Goal: Task Accomplishment & Management: Use online tool/utility

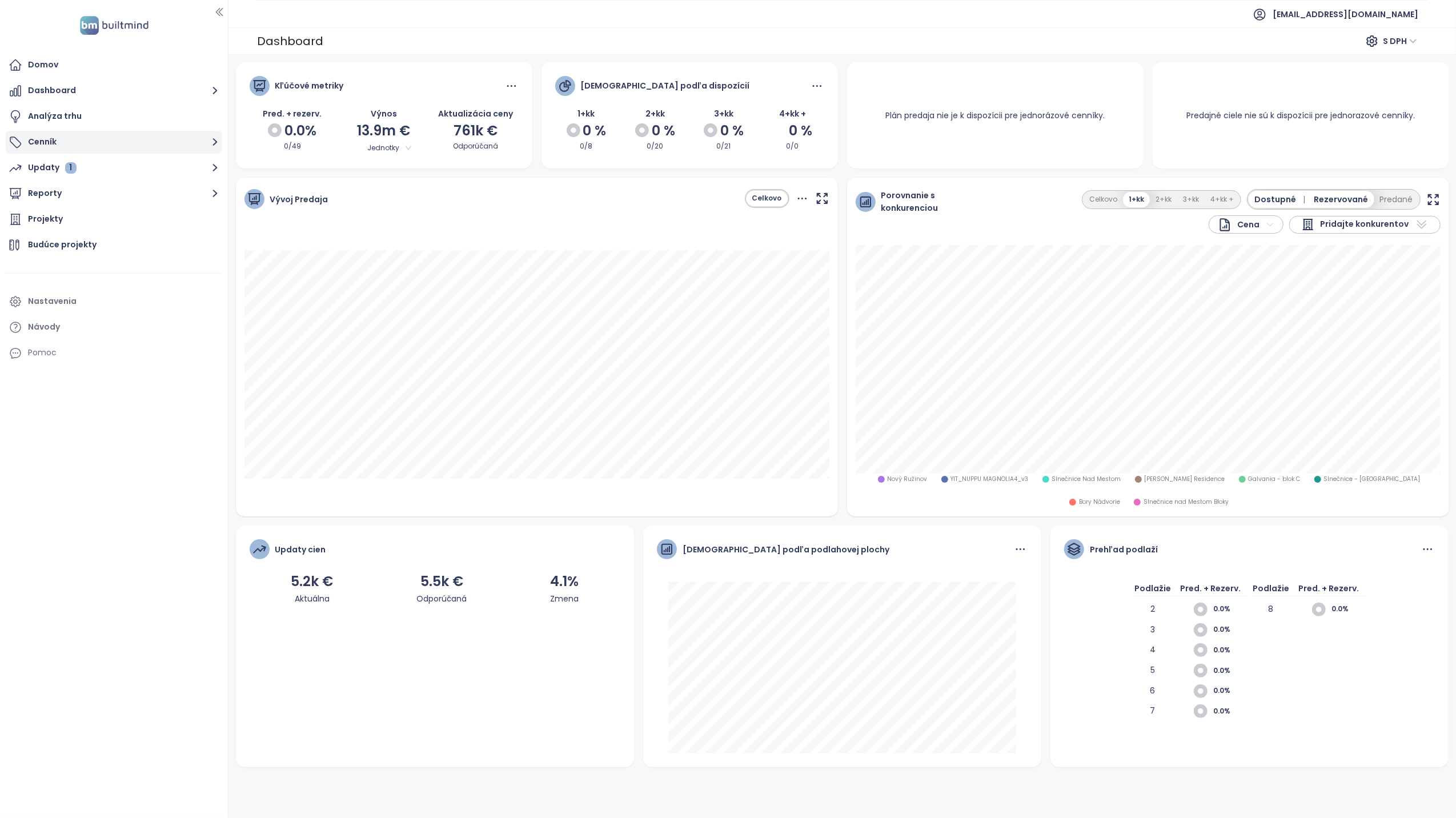
click at [213, 140] on icon "button" at bounding box center [215, 142] width 14 height 14
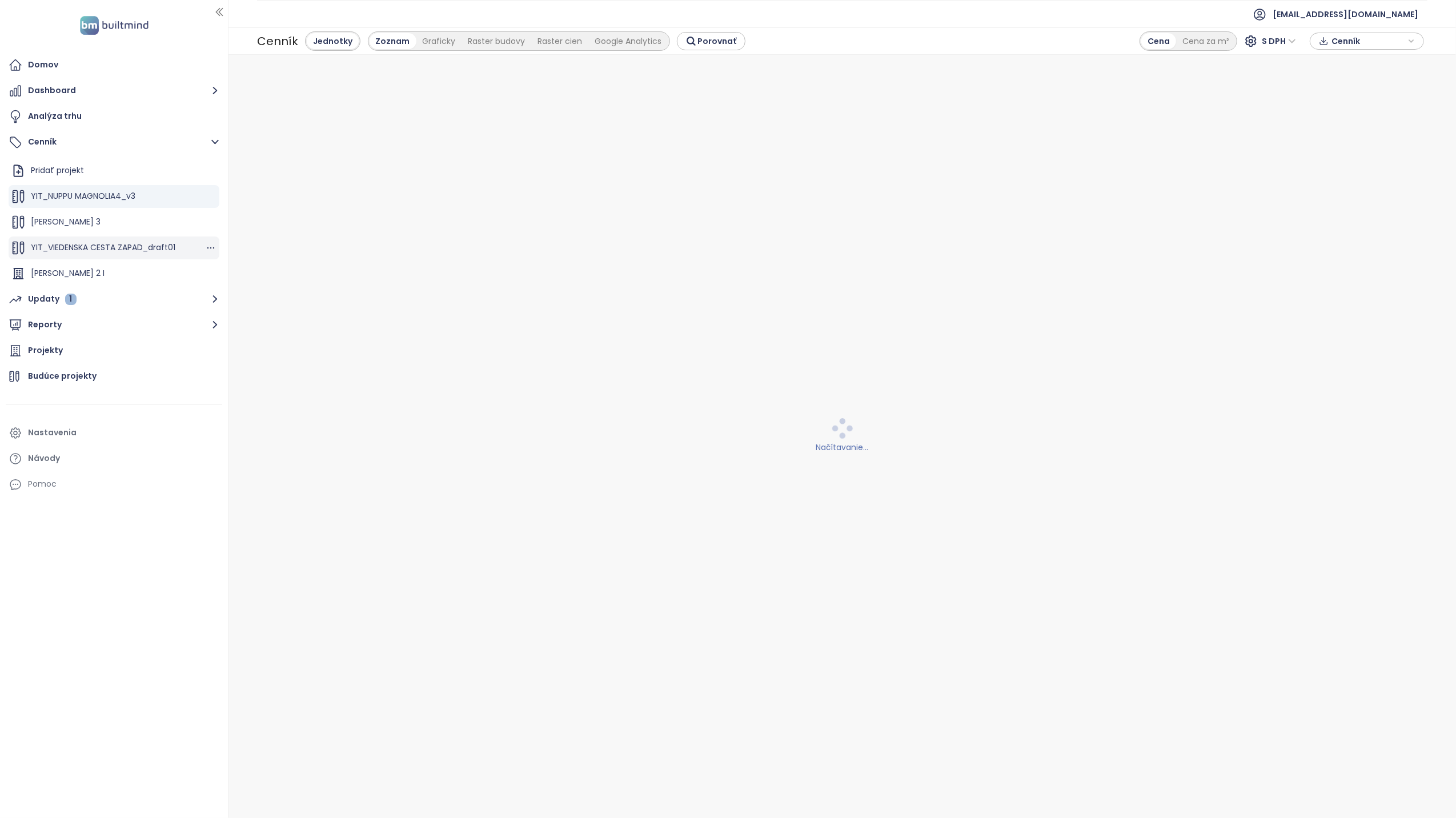
click at [124, 247] on span "YIT_VIEDENSKA CESTA ZAPAD_draft01" at bounding box center [103, 247] width 144 height 11
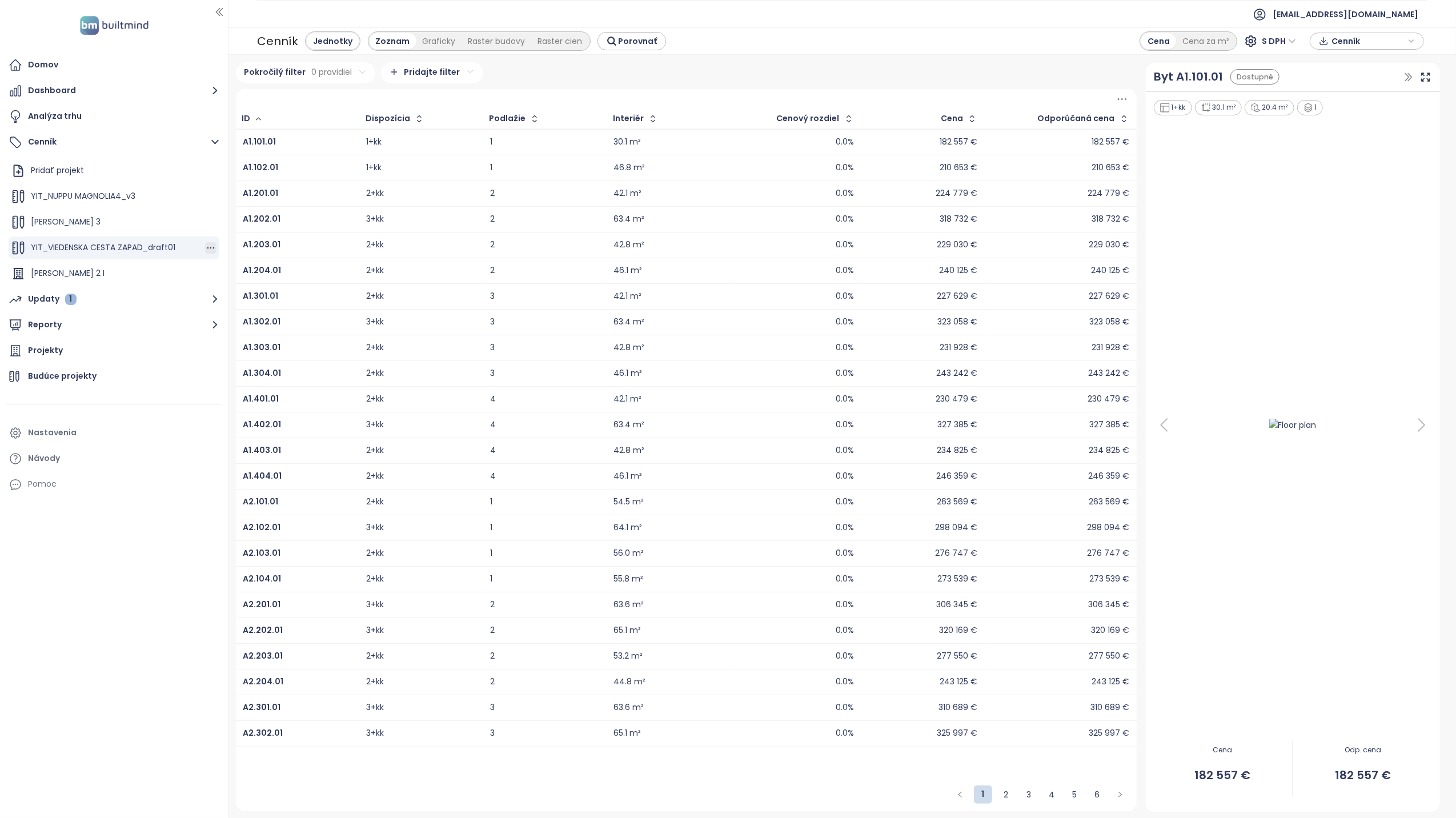
click at [205, 246] on icon "button" at bounding box center [210, 248] width 11 height 11
click at [246, 206] on button "Upraviť" at bounding box center [246, 210] width 66 height 14
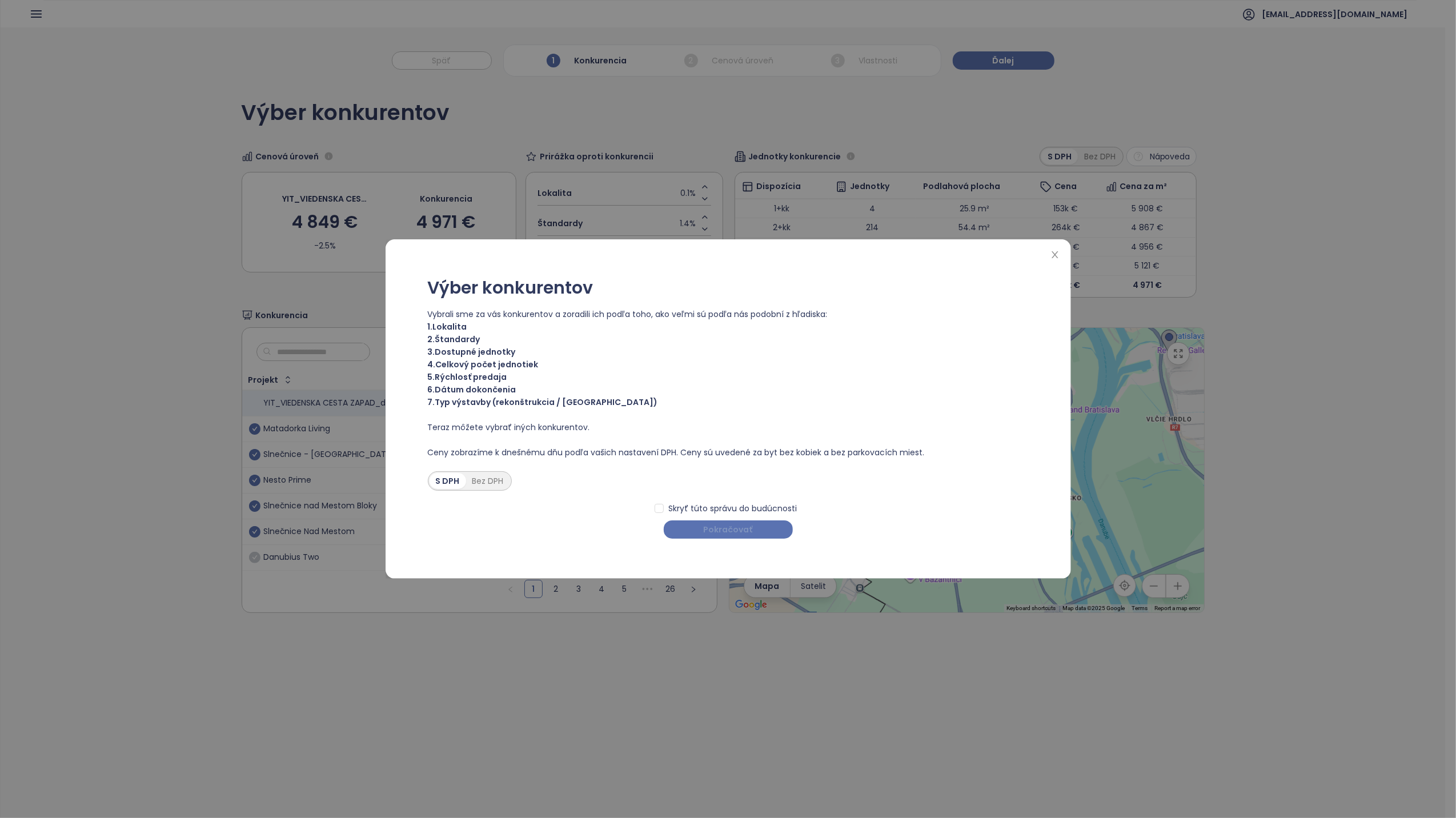
click at [747, 535] on span "Pokračovať" at bounding box center [728, 530] width 49 height 13
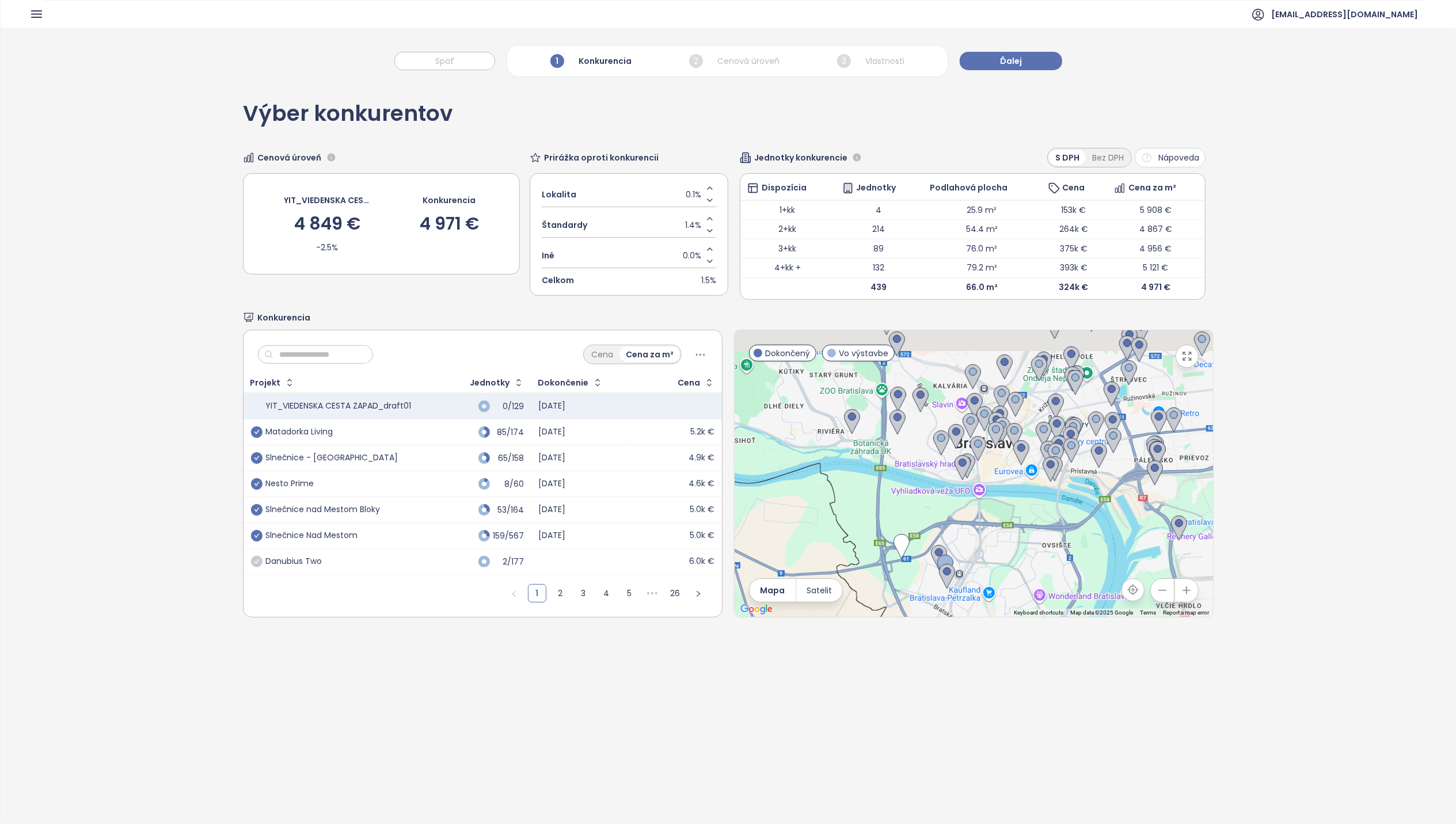
drag, startPoint x: 1052, startPoint y: 416, endPoint x: 1063, endPoint y: 612, distance: 196.3
click at [1063, 612] on div "Keyboard shortcuts Map Data Map data ©2025 Google Map data ©2025 Google 1 km Cl…" at bounding box center [973, 473] width 478 height 286
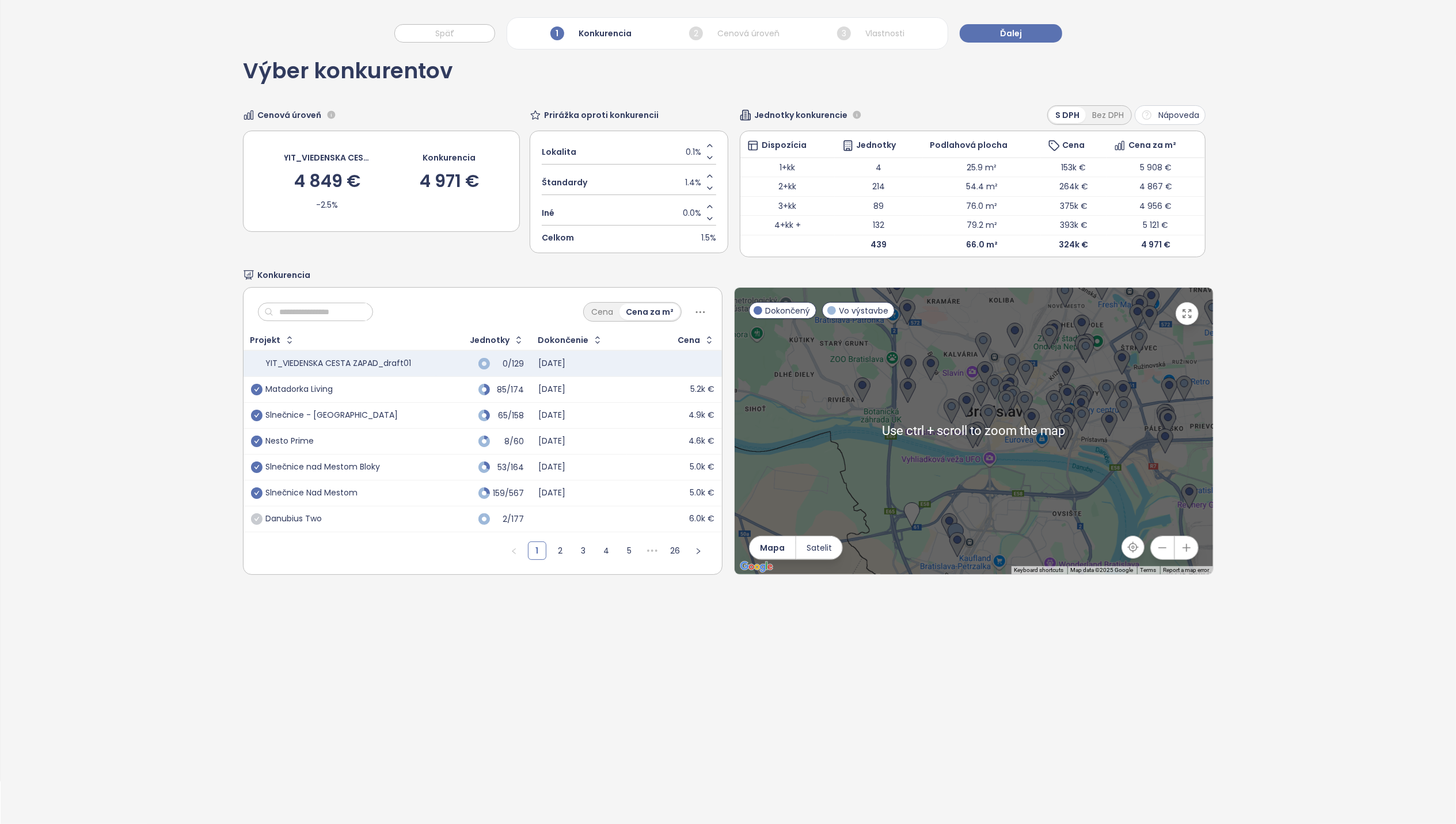
scroll to position [54, 0]
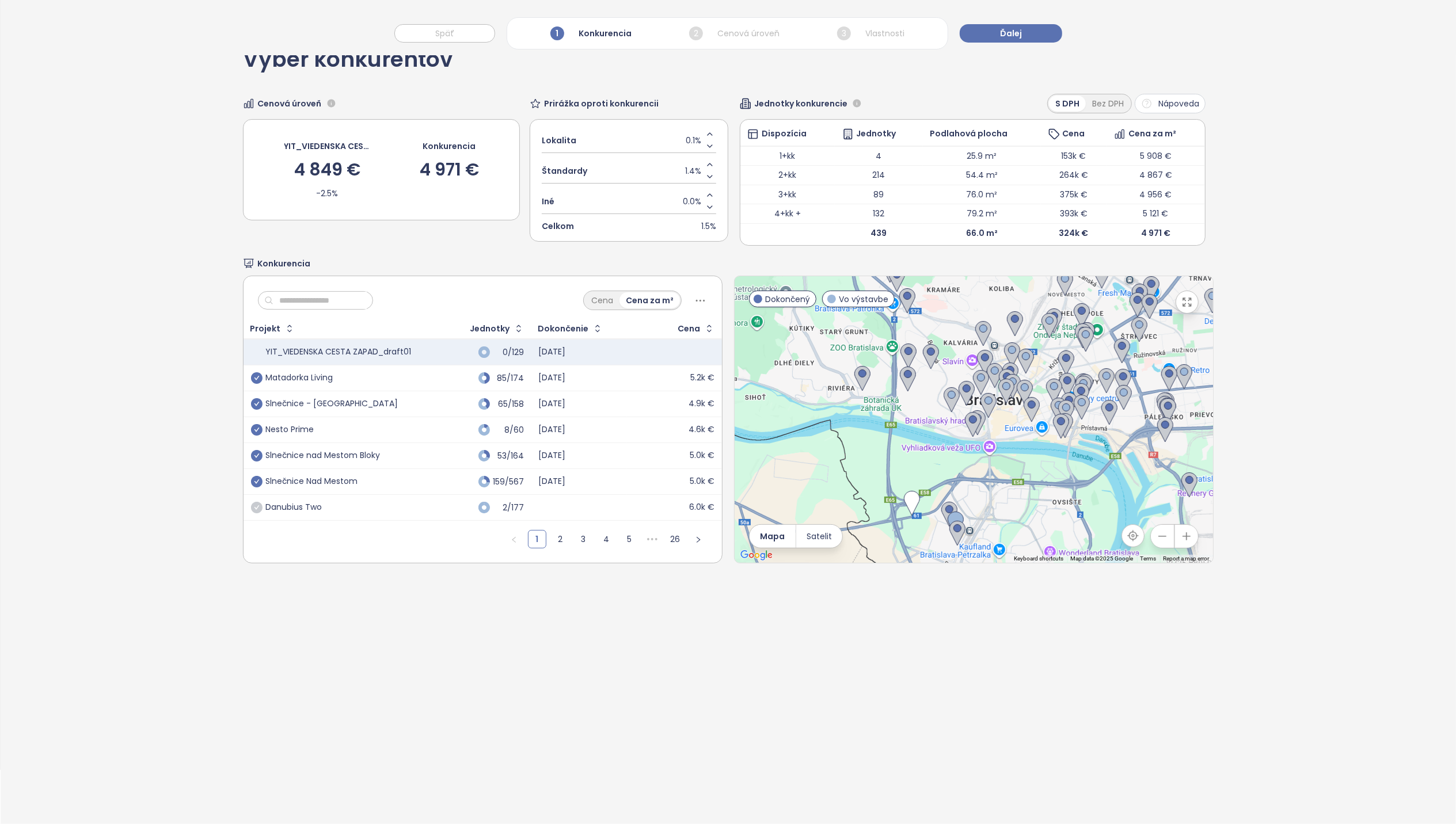
click at [1157, 539] on icon "button" at bounding box center [1162, 536] width 11 height 11
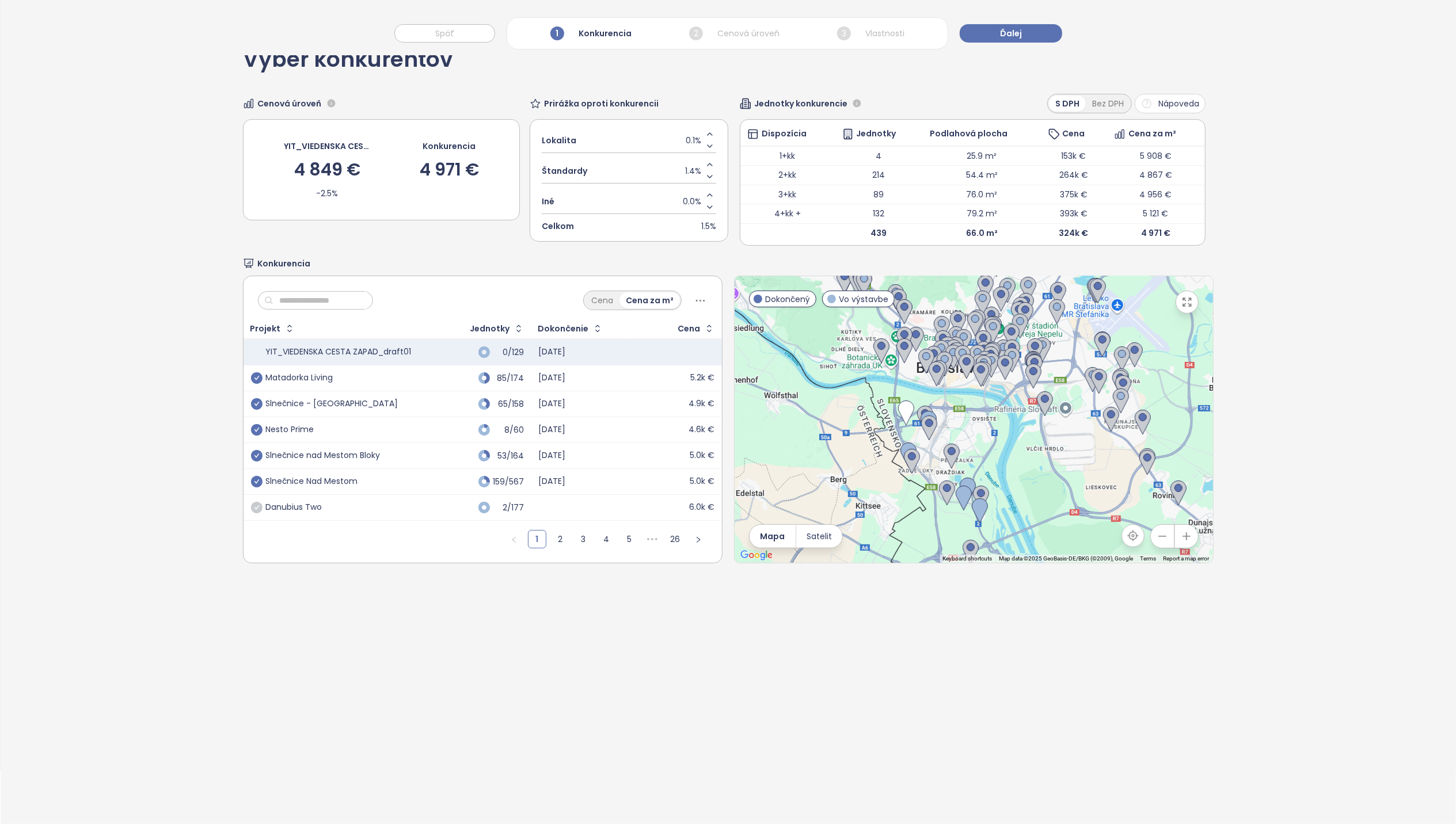
drag, startPoint x: 1106, startPoint y: 526, endPoint x: 1069, endPoint y: 477, distance: 61.4
click at [1069, 477] on div at bounding box center [973, 420] width 478 height 286
click at [1011, 31] on span "Ďalej" at bounding box center [1010, 33] width 22 height 13
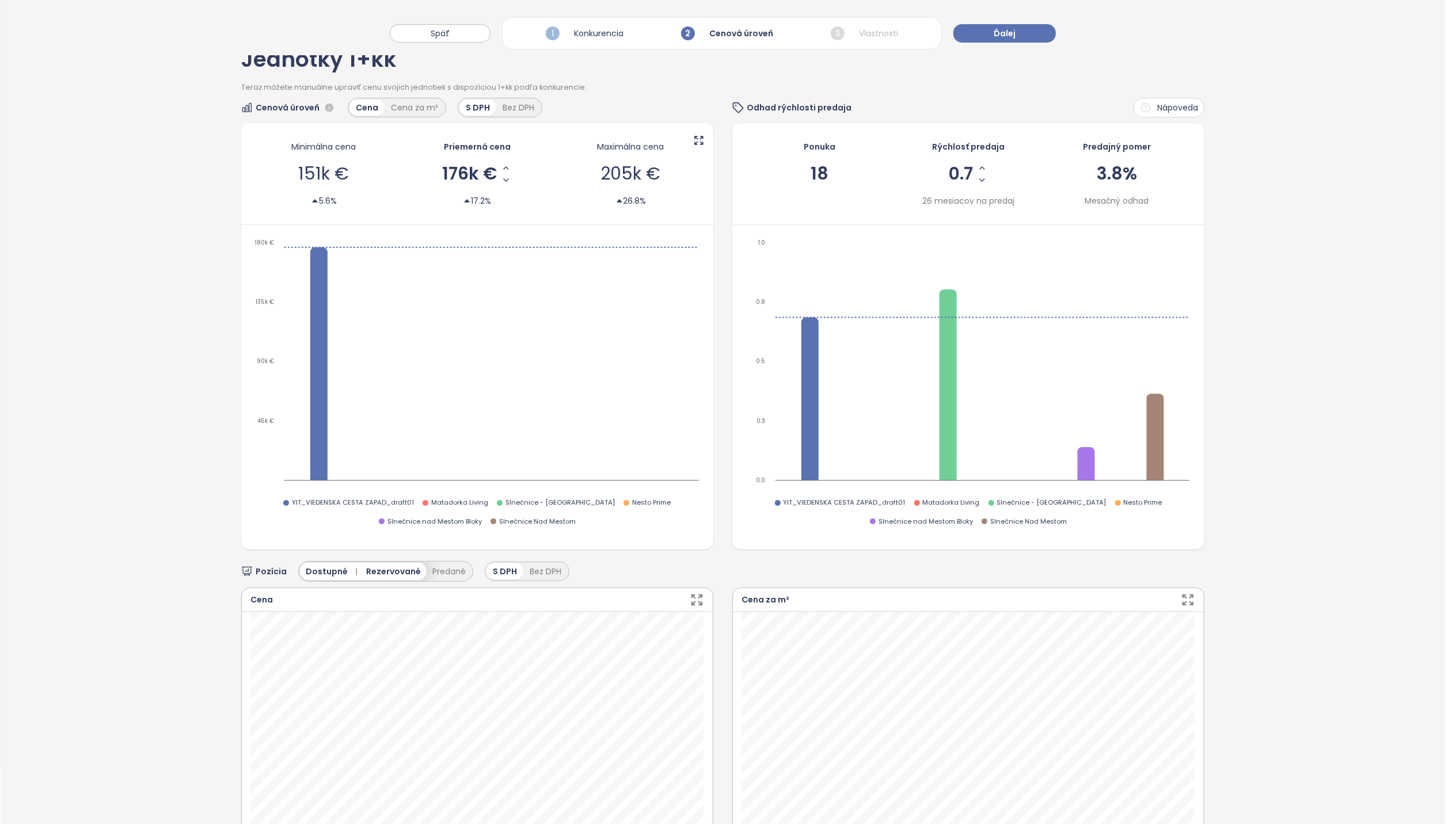
scroll to position [0, 0]
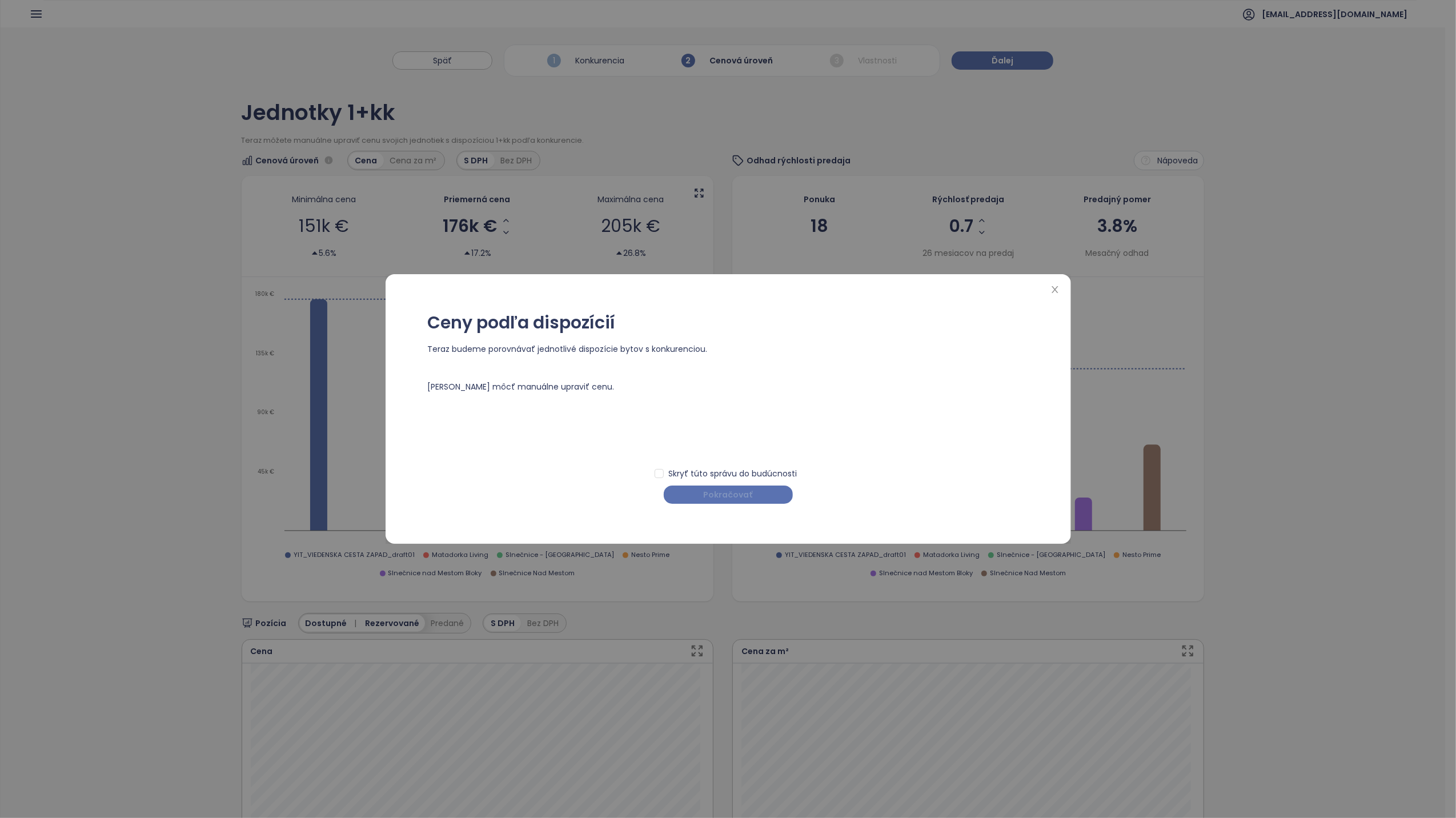
click at [741, 494] on span "Pokračovať" at bounding box center [728, 494] width 49 height 13
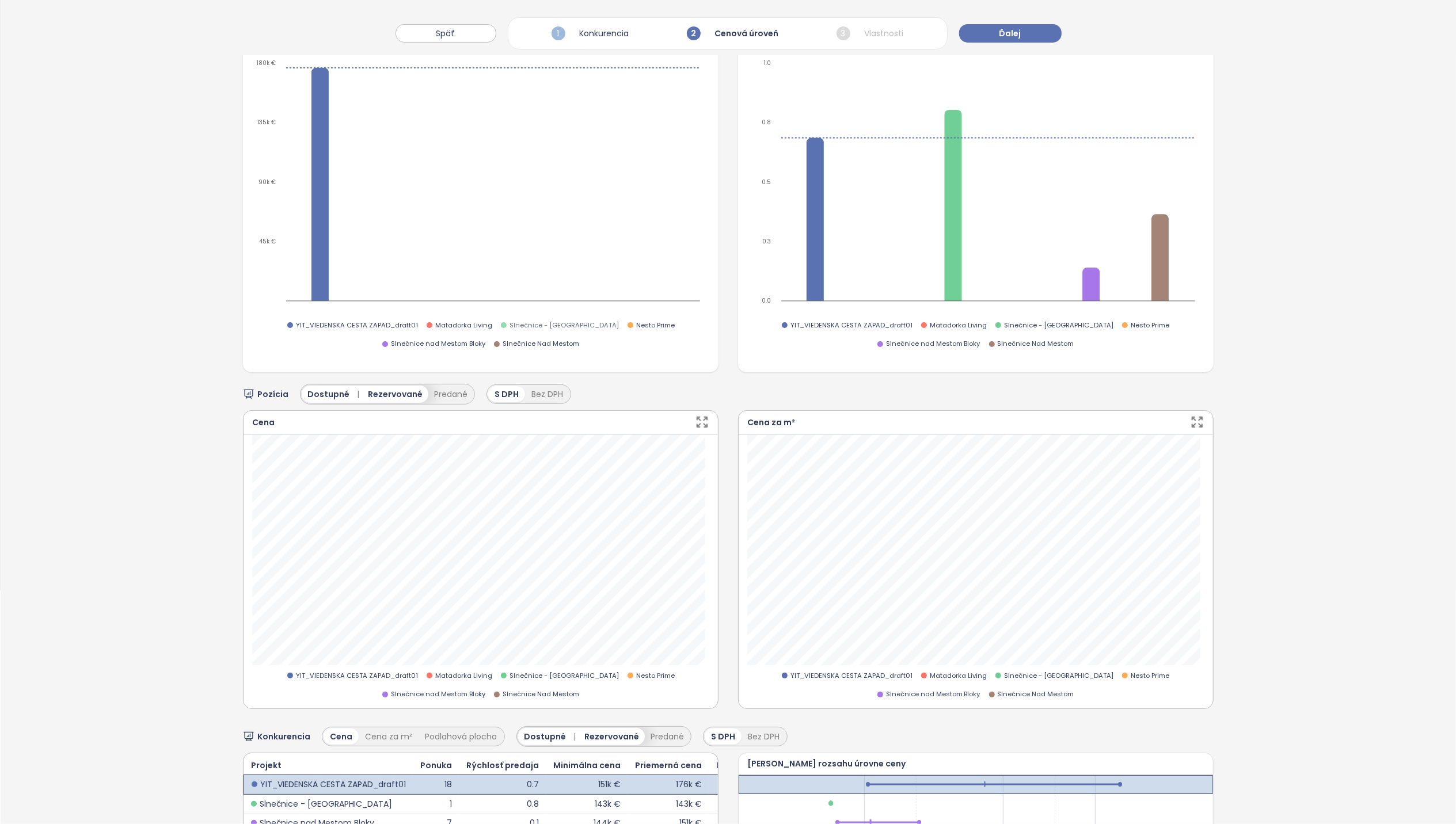
scroll to position [306, 0]
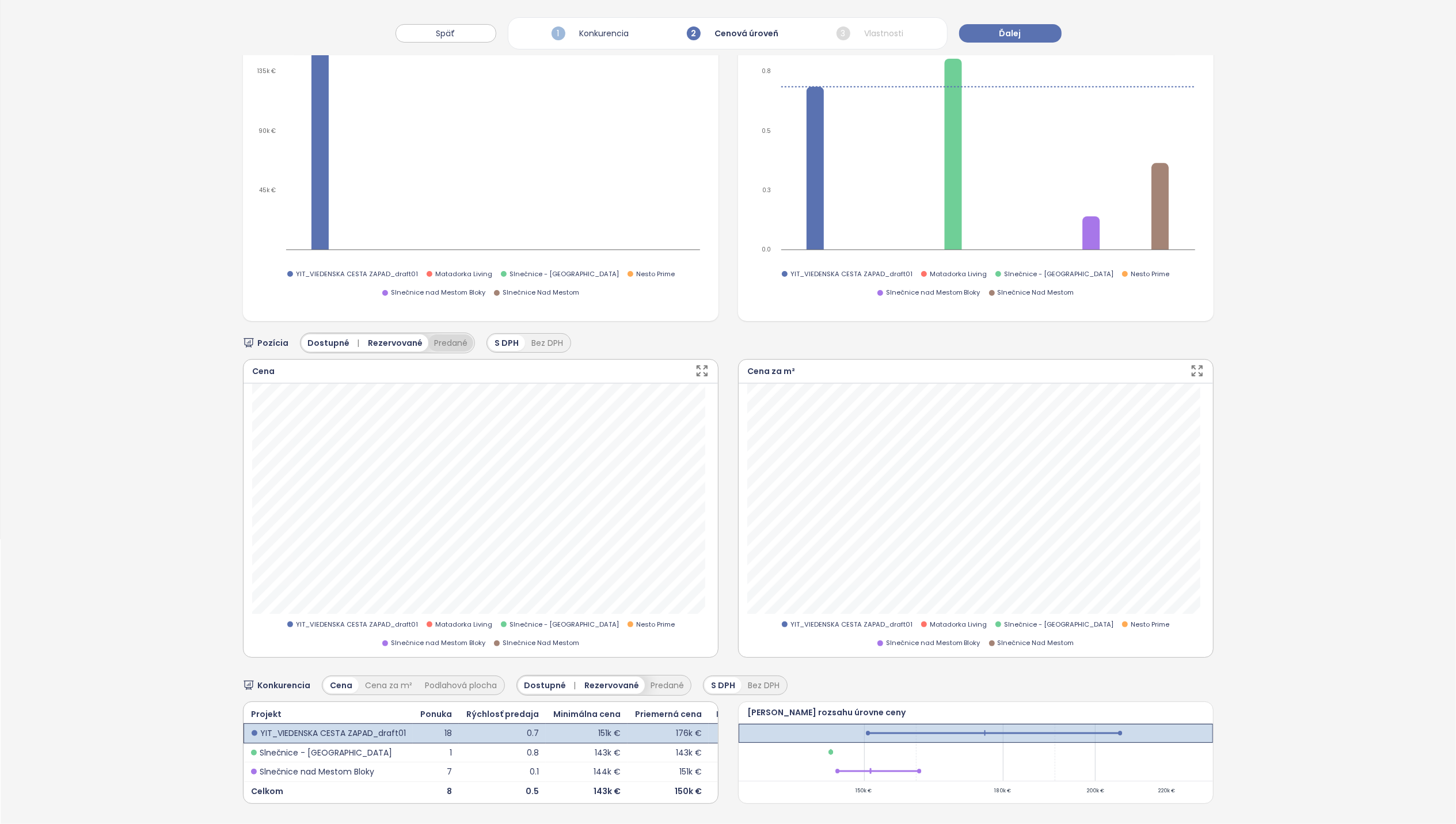
click at [452, 334] on button "Predané" at bounding box center [451, 342] width 45 height 17
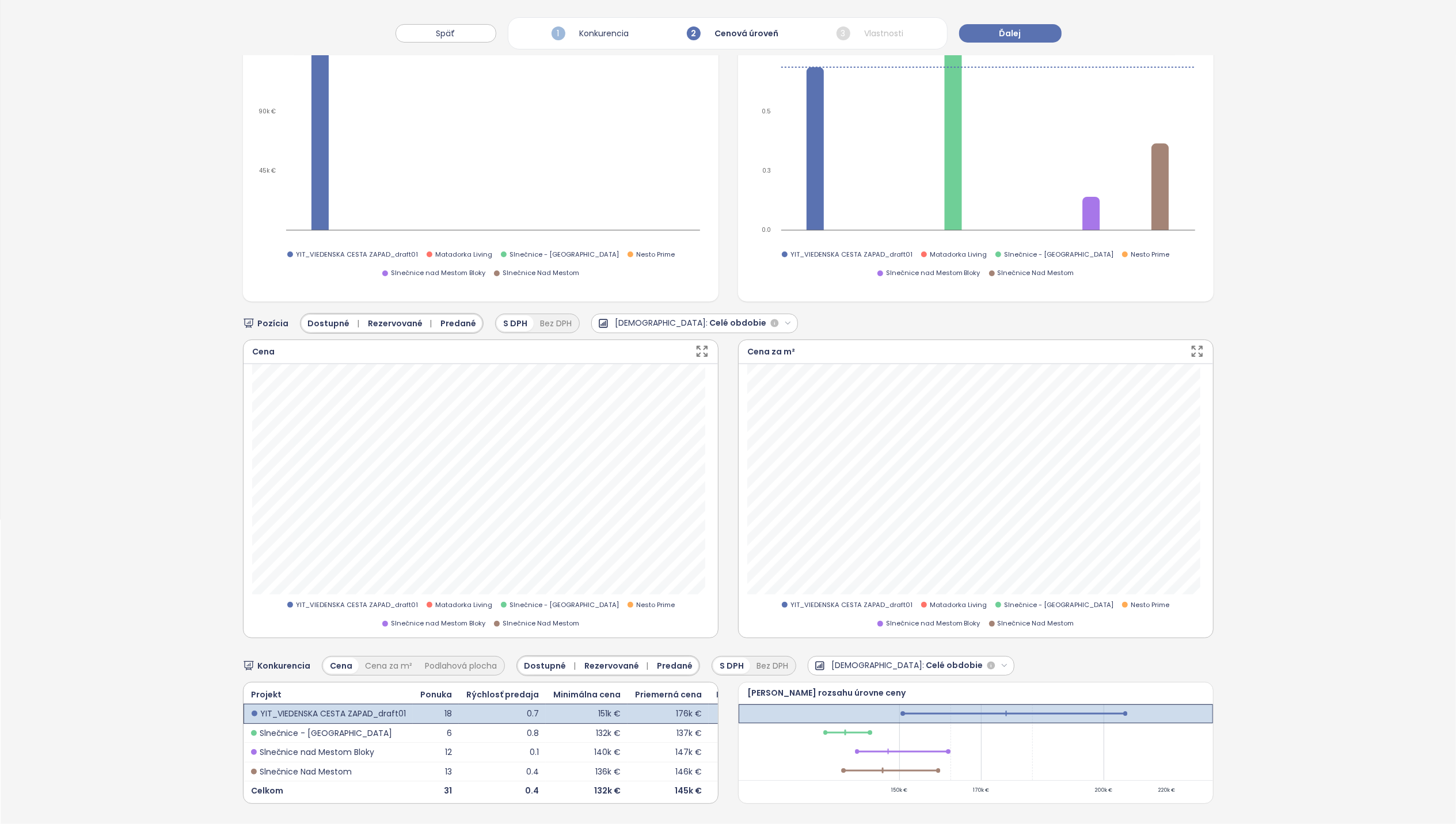
scroll to position [0, 0]
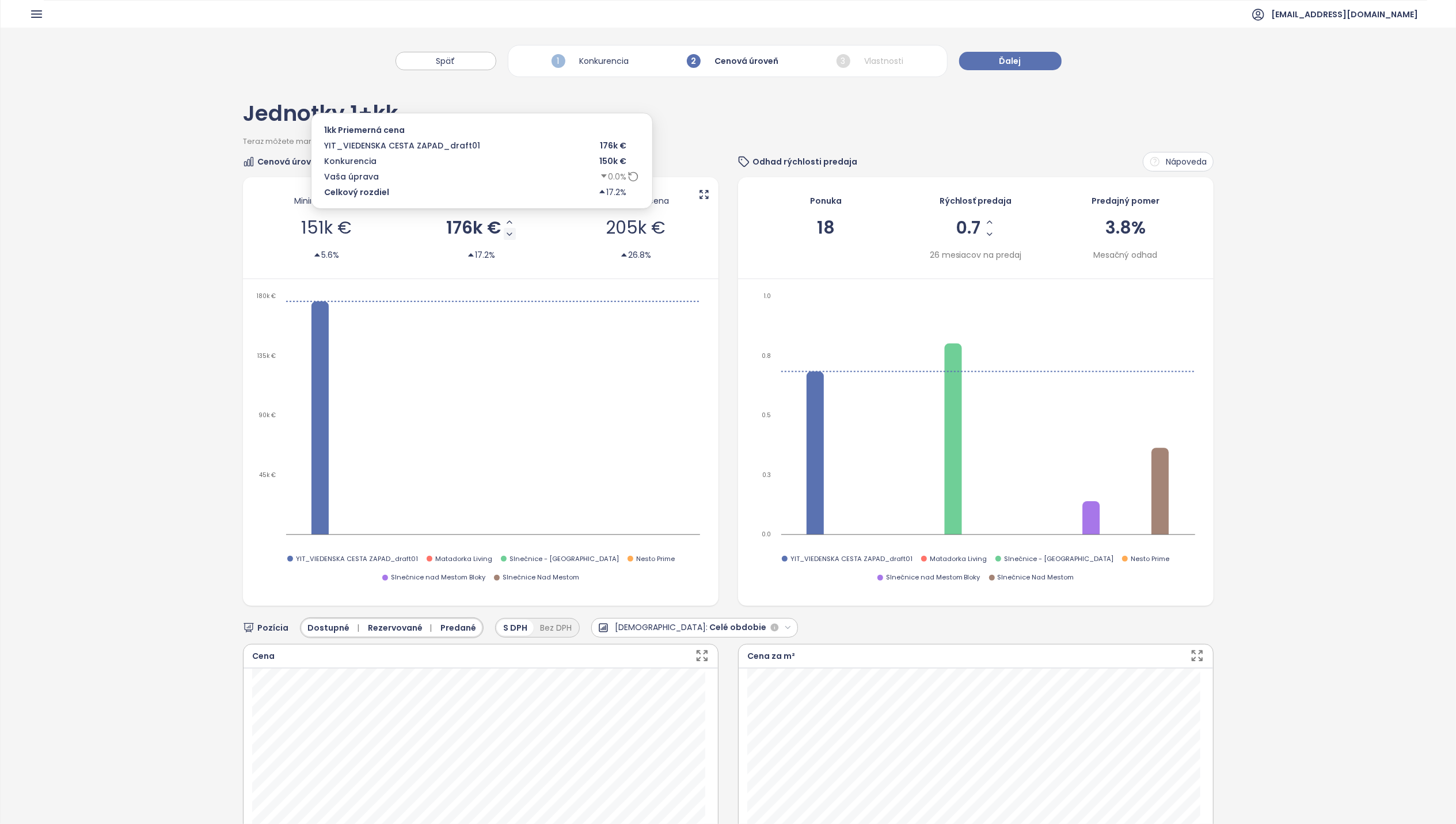
click at [507, 235] on icon "Decrease AVG Price" at bounding box center [509, 234] width 9 height 9
click at [505, 235] on icon "Decrease AVG Price" at bounding box center [509, 234] width 9 height 9
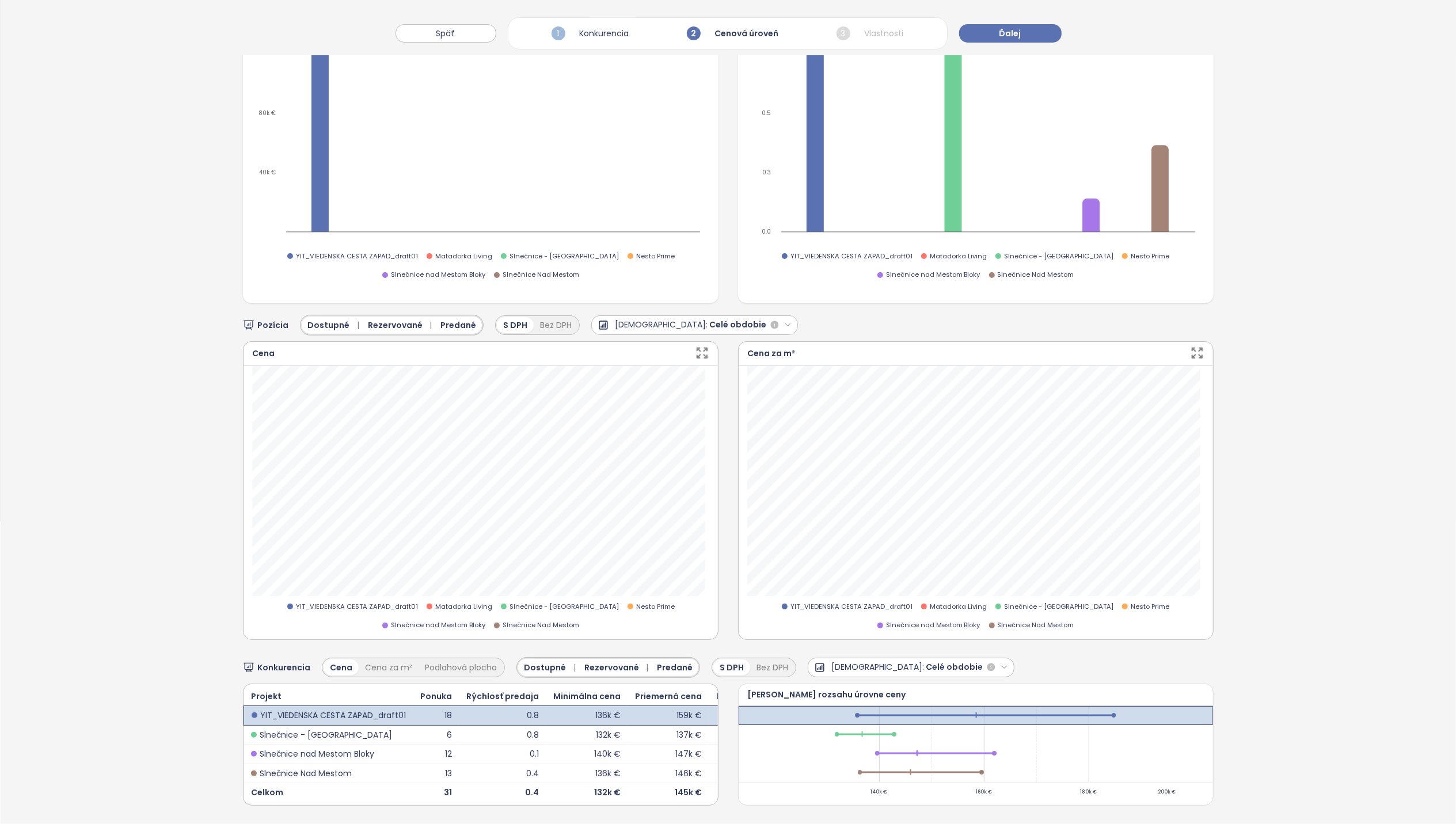
scroll to position [306, 0]
click at [582, 394] on span "0.0 %" at bounding box center [531, 397] width 130 height 11
type input "*"
click at [530, 348] on icon "button" at bounding box center [531, 353] width 11 height 11
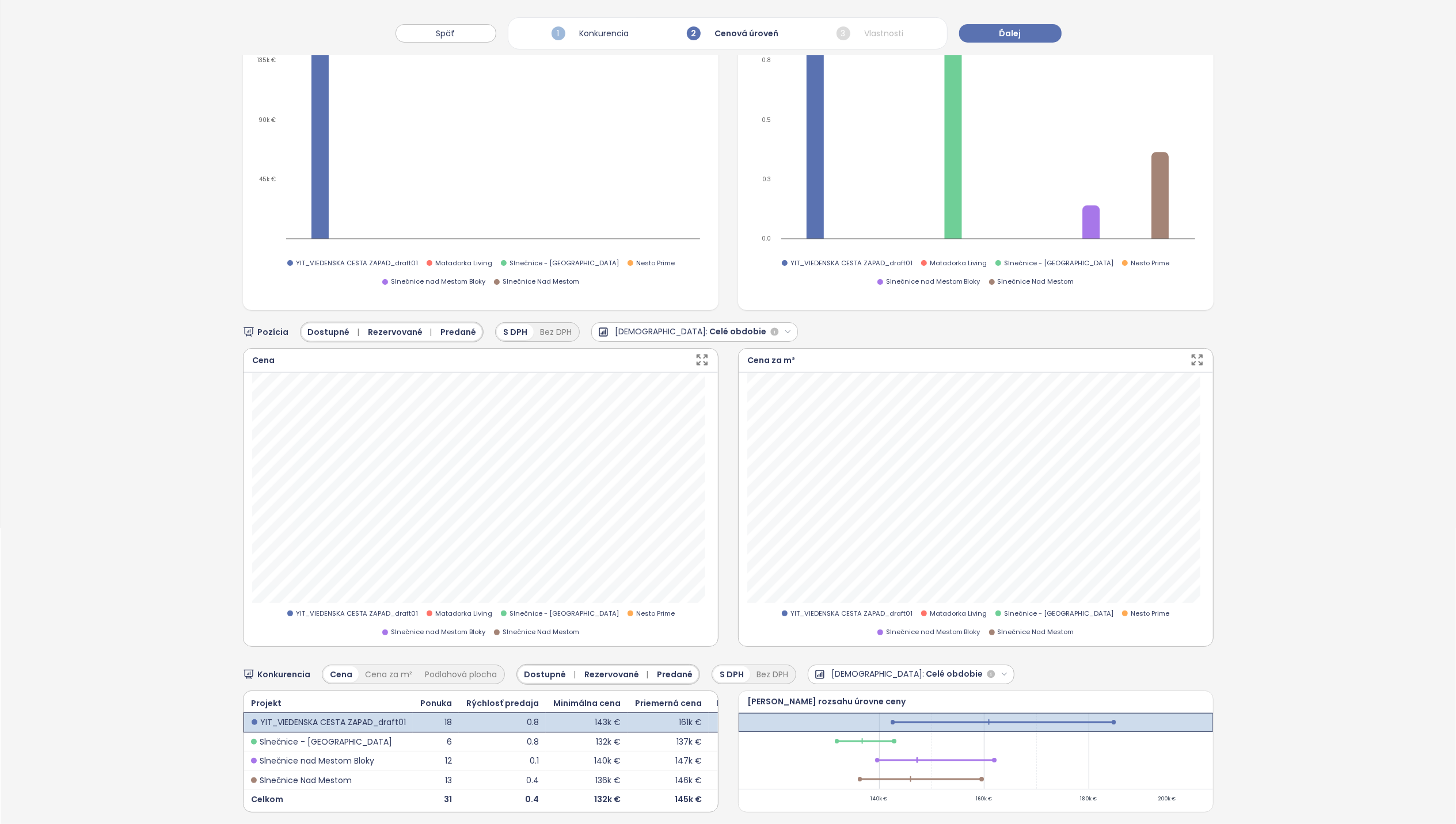
scroll to position [0, 0]
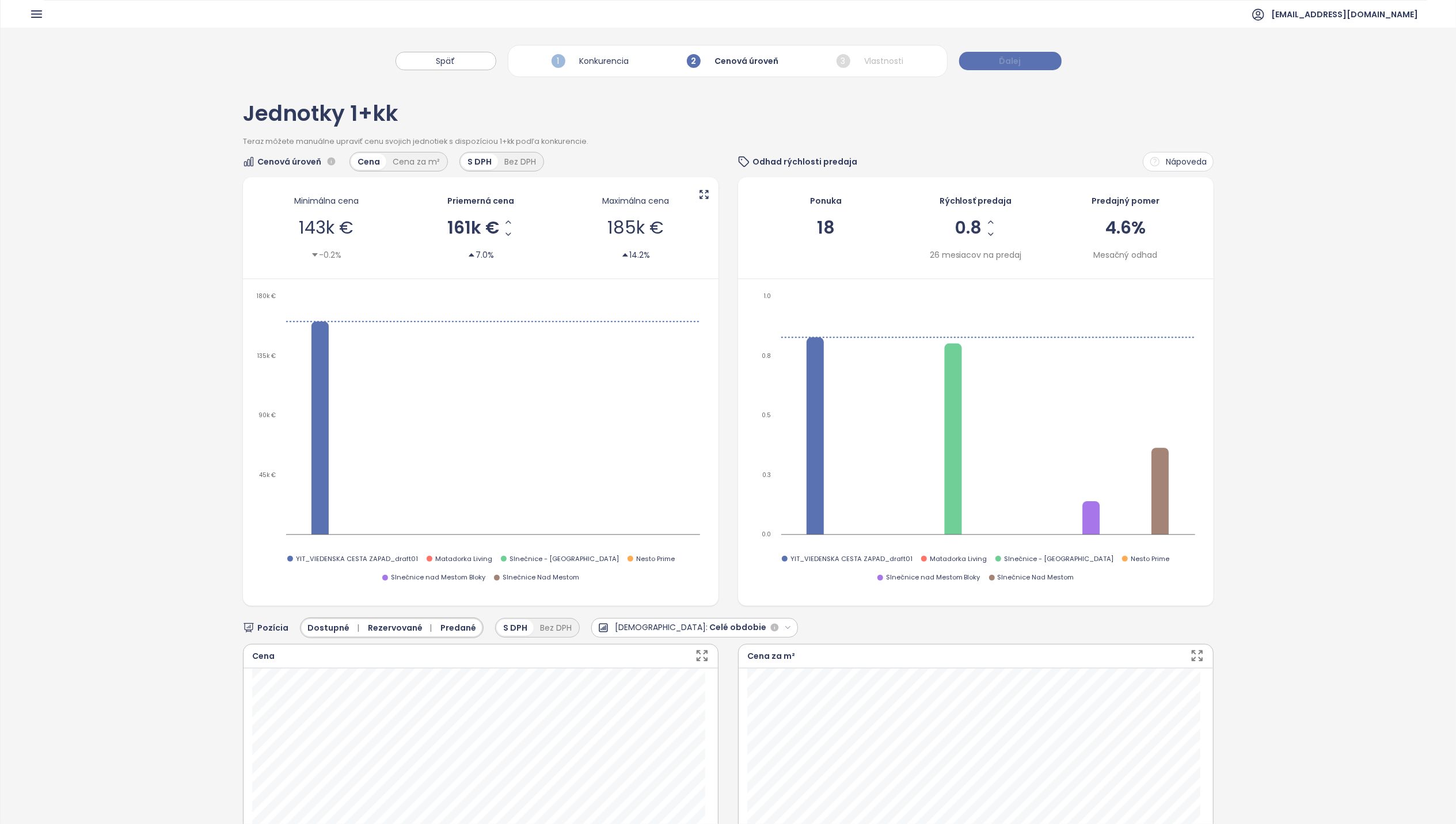
click at [1016, 60] on span "Ďalej" at bounding box center [1009, 61] width 22 height 13
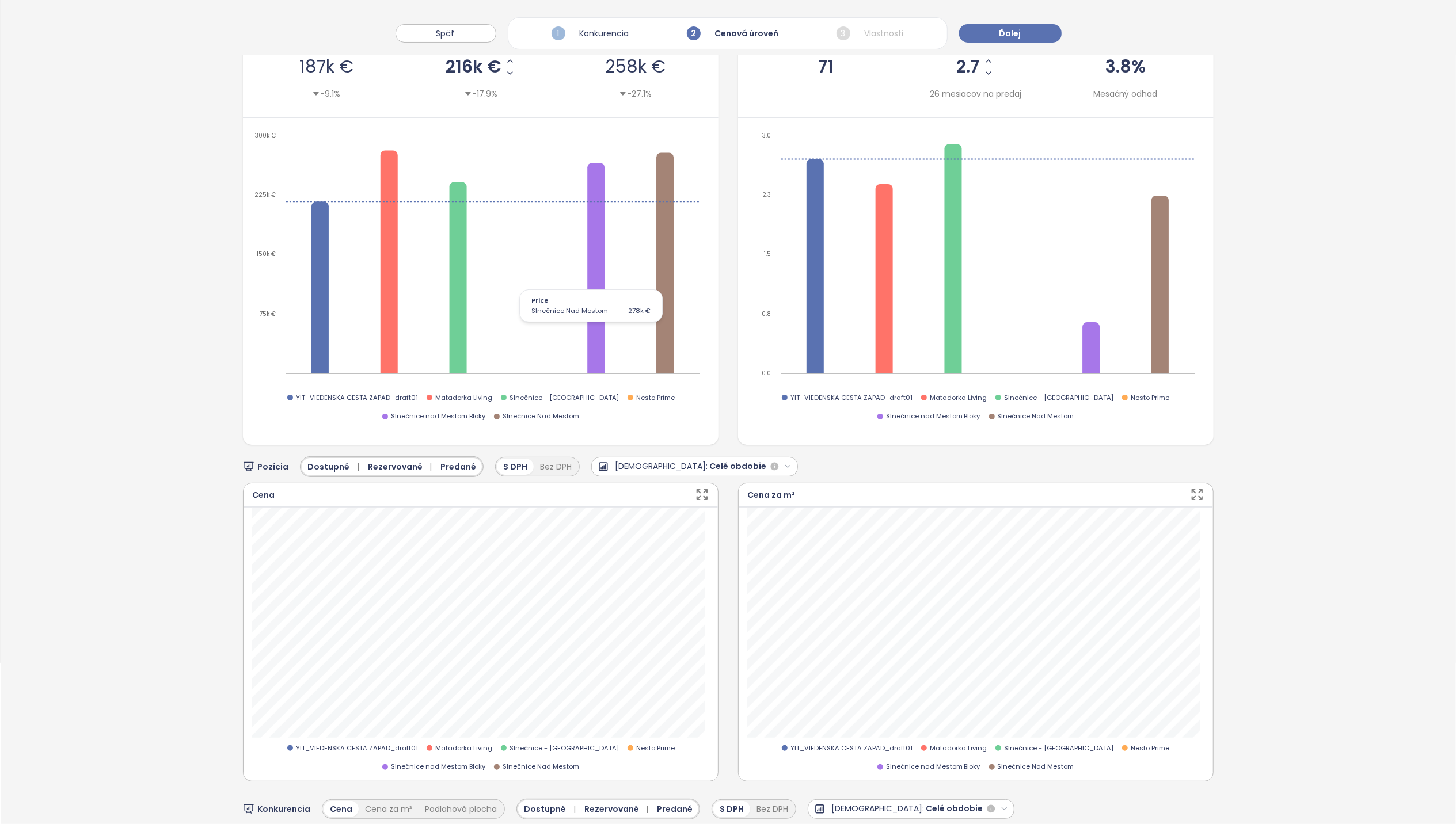
scroll to position [40, 0]
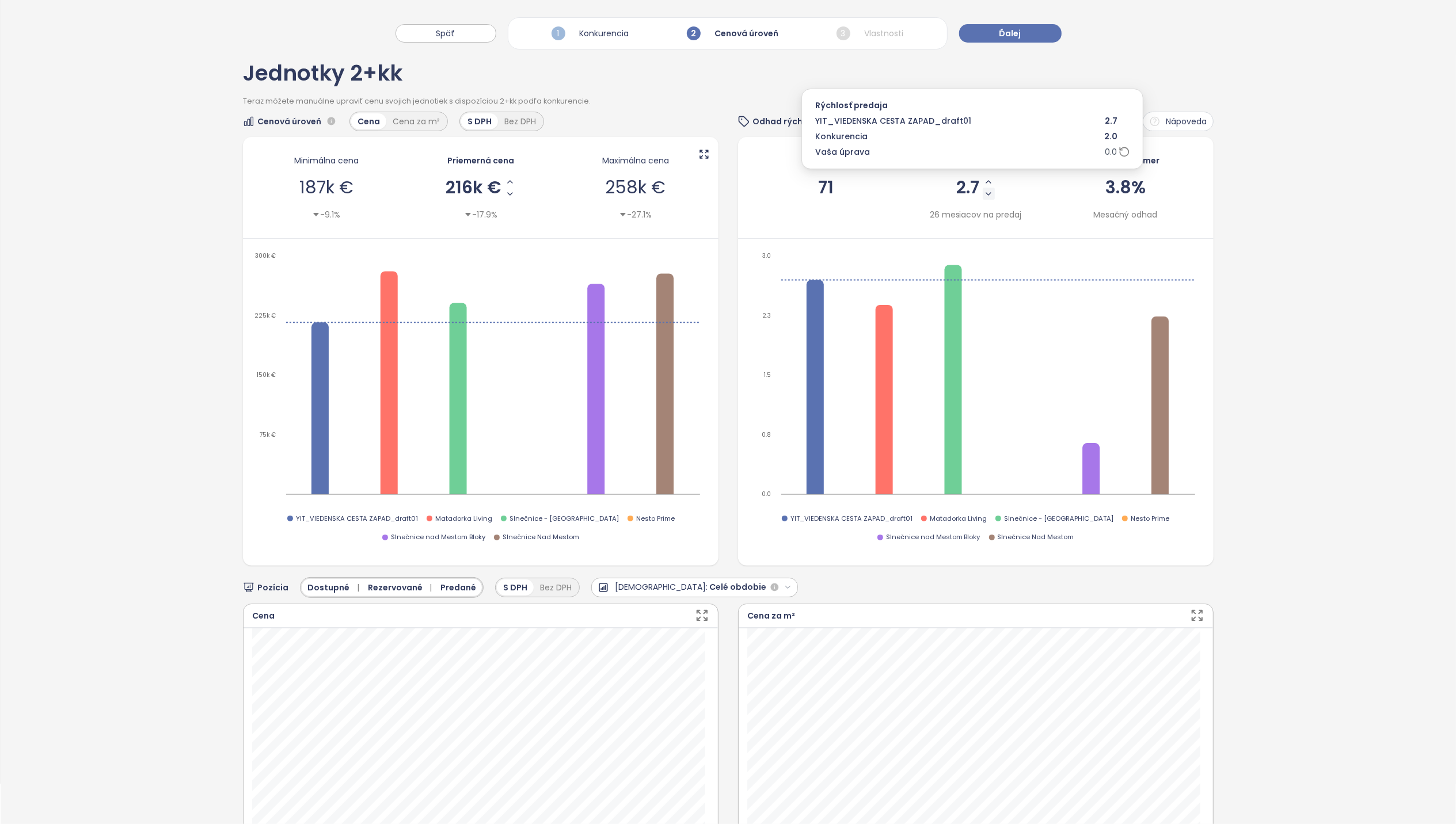
click at [986, 195] on icon "Decrease Sale Speed - Monthly" at bounding box center [988, 193] width 5 height 2
click at [984, 193] on icon "Decrease Sale Speed - Monthly" at bounding box center [988, 193] width 9 height 9
click at [984, 196] on icon "Decrease Sale Speed - Monthly" at bounding box center [988, 193] width 9 height 9
click at [967, 183] on span "2.4" at bounding box center [967, 187] width 25 height 17
click at [971, 185] on span "2.4" at bounding box center [967, 187] width 25 height 17
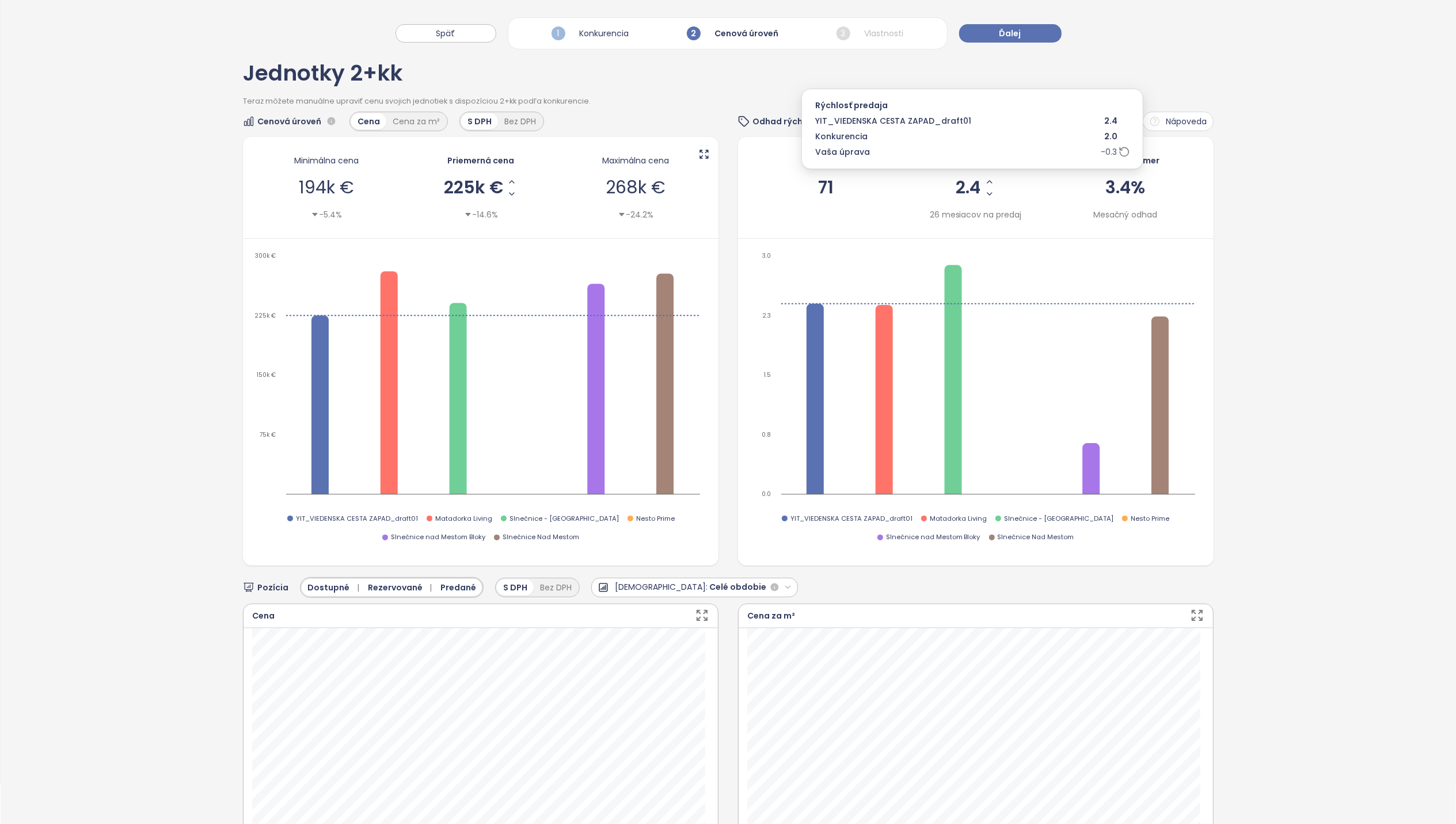
click at [971, 187] on span "2.4" at bounding box center [967, 187] width 25 height 17
click at [963, 188] on span "2.4" at bounding box center [967, 187] width 25 height 17
drag, startPoint x: 965, startPoint y: 187, endPoint x: 935, endPoint y: 180, distance: 30.8
click at [935, 180] on div "Rýchlosť predaja 2.4 26 mesiacov na predaj" at bounding box center [975, 188] width 135 height 78
drag, startPoint x: 935, startPoint y: 180, endPoint x: 968, endPoint y: 187, distance: 33.7
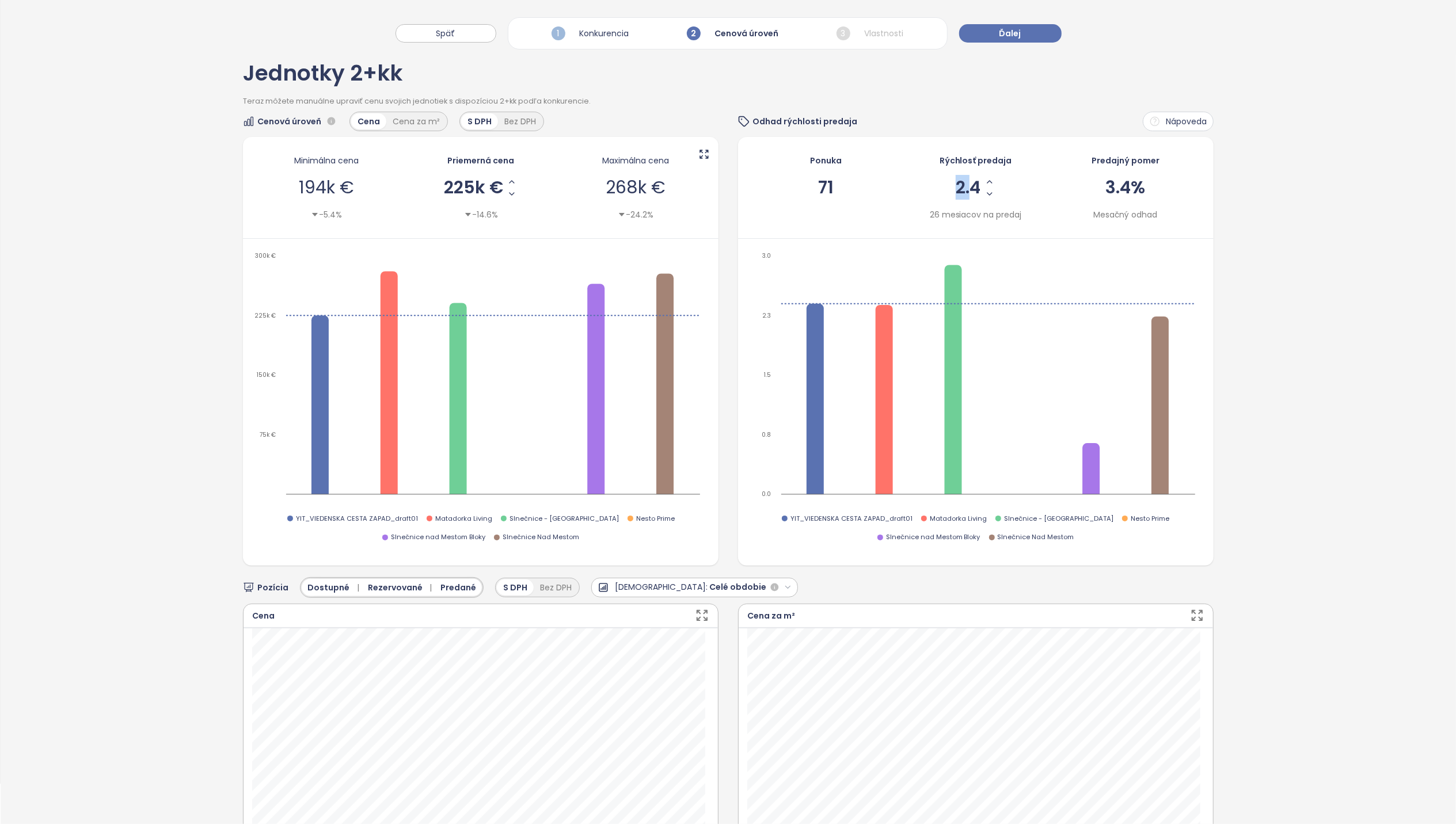
click at [966, 184] on span "2.4" at bounding box center [967, 187] width 25 height 17
drag, startPoint x: 970, startPoint y: 188, endPoint x: 931, endPoint y: 182, distance: 39.5
click at [931, 182] on div "Rýchlosť predaja 2.4 26 mesiacov na predaj" at bounding box center [975, 188] width 135 height 78
drag, startPoint x: 931, startPoint y: 182, endPoint x: 983, endPoint y: 196, distance: 53.9
click at [984, 196] on icon "Decrease Sale Speed - Monthly" at bounding box center [988, 193] width 9 height 9
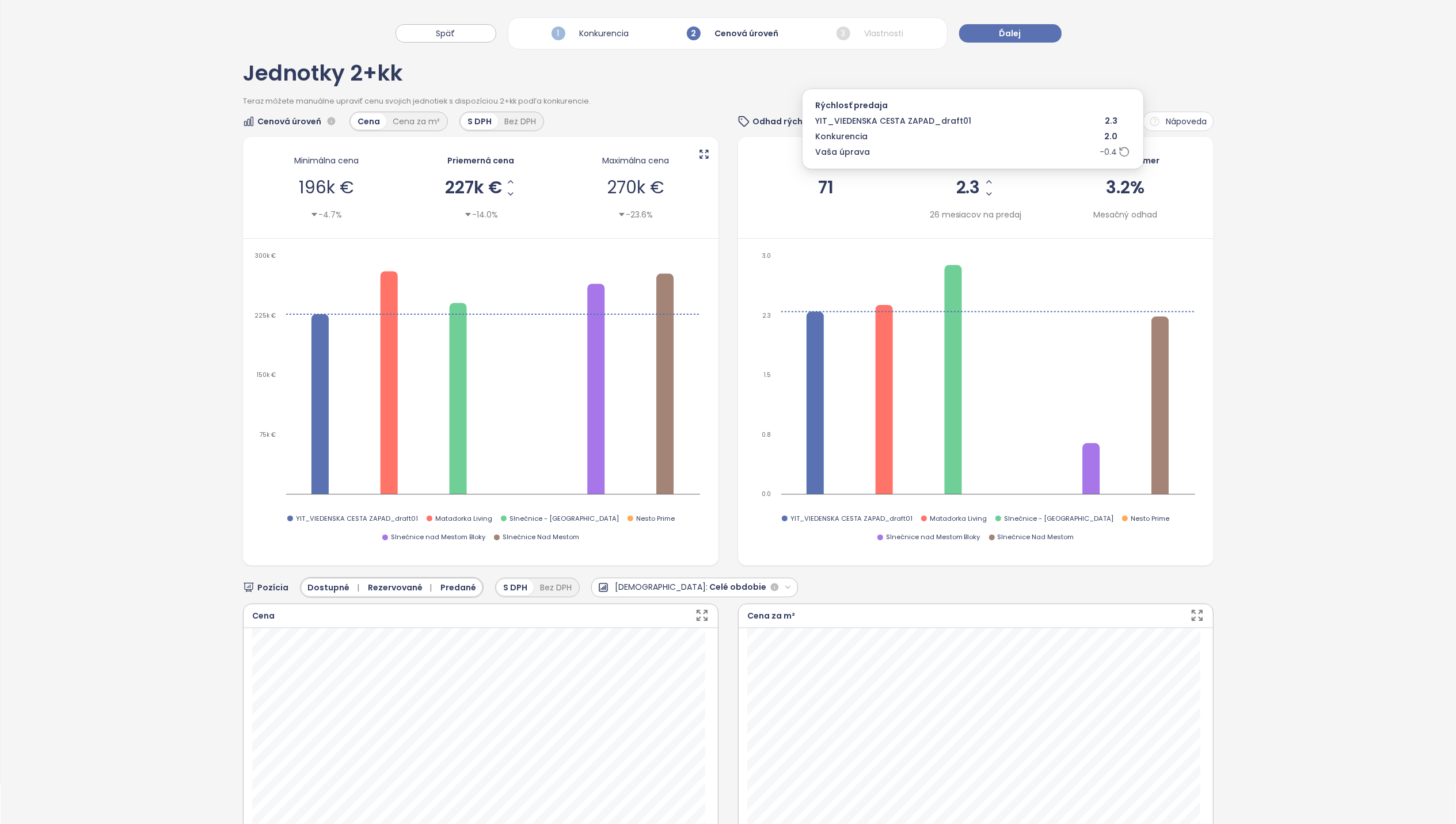
click at [984, 196] on icon "Decrease Sale Speed - Monthly" at bounding box center [988, 193] width 9 height 9
click at [983, 196] on icon "Decrease Sale Speed - Monthly" at bounding box center [987, 193] width 9 height 9
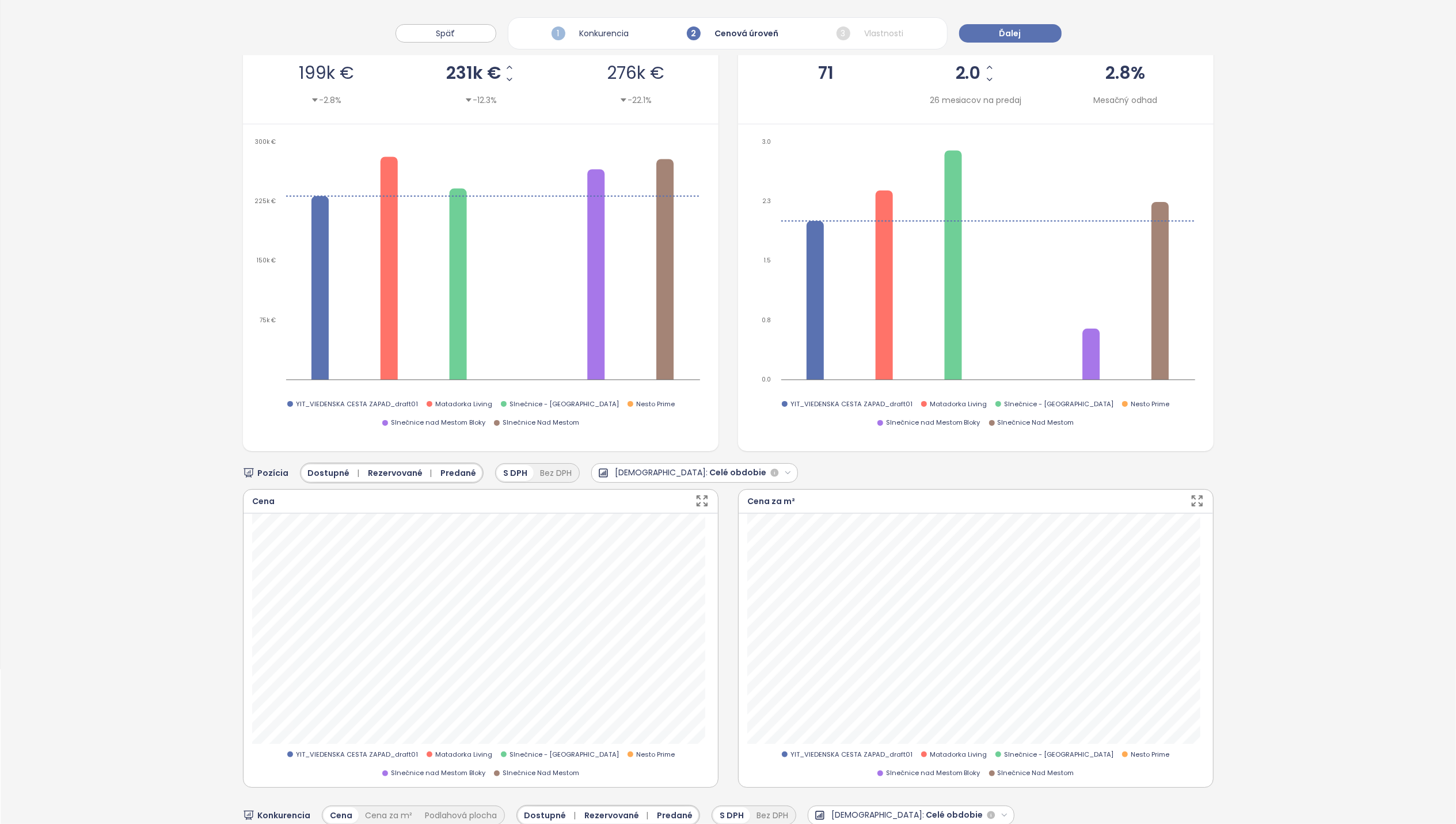
scroll to position [0, 0]
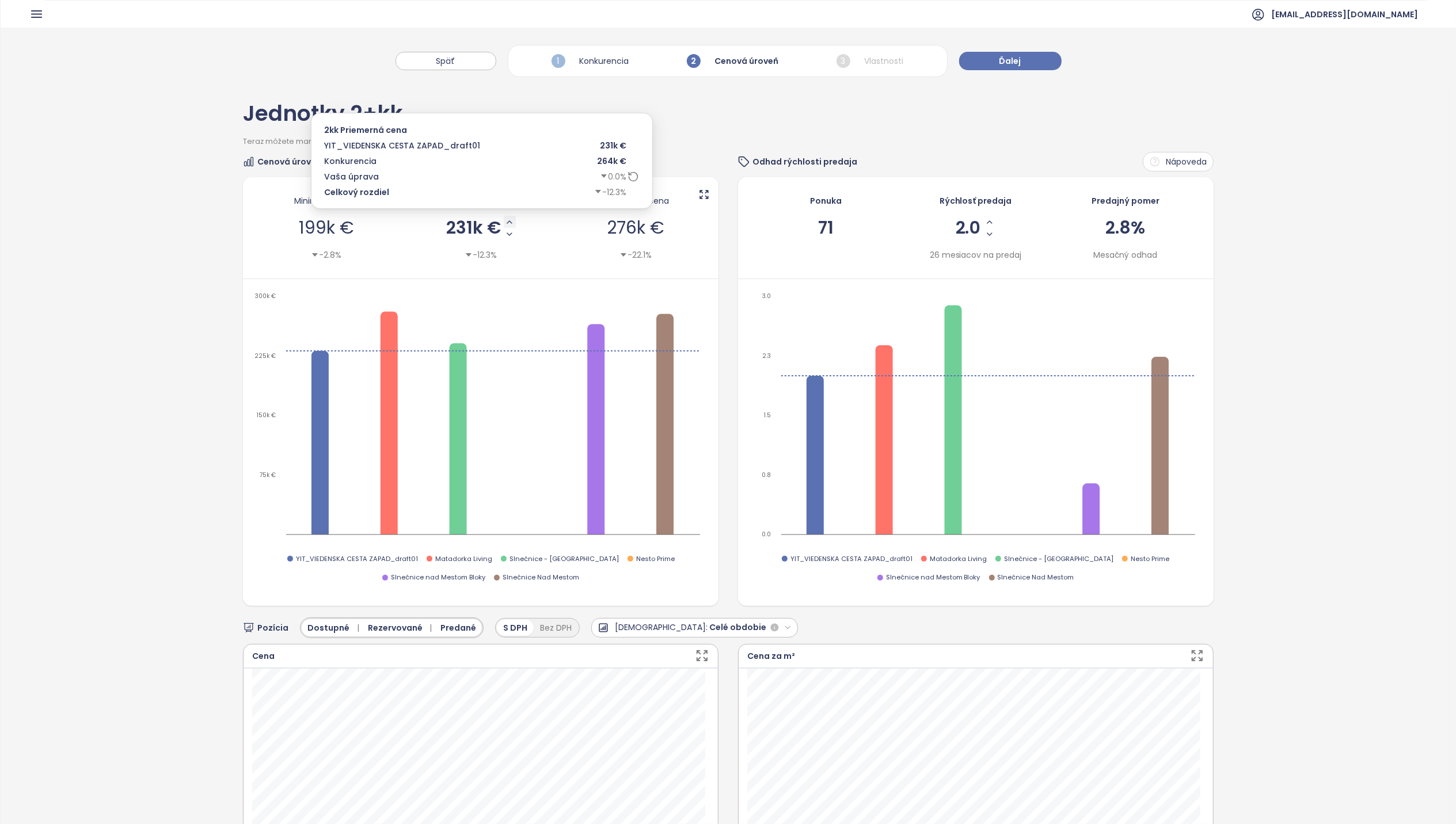
click at [505, 222] on icon "Increase AVG Price" at bounding box center [509, 222] width 9 height 9
click at [509, 222] on icon "Increase AVG Price" at bounding box center [511, 222] width 9 height 9
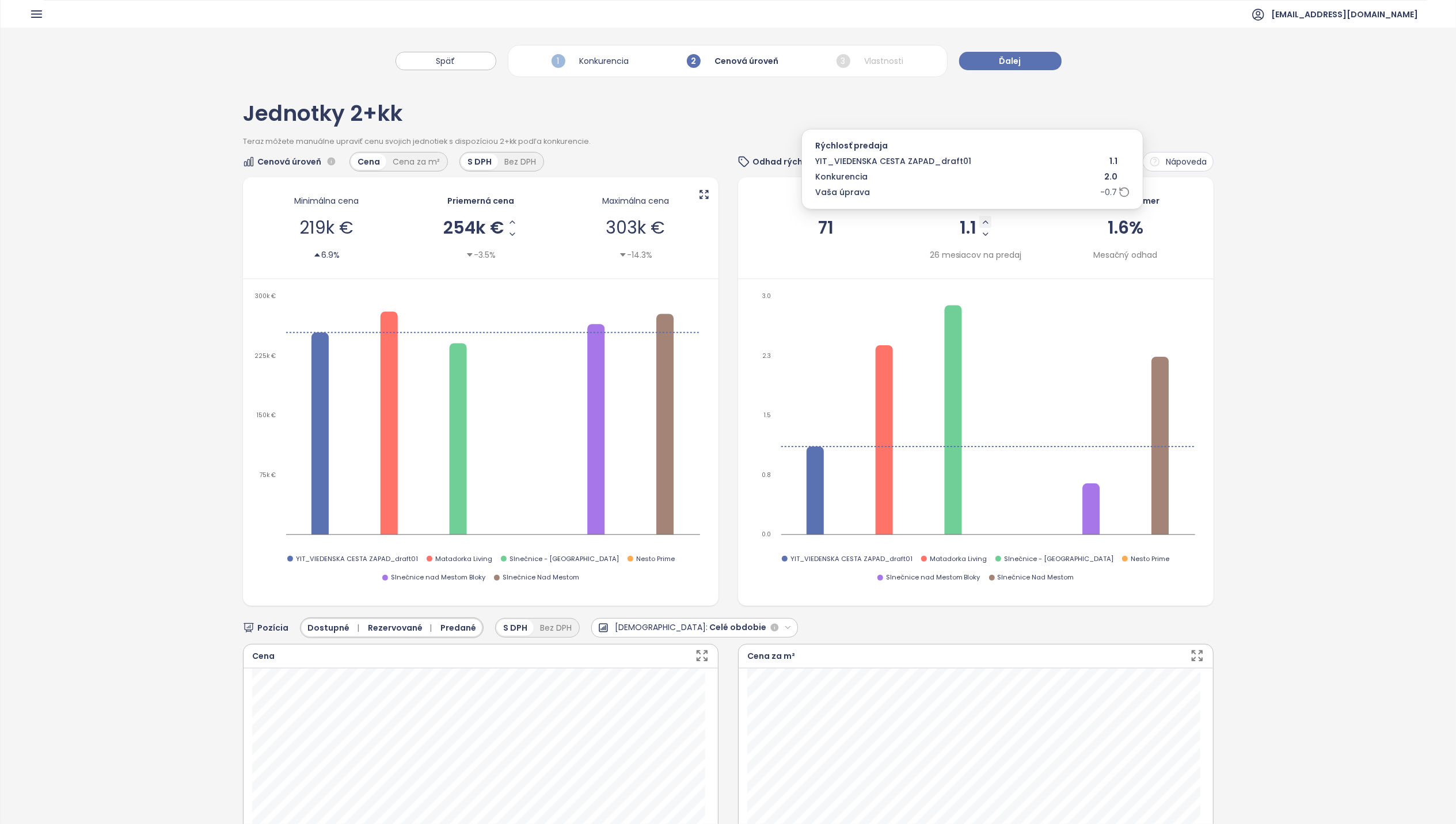
click at [980, 223] on icon "Increase Sale Speed - Monthly" at bounding box center [984, 222] width 9 height 9
click at [1017, 61] on span "Ďalej" at bounding box center [1009, 61] width 22 height 13
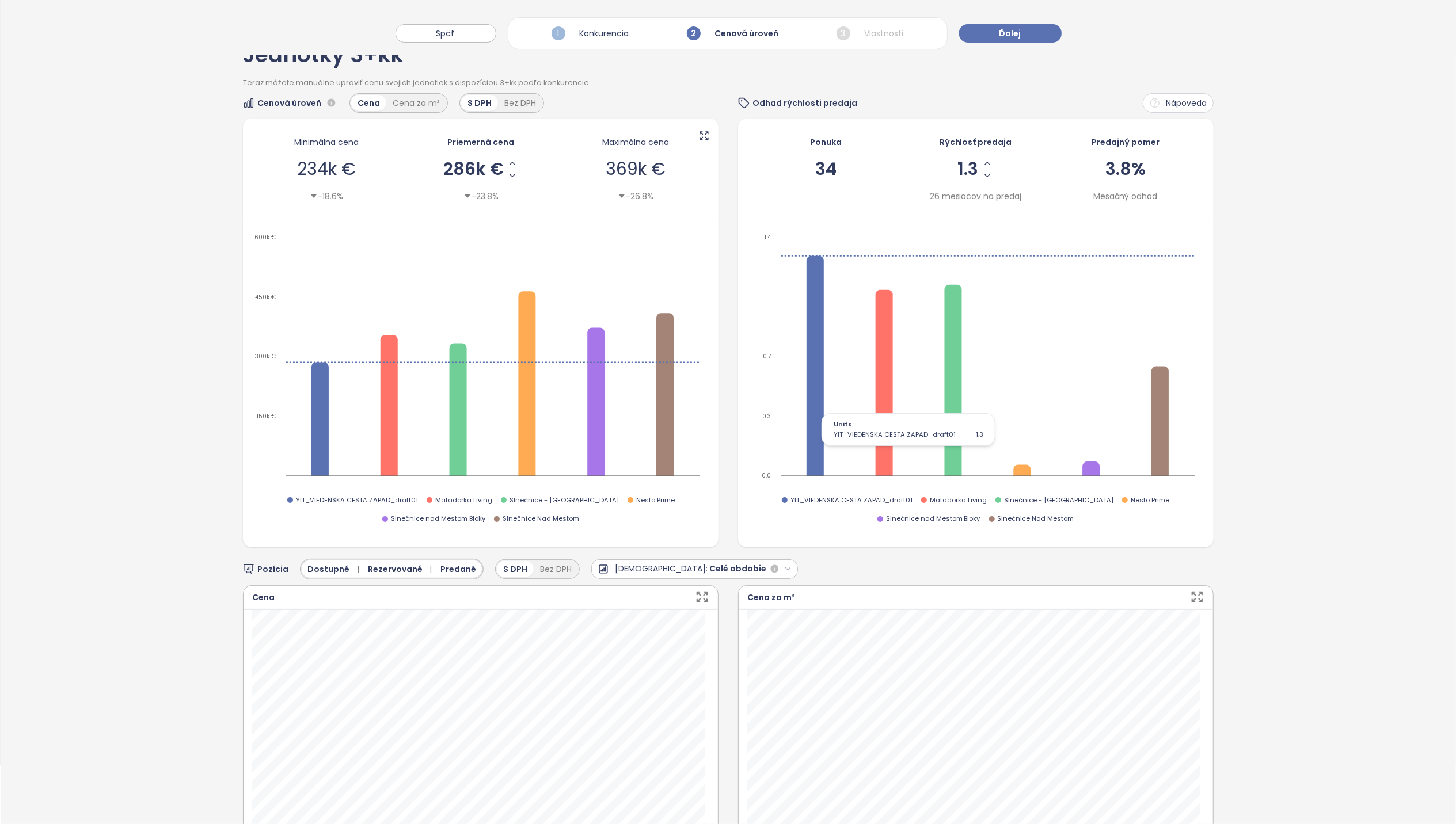
scroll to position [77, 0]
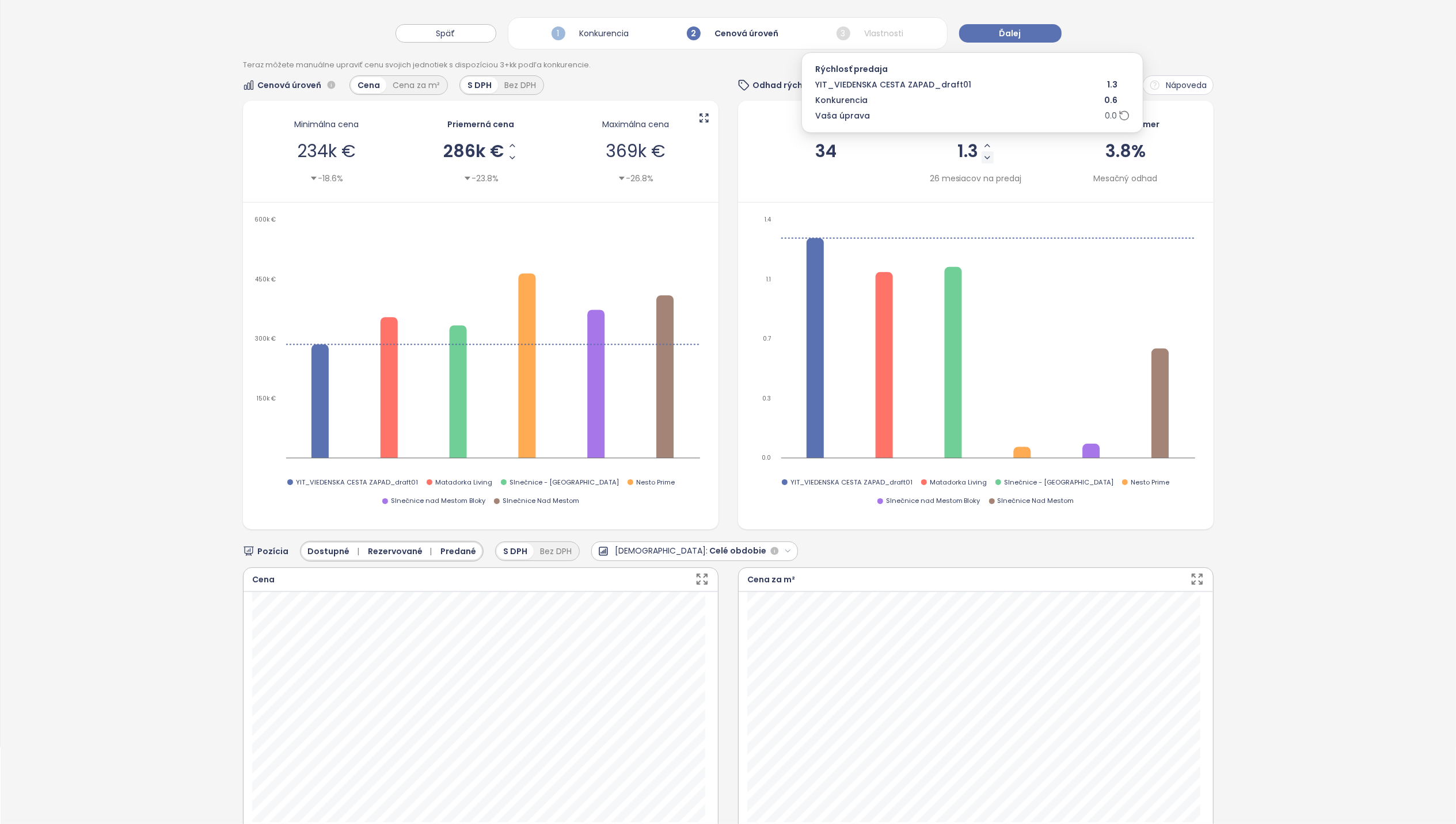
click at [984, 158] on icon "Decrease Sale Speed - Monthly" at bounding box center [987, 158] width 5 height 2
click at [983, 158] on icon "Decrease Sale Speed - Monthly" at bounding box center [987, 157] width 9 height 9
click at [982, 158] on icon "Decrease Sale Speed - Monthly" at bounding box center [984, 157] width 9 height 9
click at [983, 161] on icon "Decrease Sale Speed - Monthly" at bounding box center [987, 157] width 9 height 9
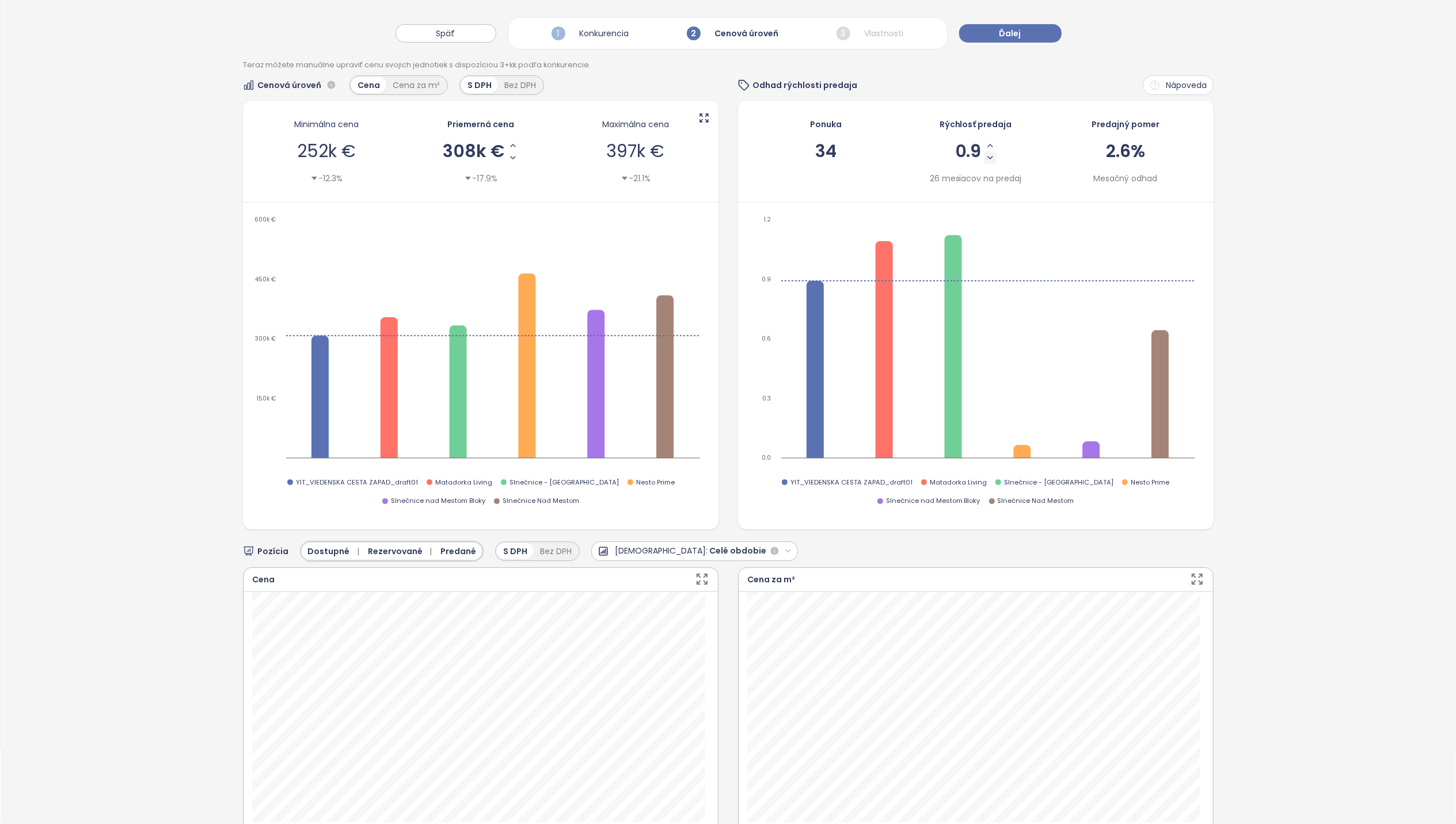
click at [985, 157] on icon "Decrease Sale Speed - Monthly" at bounding box center [989, 157] width 9 height 9
click at [986, 157] on icon "Decrease Sale Speed - Monthly" at bounding box center [990, 157] width 9 height 9
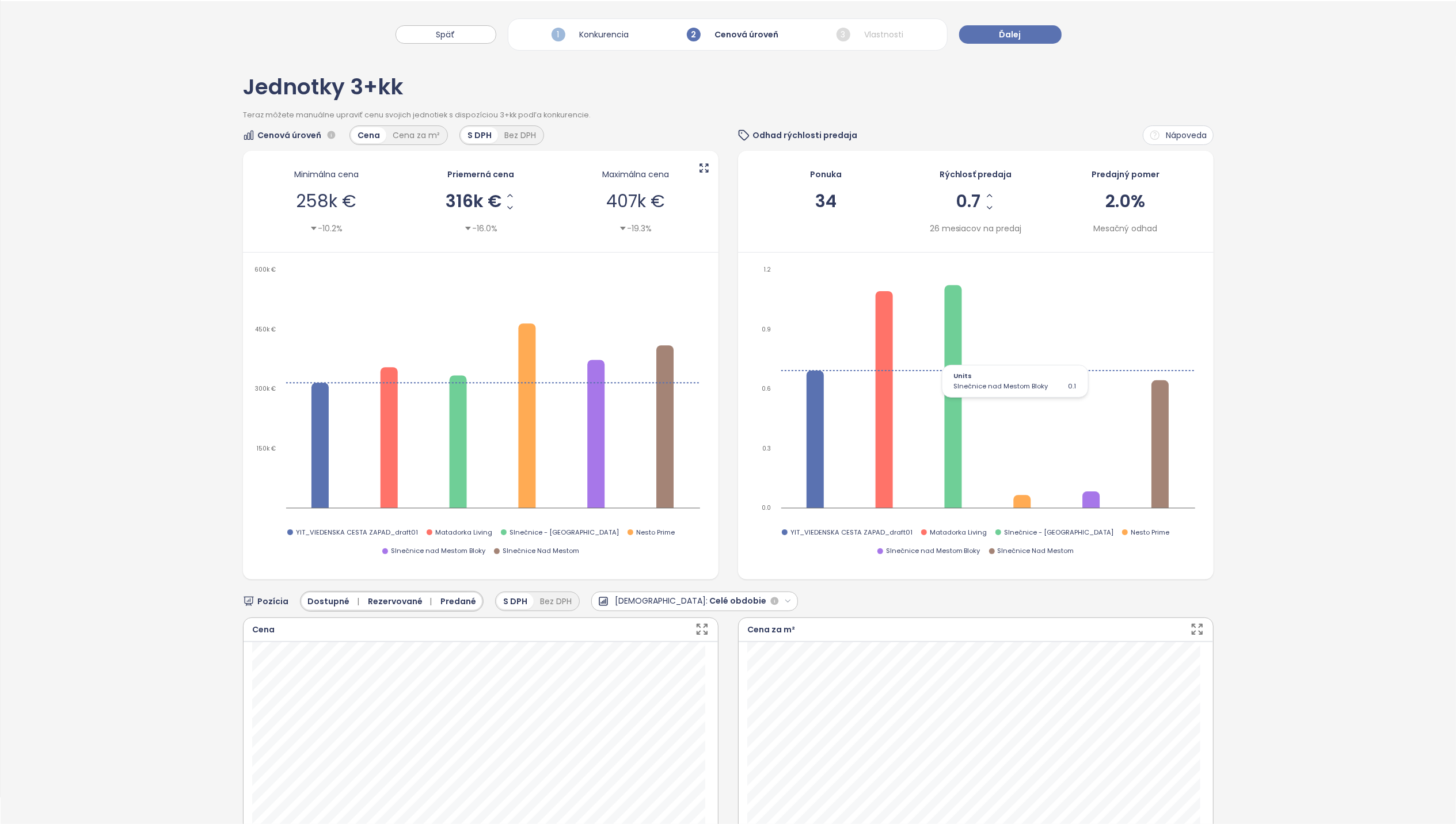
scroll to position [0, 0]
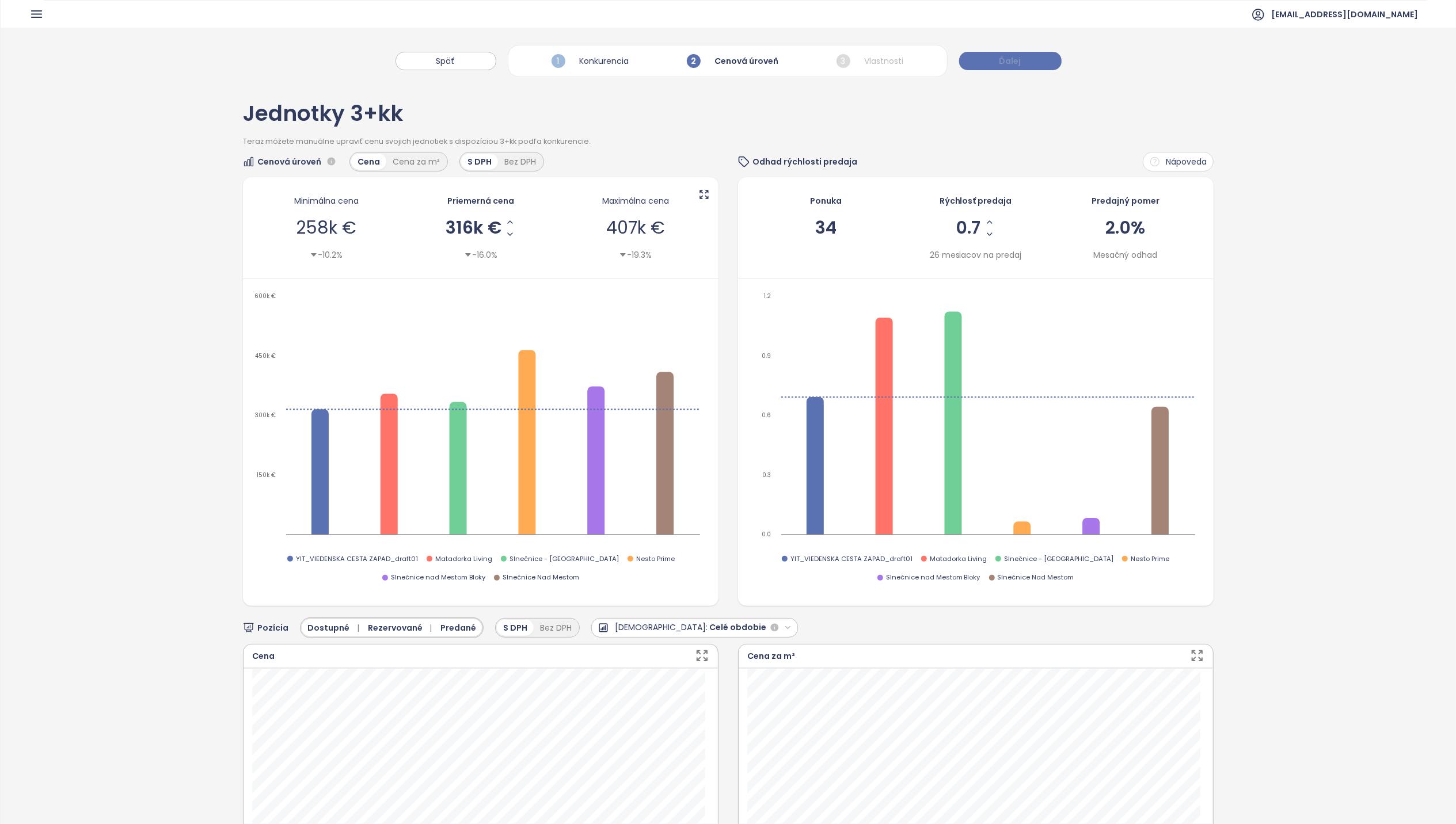
click at [1020, 65] on span "Ďalej" at bounding box center [1009, 61] width 22 height 13
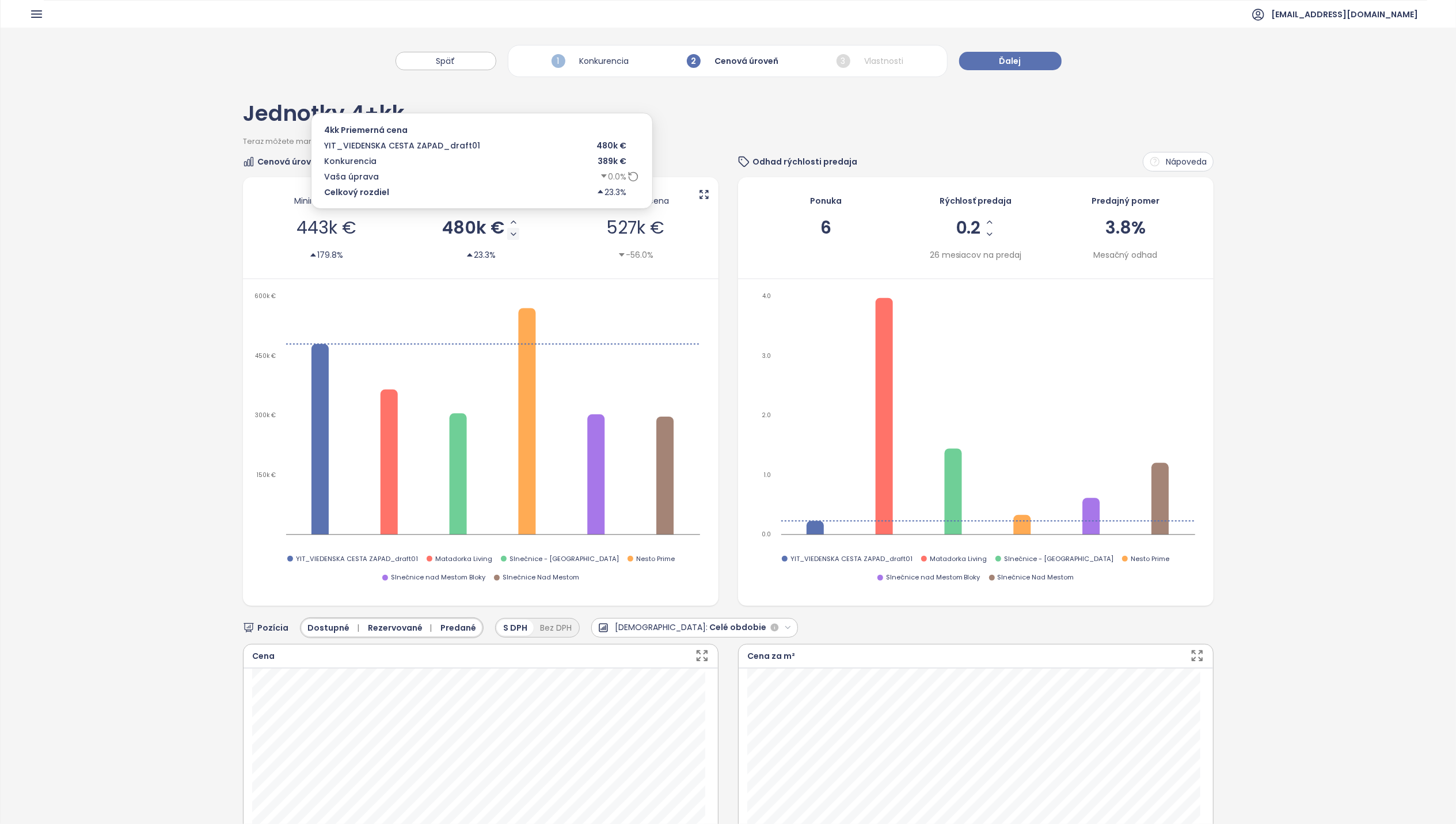
click at [512, 234] on icon "Decrease AVG Price" at bounding box center [513, 234] width 9 height 9
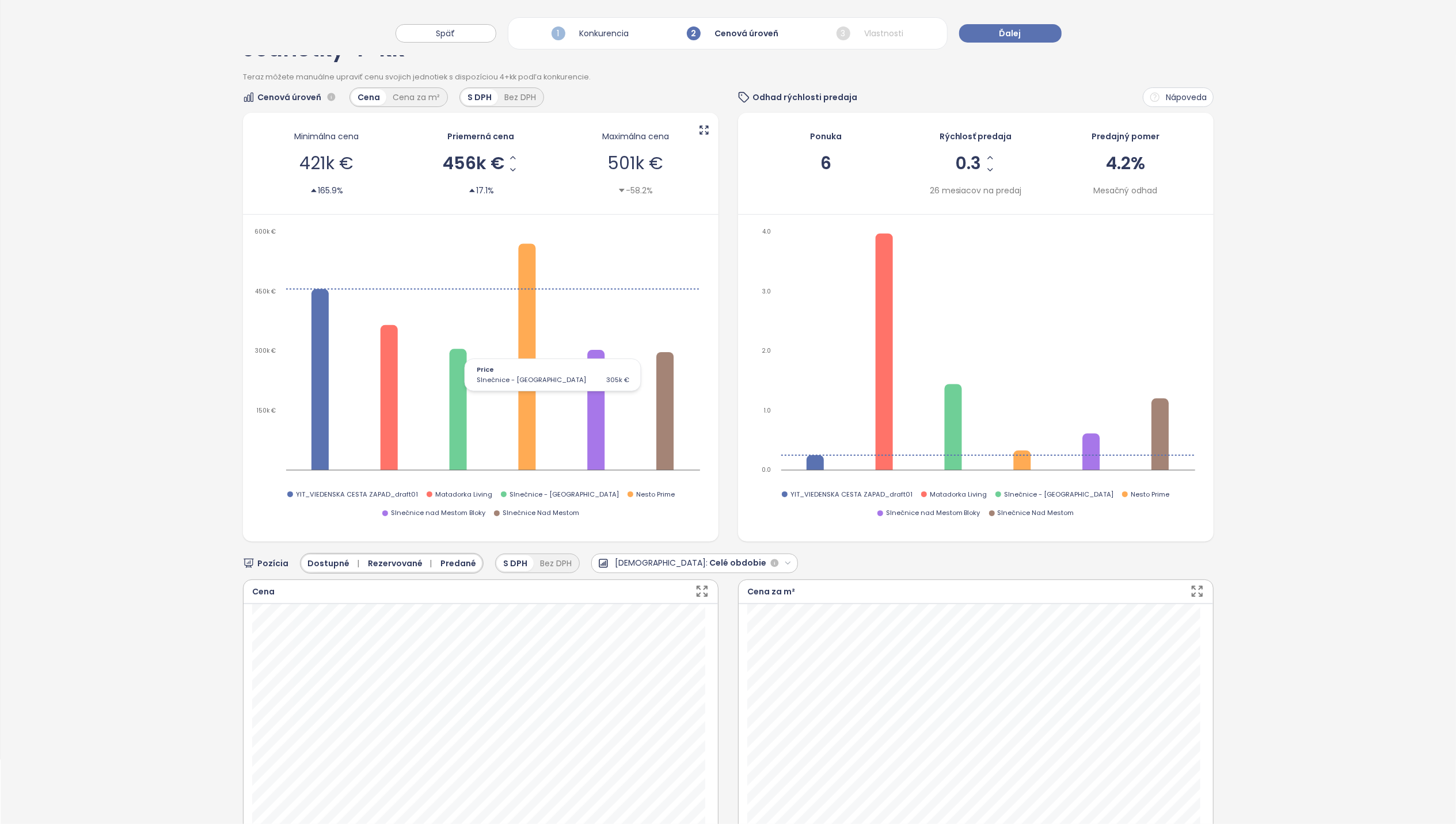
scroll to position [60, 0]
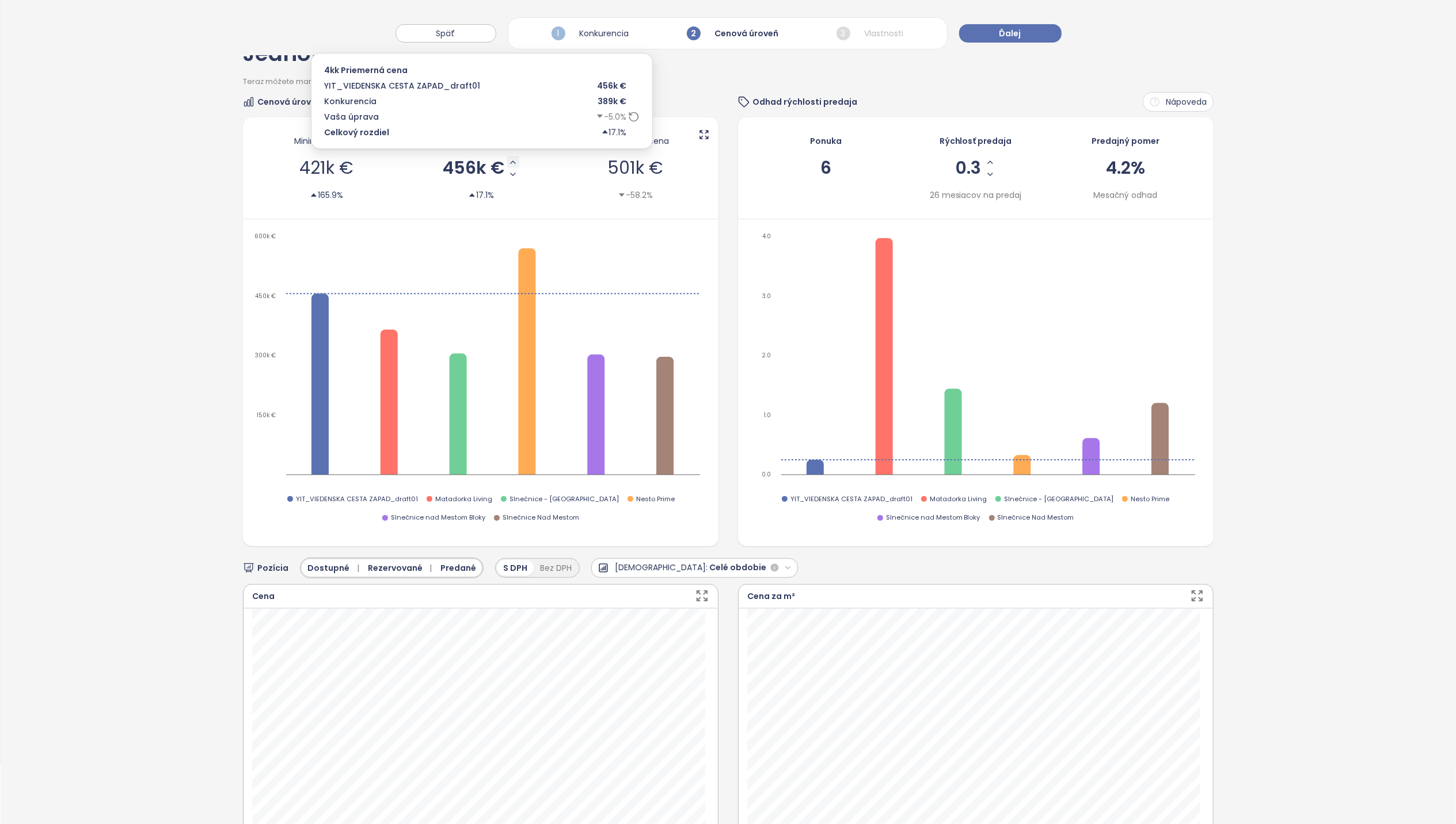
click at [510, 161] on icon "Increase AVG Price" at bounding box center [513, 162] width 5 height 2
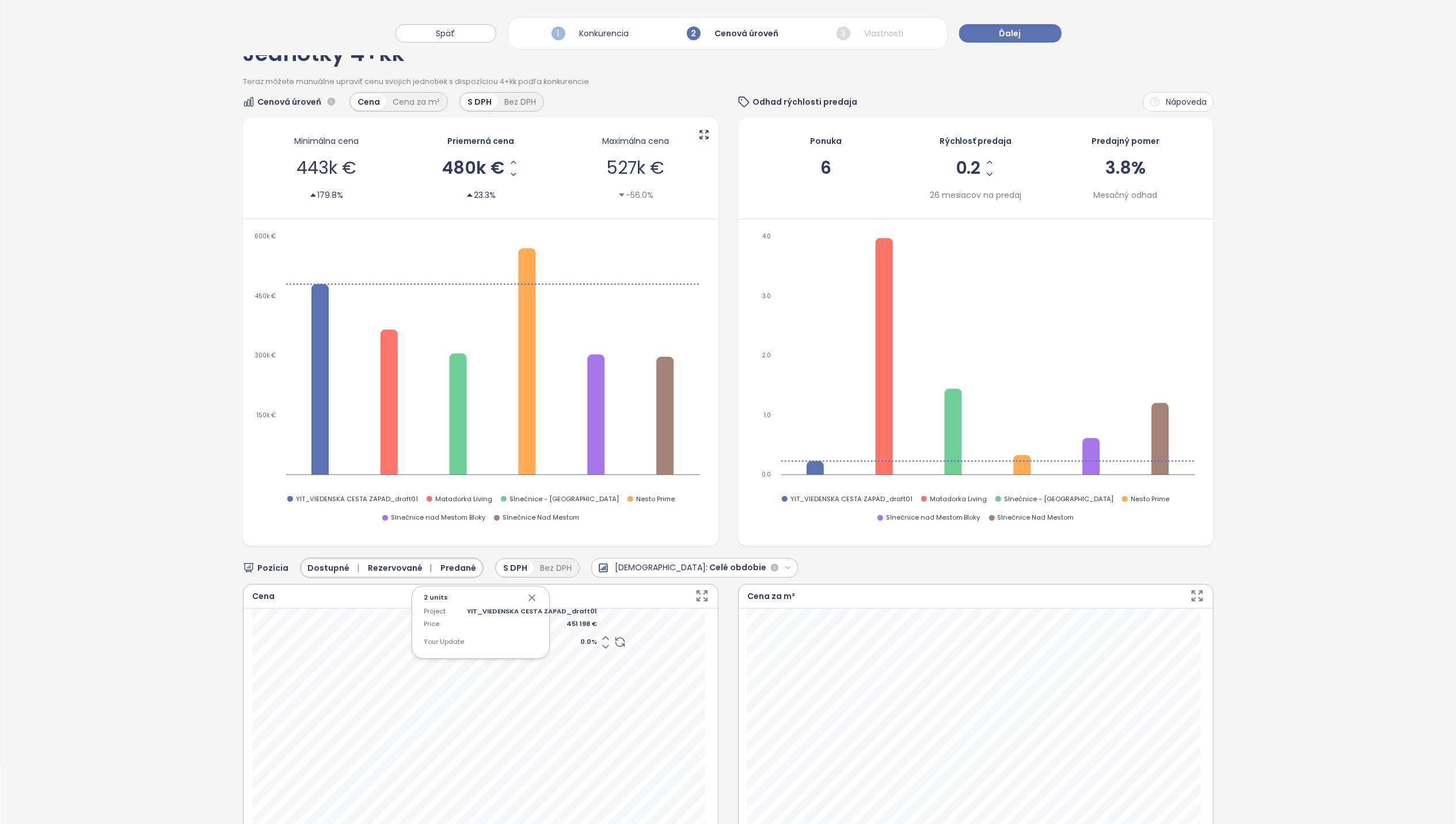
click at [586, 640] on span "0.0 %" at bounding box center [531, 642] width 130 height 11
type input "*"
type input "**"
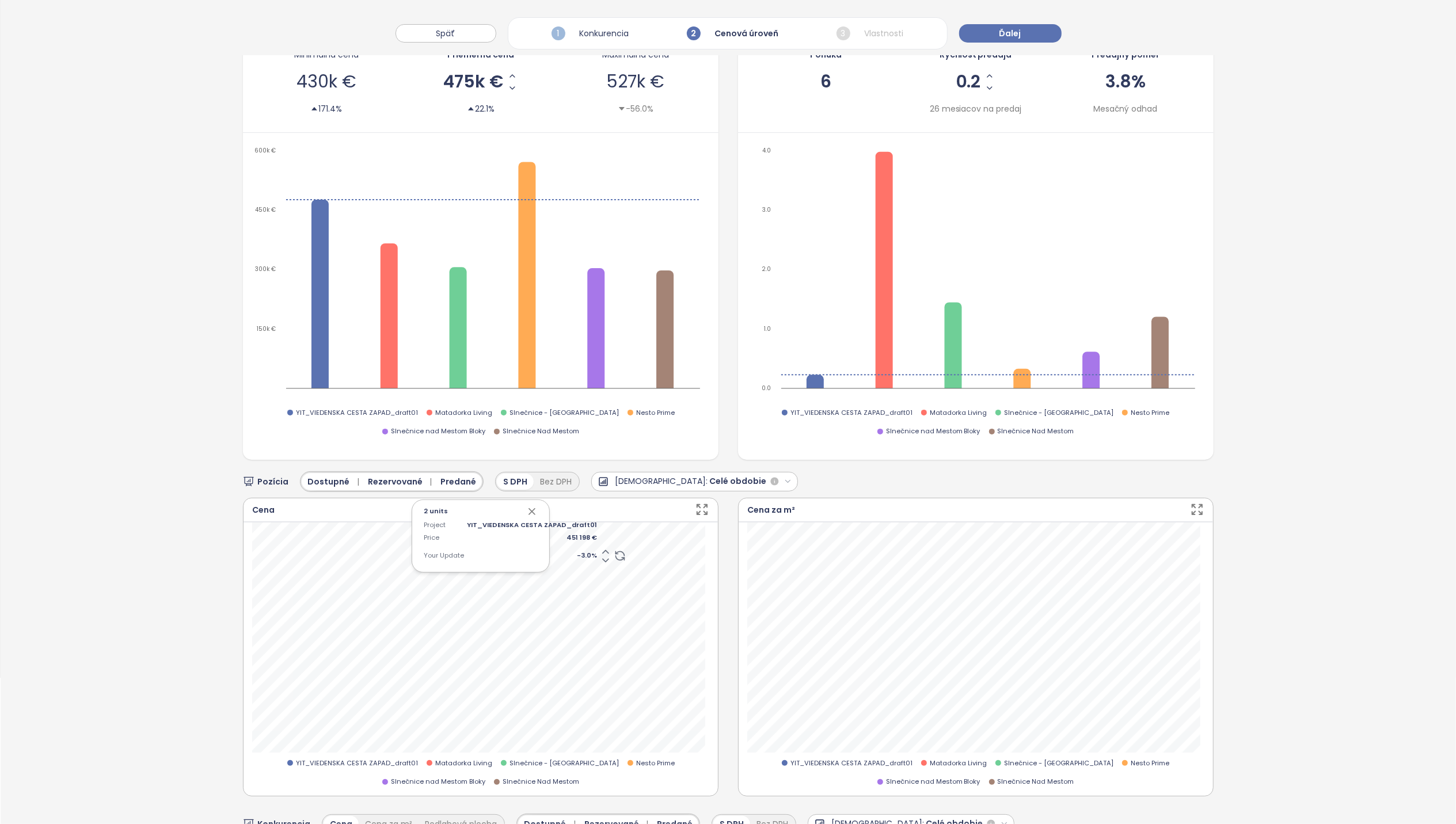
scroll to position [366, 0]
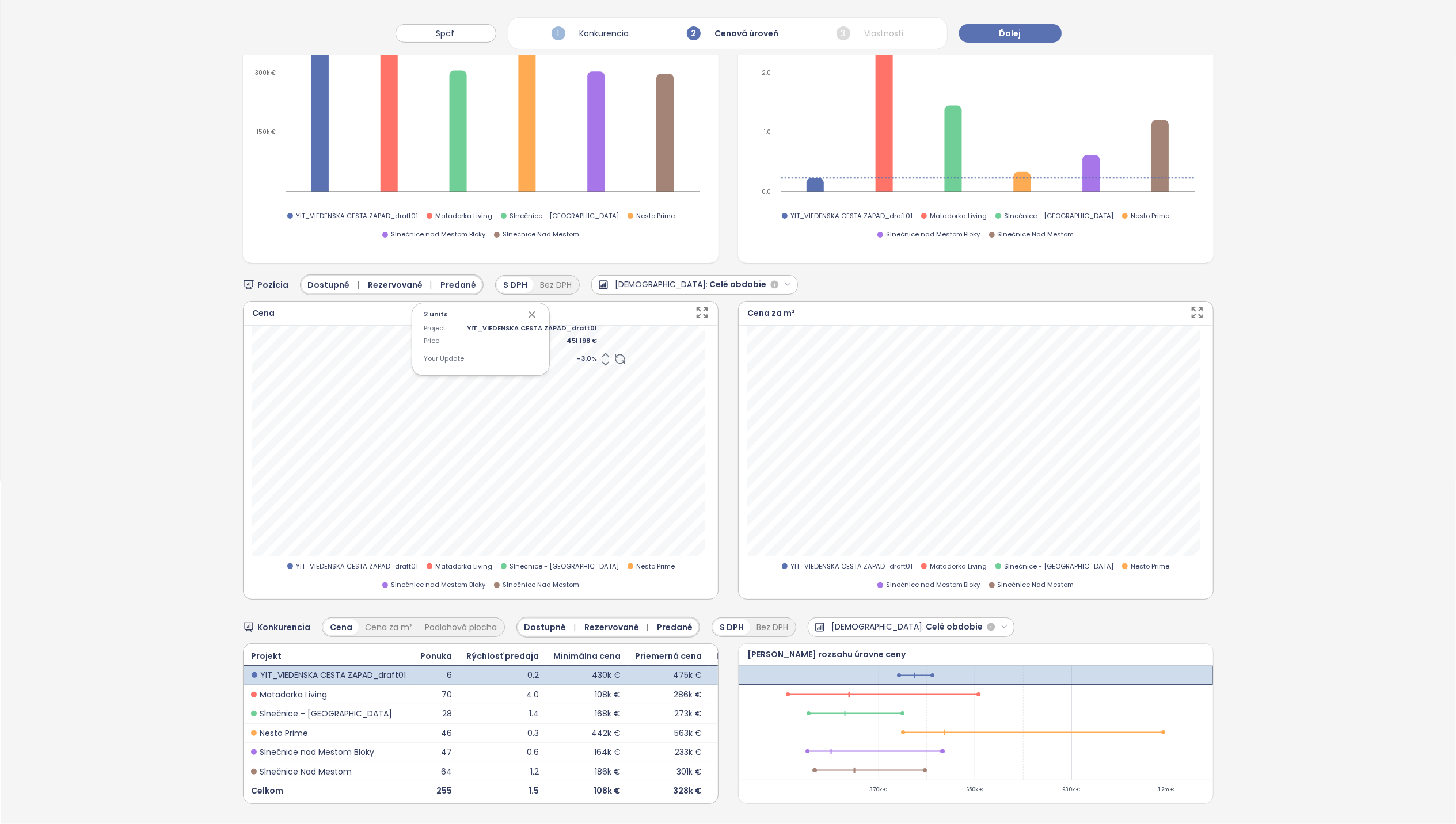
click at [574, 354] on span "-3.0 %" at bounding box center [531, 359] width 130 height 11
type input "****"
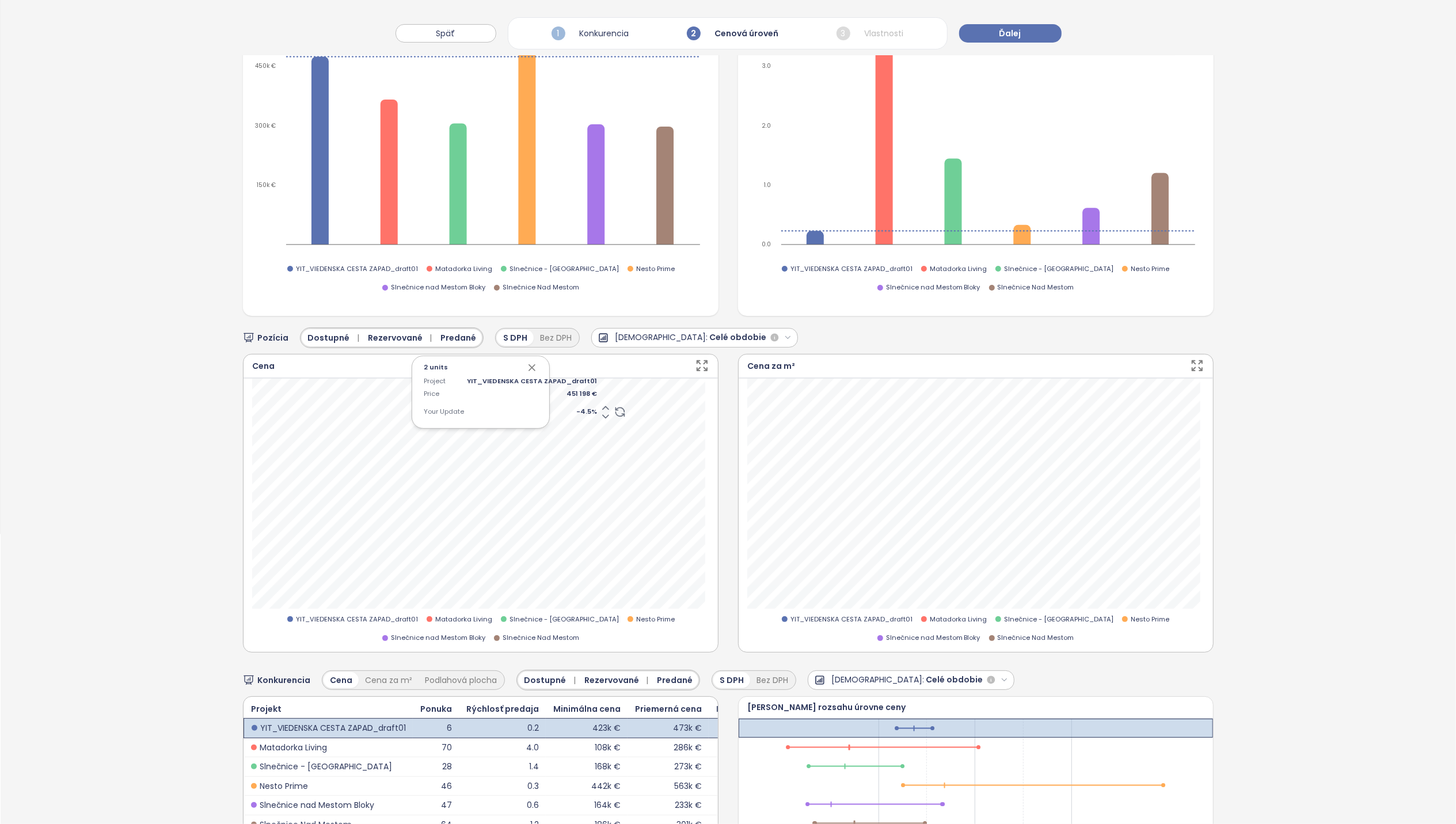
click at [527, 364] on icon "button" at bounding box center [531, 368] width 11 height 11
click at [574, 410] on span "0.0 %" at bounding box center [531, 412] width 130 height 11
type input "*"
click at [520, 364] on div "A3.503.01" at bounding box center [480, 368] width 114 height 11
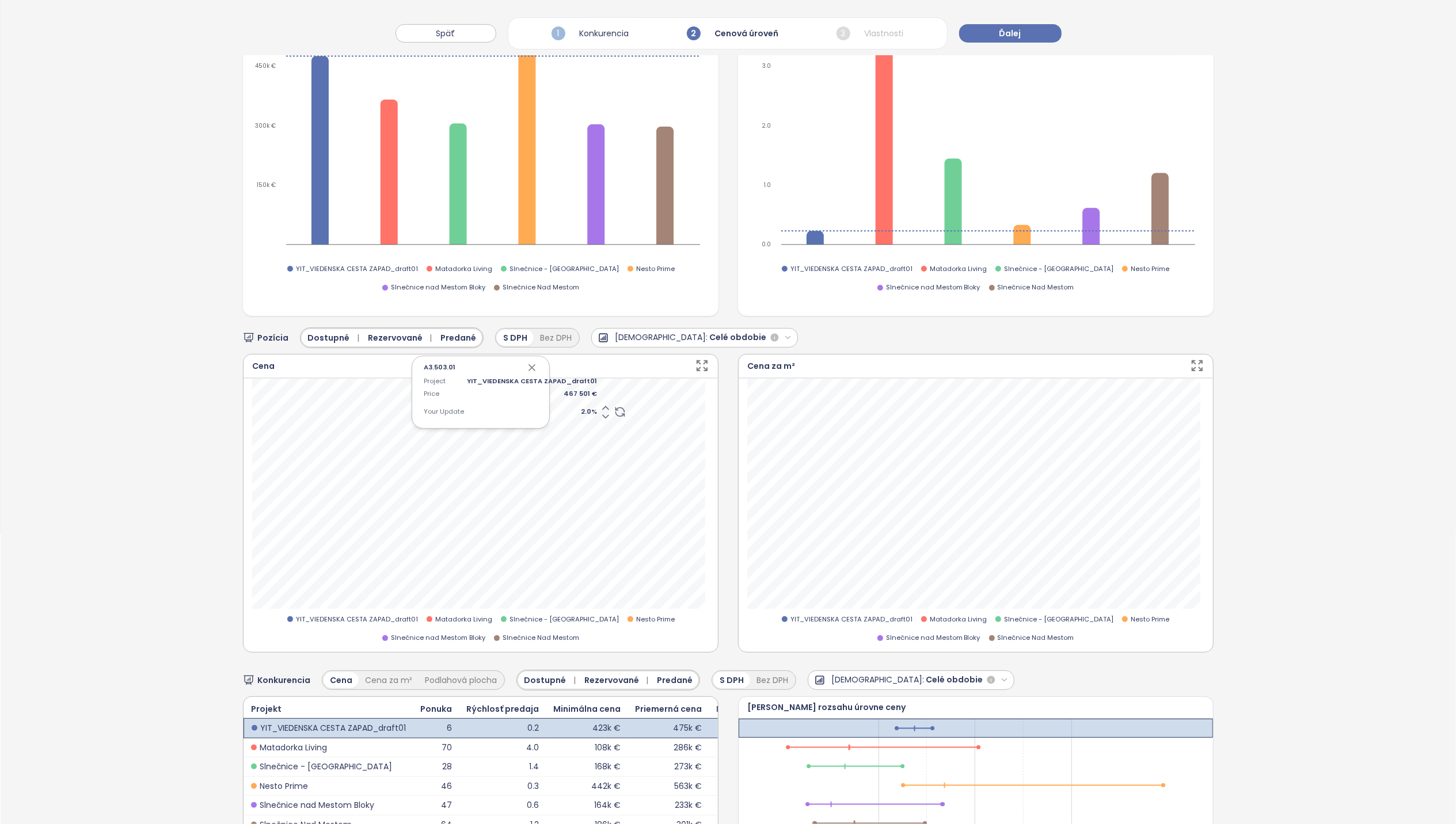
click at [526, 364] on icon "button" at bounding box center [531, 368] width 11 height 11
click at [578, 408] on span "0.0 %" at bounding box center [531, 412] width 130 height 11
type input "*"
click at [531, 369] on icon "button" at bounding box center [531, 367] width 6 height 6
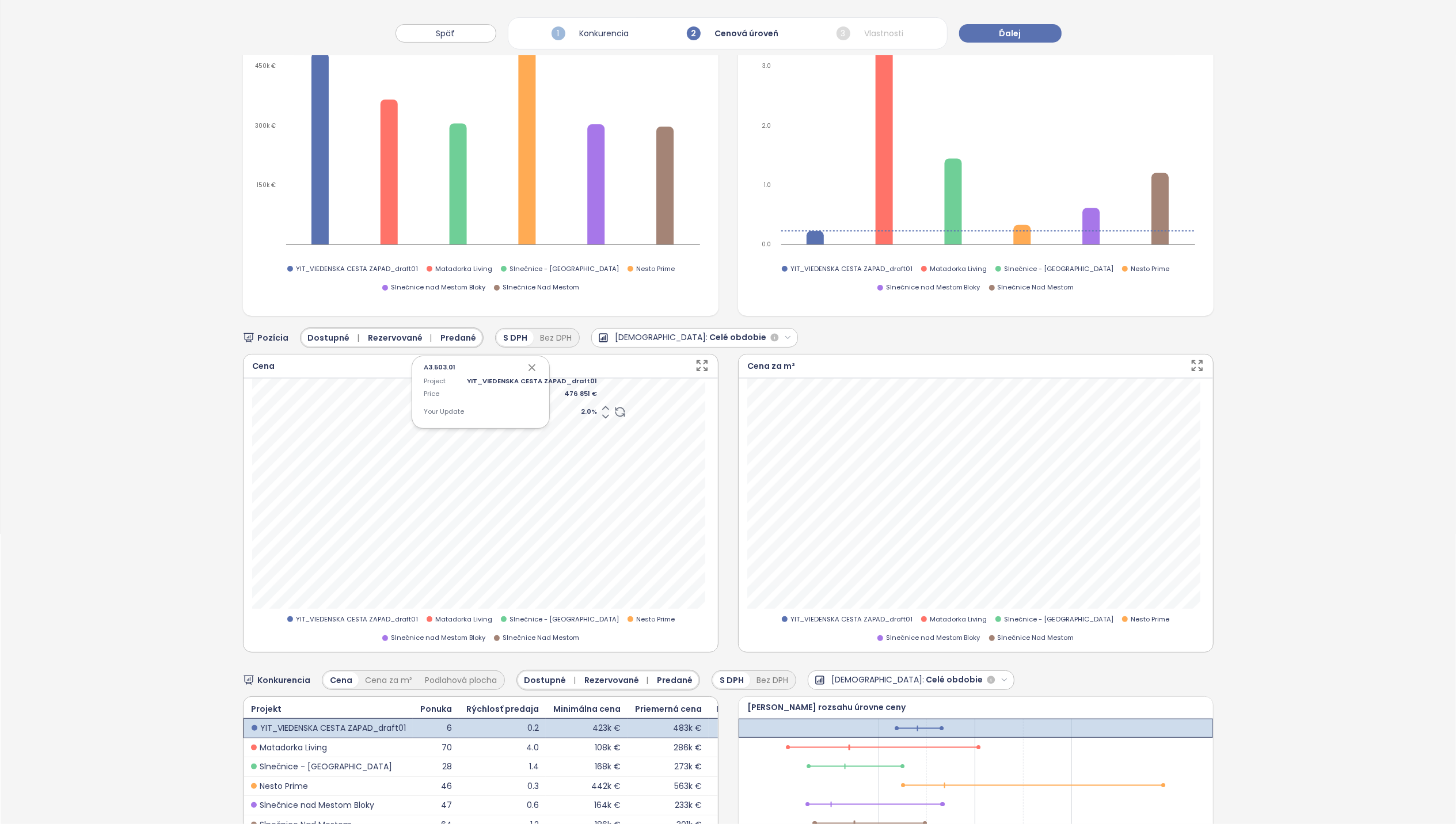
click at [529, 366] on icon "button" at bounding box center [531, 367] width 6 height 6
click at [574, 410] on span "2.0 %" at bounding box center [531, 412] width 130 height 11
type input "***"
click at [531, 366] on icon "button" at bounding box center [531, 368] width 11 height 11
click at [581, 410] on span "-4.5 %" at bounding box center [531, 412] width 130 height 11
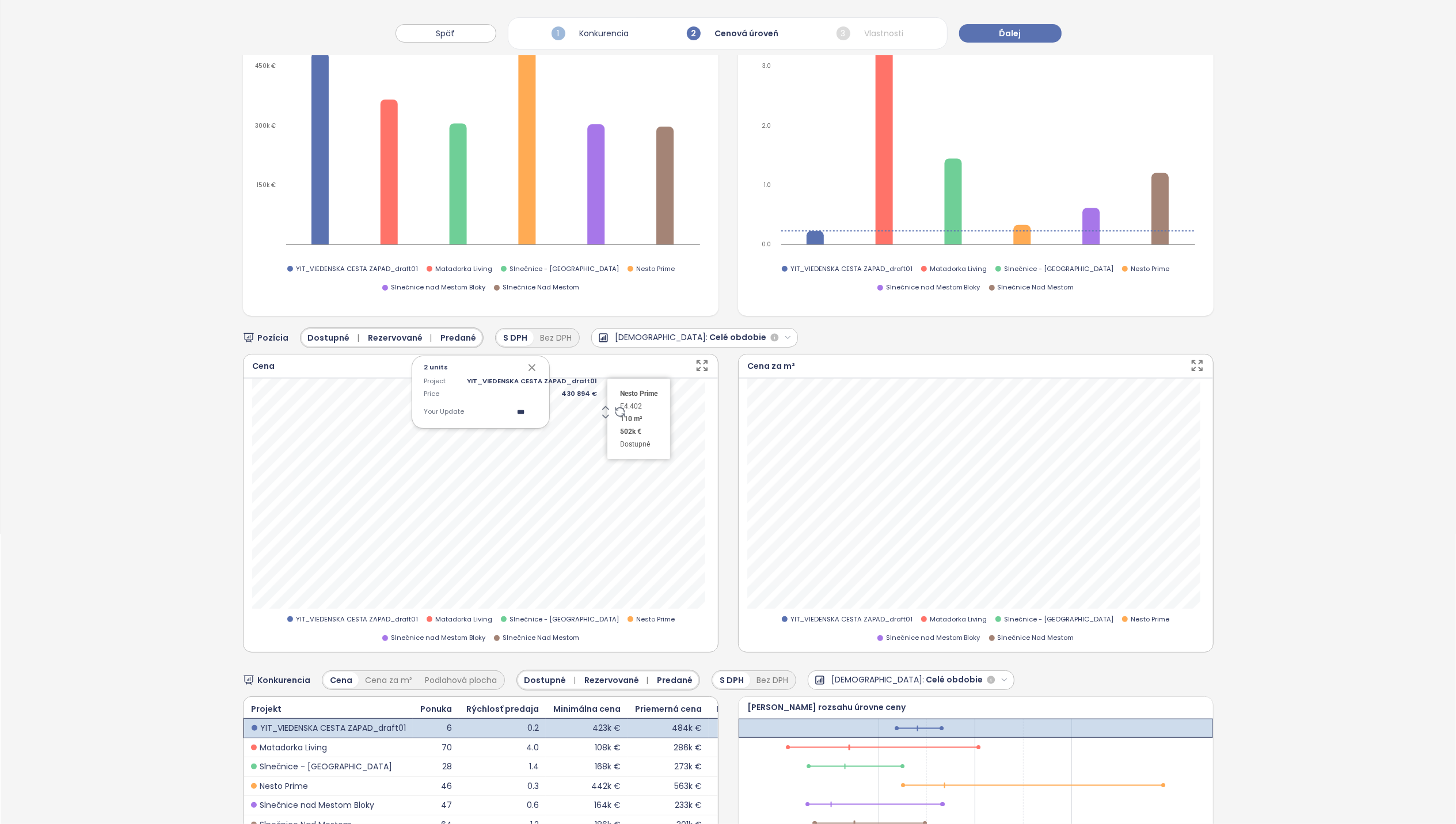
type input "****"
click at [574, 410] on span "-3.5 %" at bounding box center [531, 412] width 130 height 11
click at [511, 407] on input "****" at bounding box center [495, 412] width 57 height 11
type input "****"
click at [529, 365] on icon "button" at bounding box center [531, 367] width 6 height 6
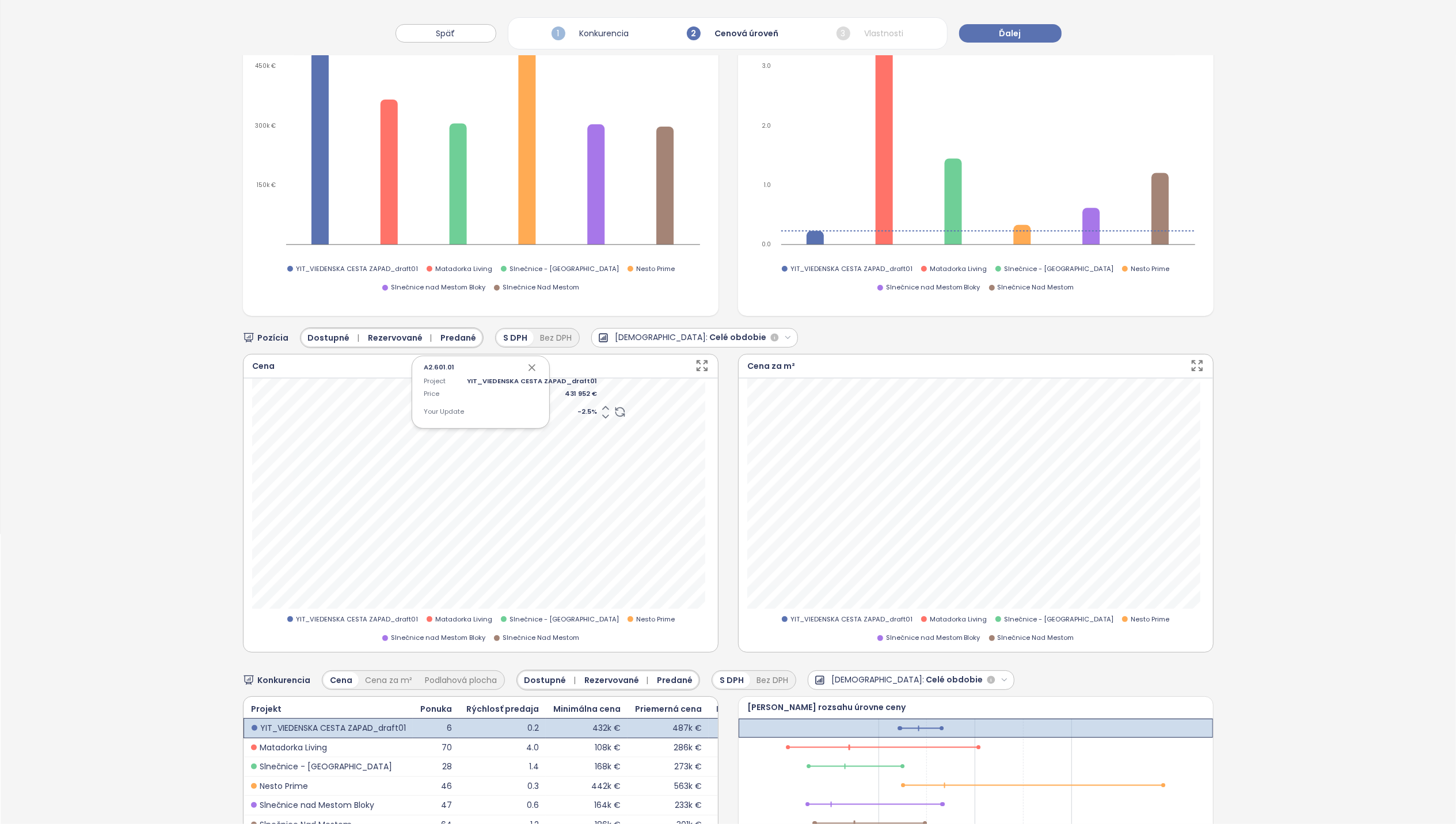
click at [581, 408] on span "-2.5 %" at bounding box center [531, 412] width 130 height 11
type input "**"
click at [581, 410] on span "-3.8 %" at bounding box center [531, 412] width 130 height 11
click at [527, 364] on icon "button" at bounding box center [531, 368] width 11 height 11
click at [581, 408] on span "-3.8 %" at bounding box center [531, 412] width 130 height 11
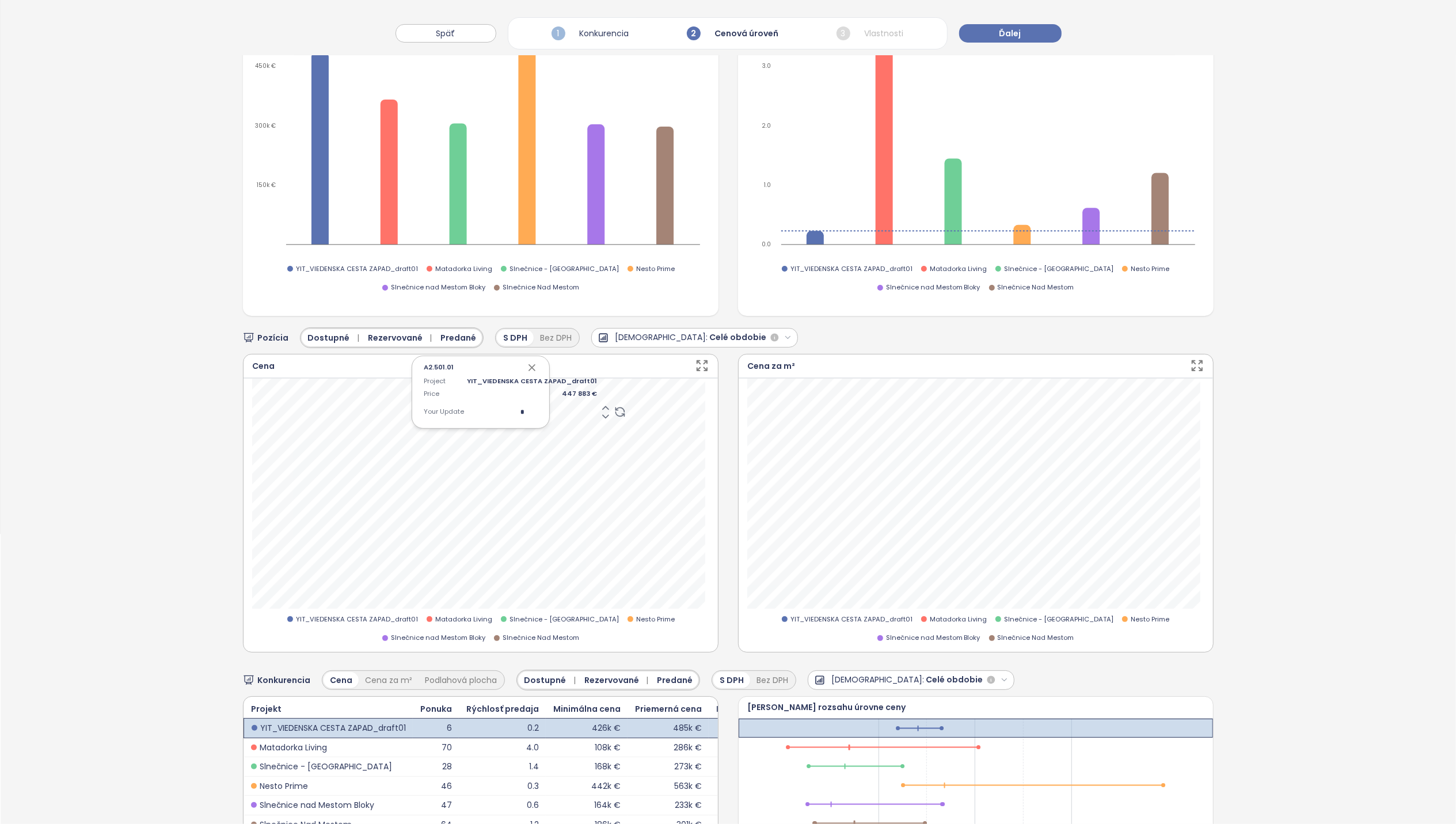
type input "**"
click at [580, 410] on span "-5.0 %" at bounding box center [531, 412] width 130 height 11
type input "**"
click at [579, 407] on span "-7.0 %" at bounding box center [531, 412] width 130 height 11
click at [516, 412] on input "****" at bounding box center [495, 412] width 57 height 11
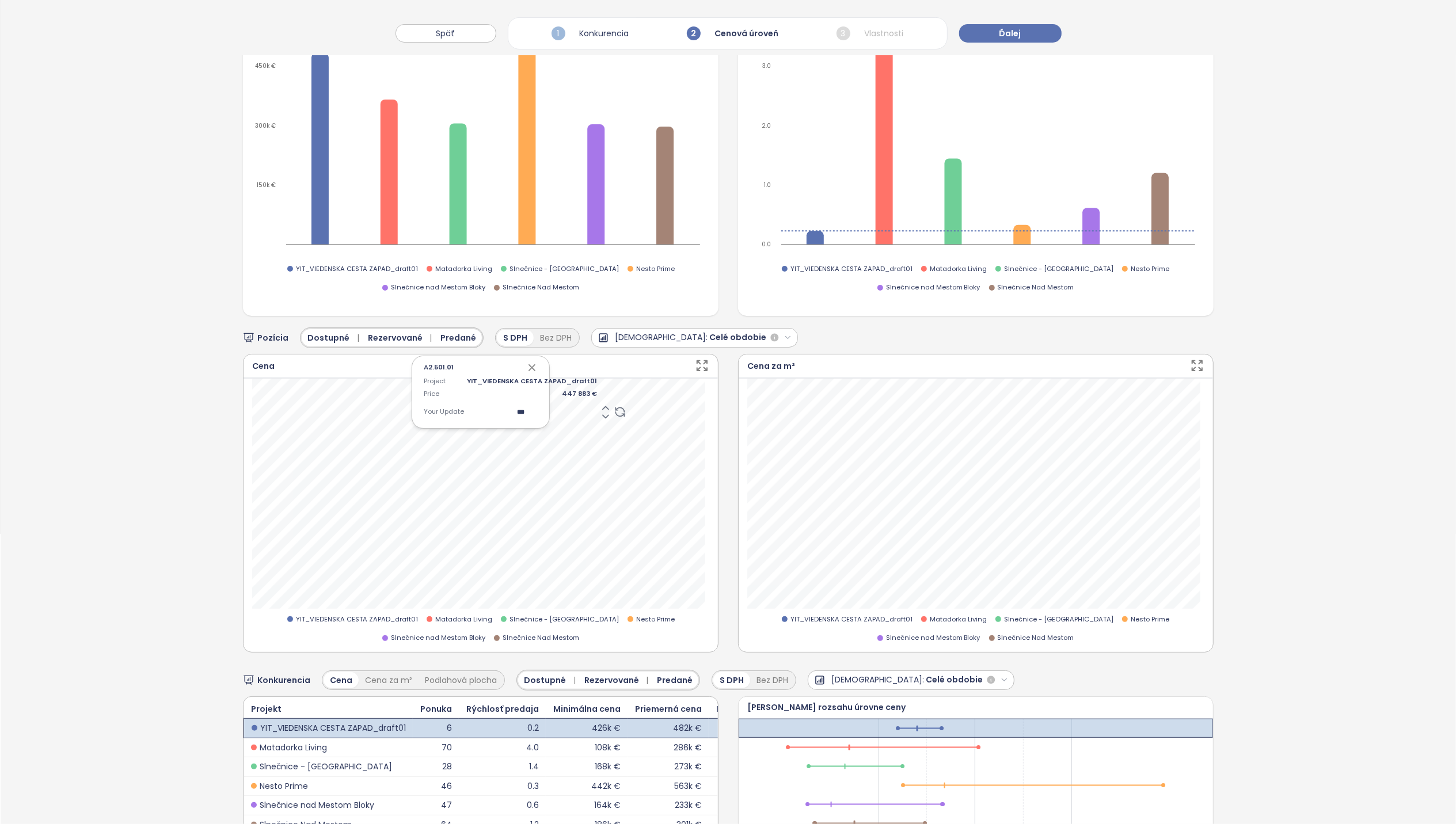
type input "****"
click at [530, 365] on icon "button" at bounding box center [531, 367] width 6 height 6
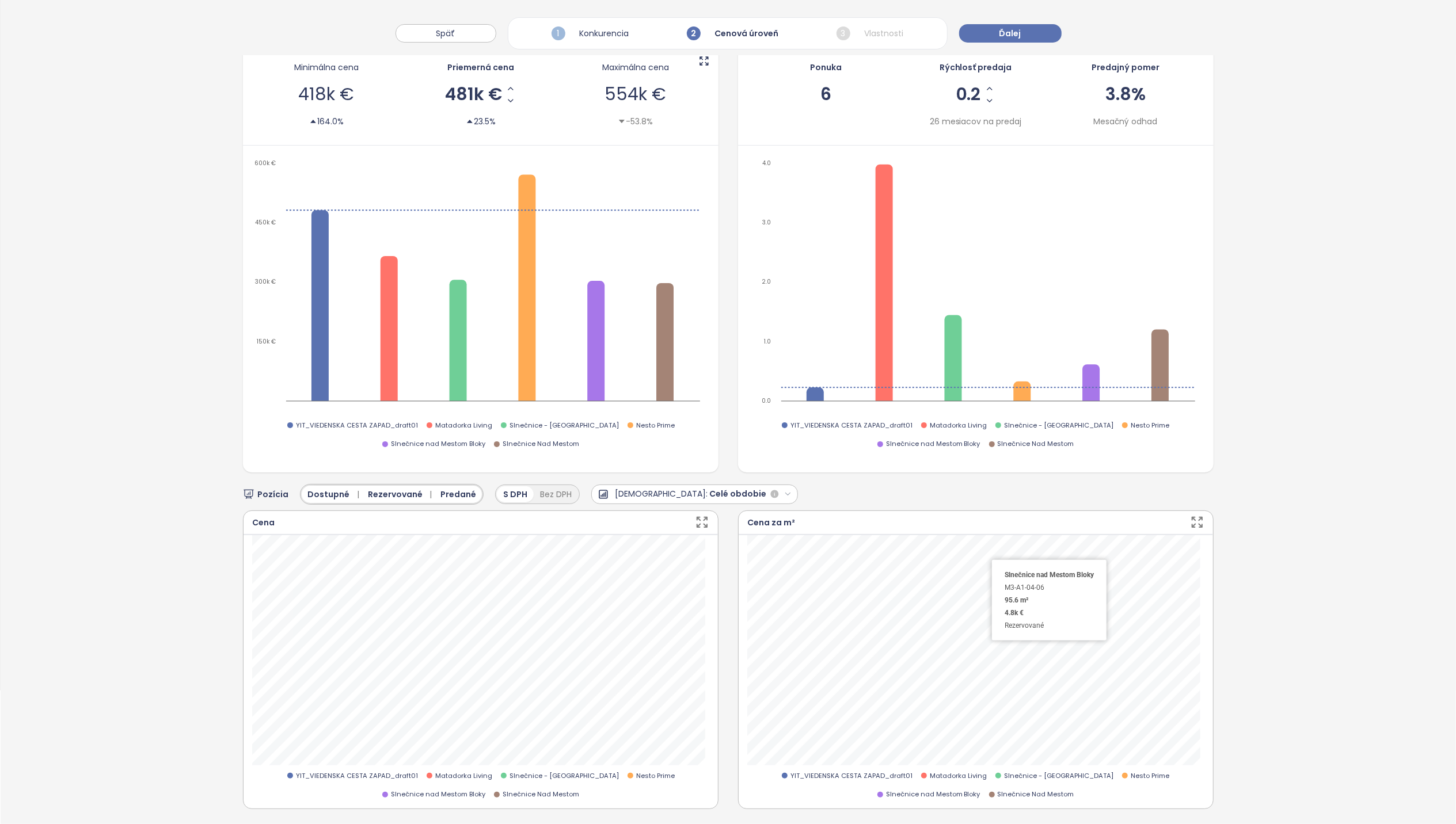
scroll to position [0, 0]
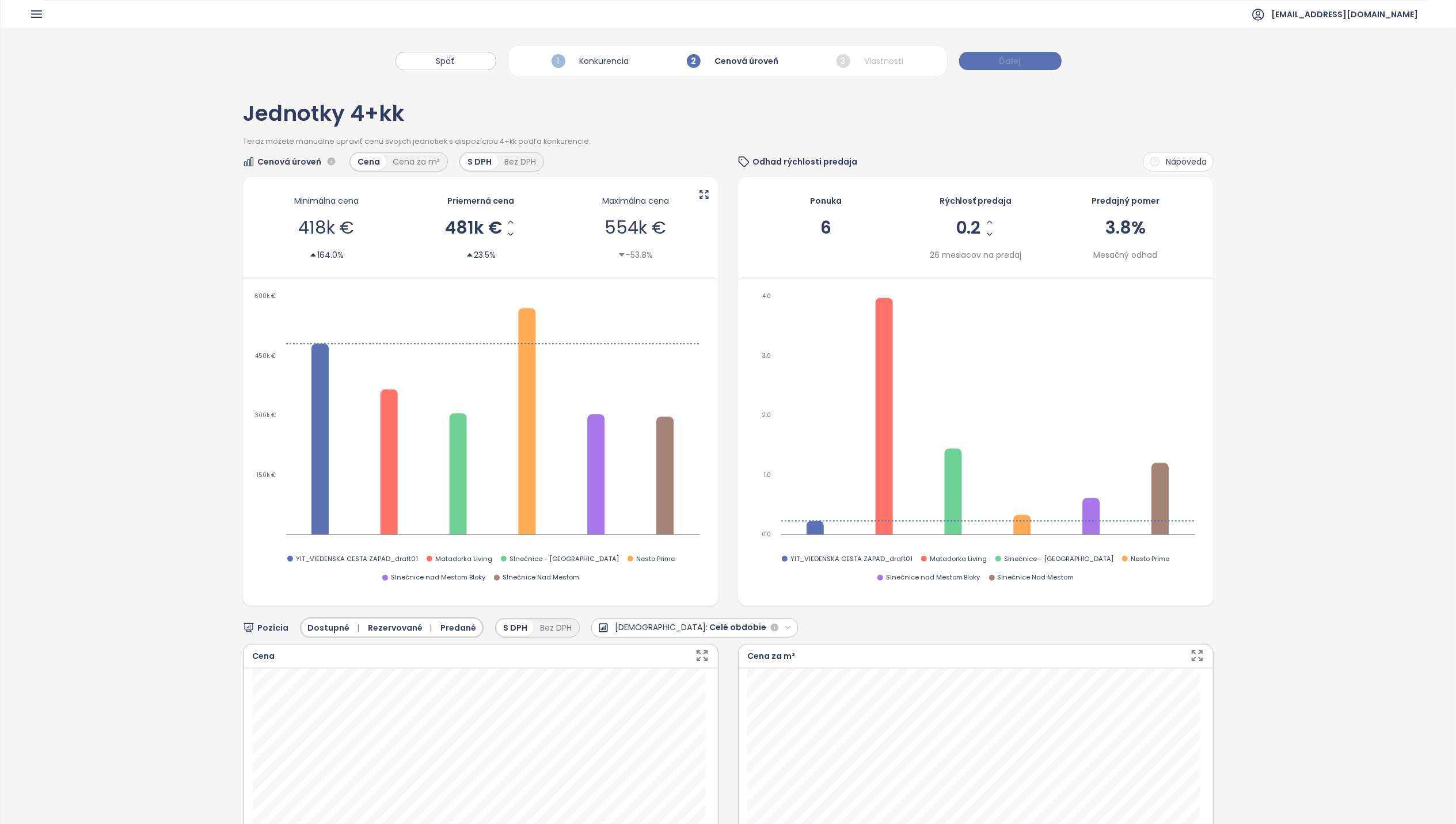
click at [1016, 61] on span "Ďalej" at bounding box center [1009, 61] width 22 height 13
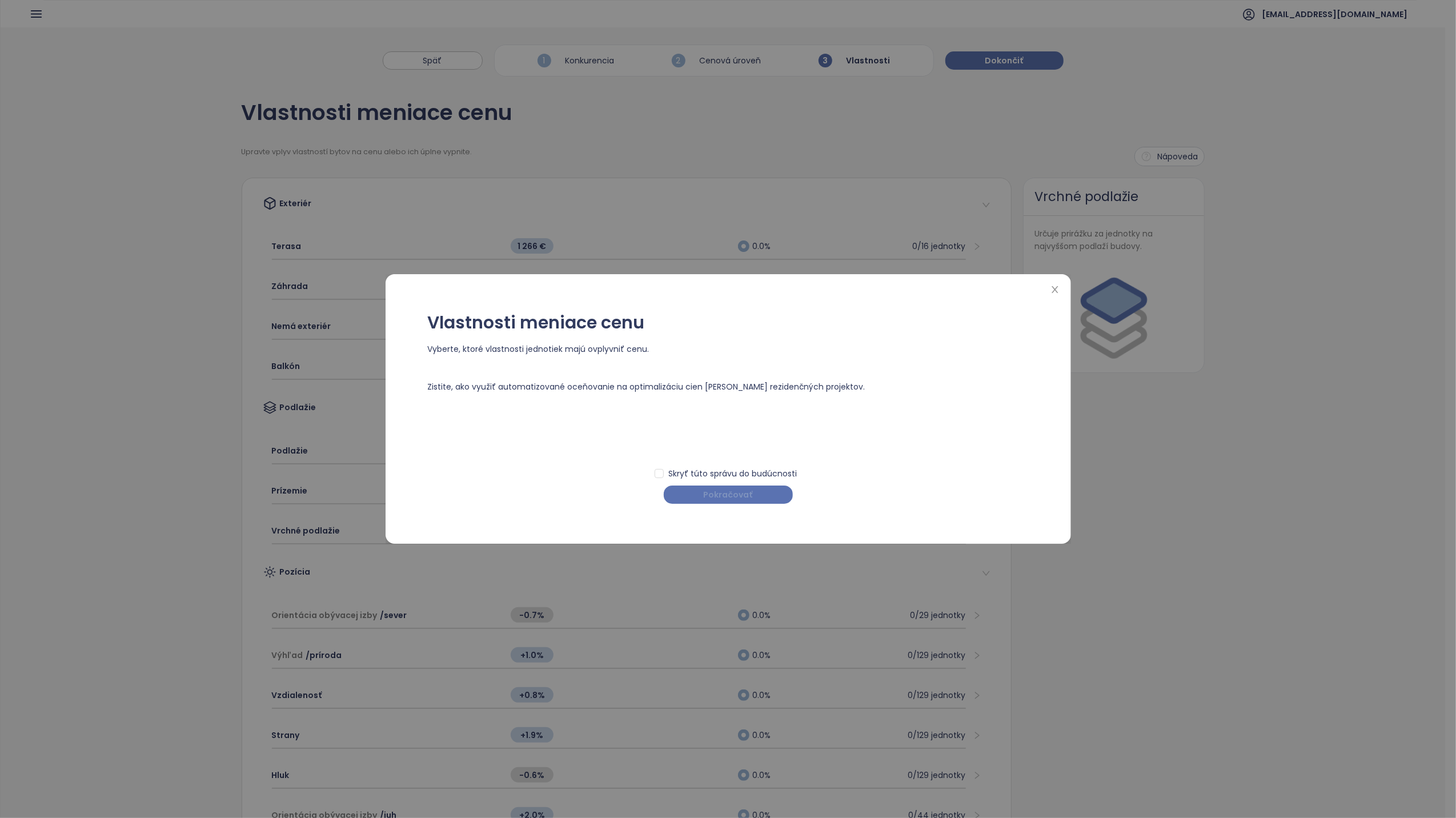
click at [735, 490] on span "Pokračovať" at bounding box center [728, 494] width 49 height 13
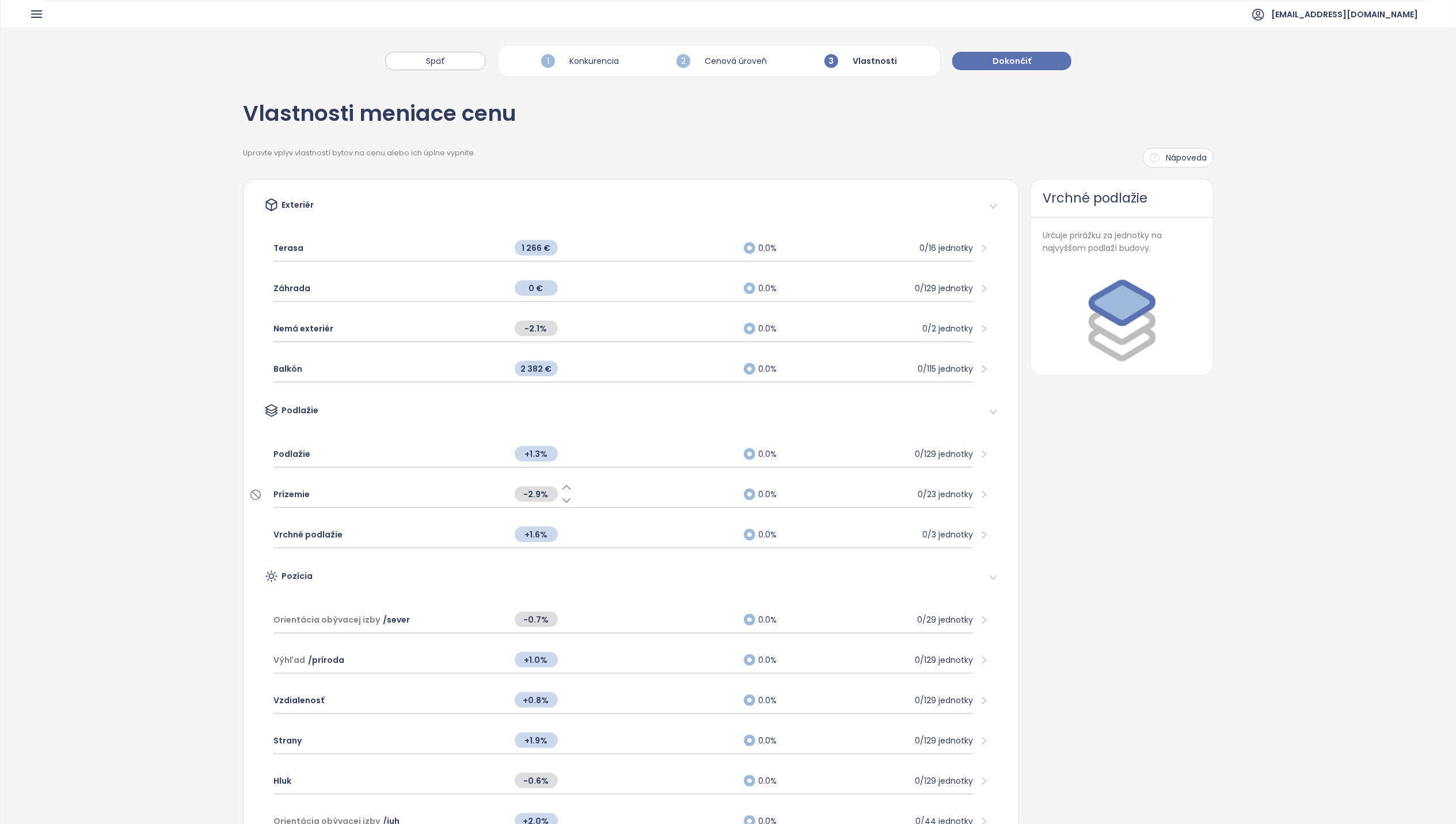
click at [561, 484] on icon at bounding box center [566, 488] width 11 height 11
click at [561, 526] on icon at bounding box center [566, 527] width 11 height 11
click at [561, 486] on icon at bounding box center [566, 488] width 11 height 11
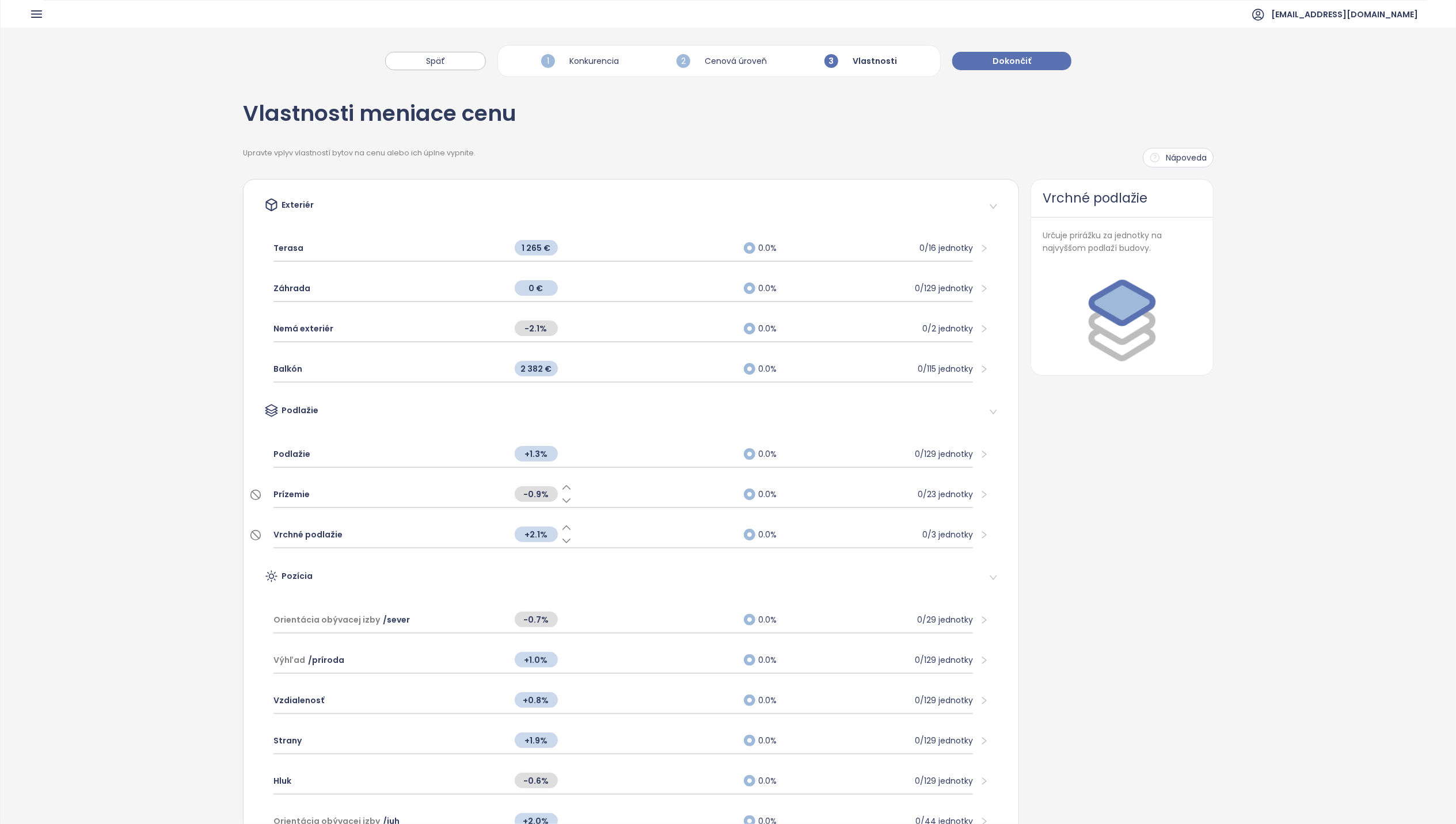
click at [294, 492] on span "Prízemie" at bounding box center [291, 494] width 36 height 13
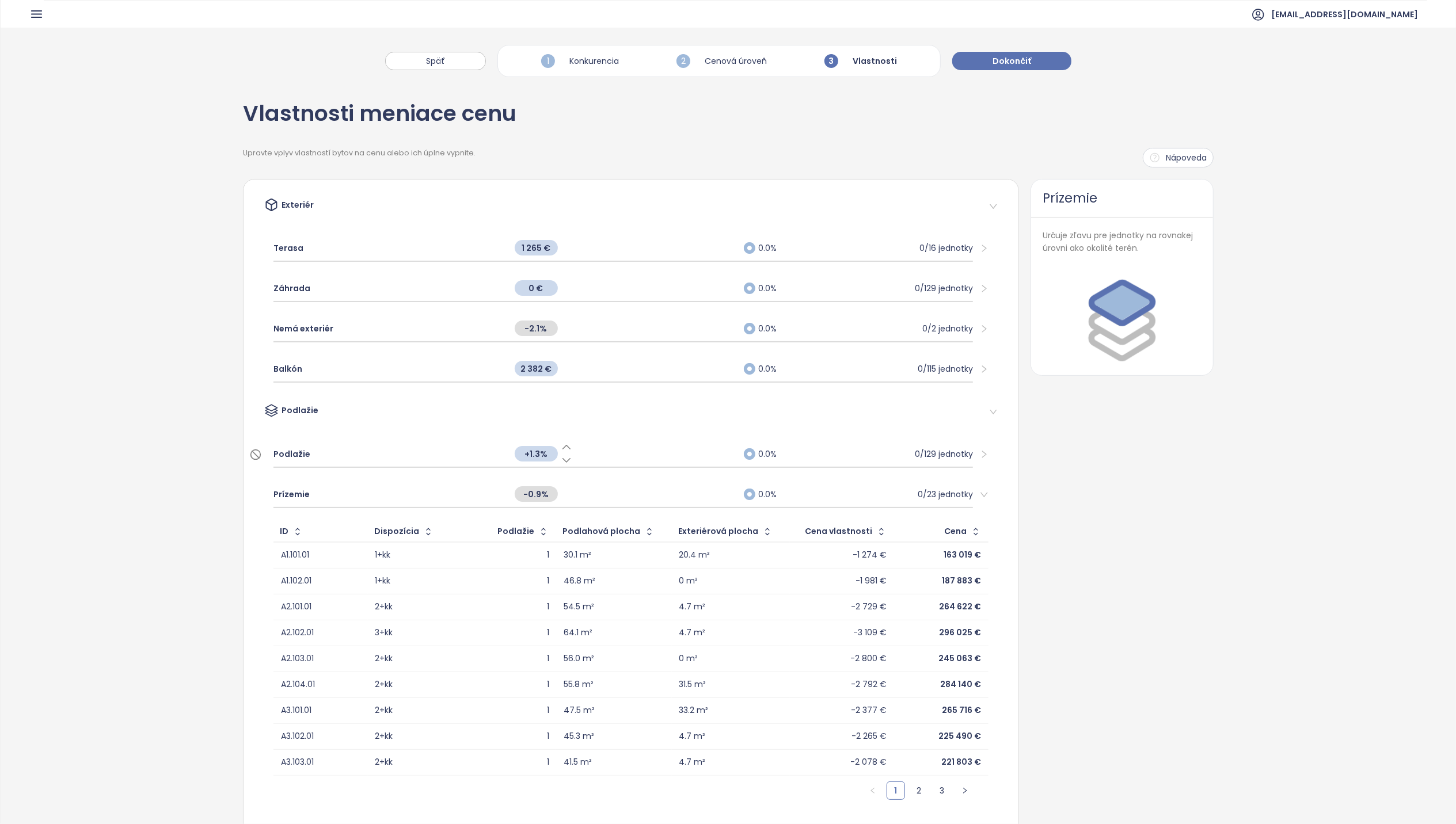
click at [290, 454] on span "Podlažie" at bounding box center [292, 454] width 37 height 13
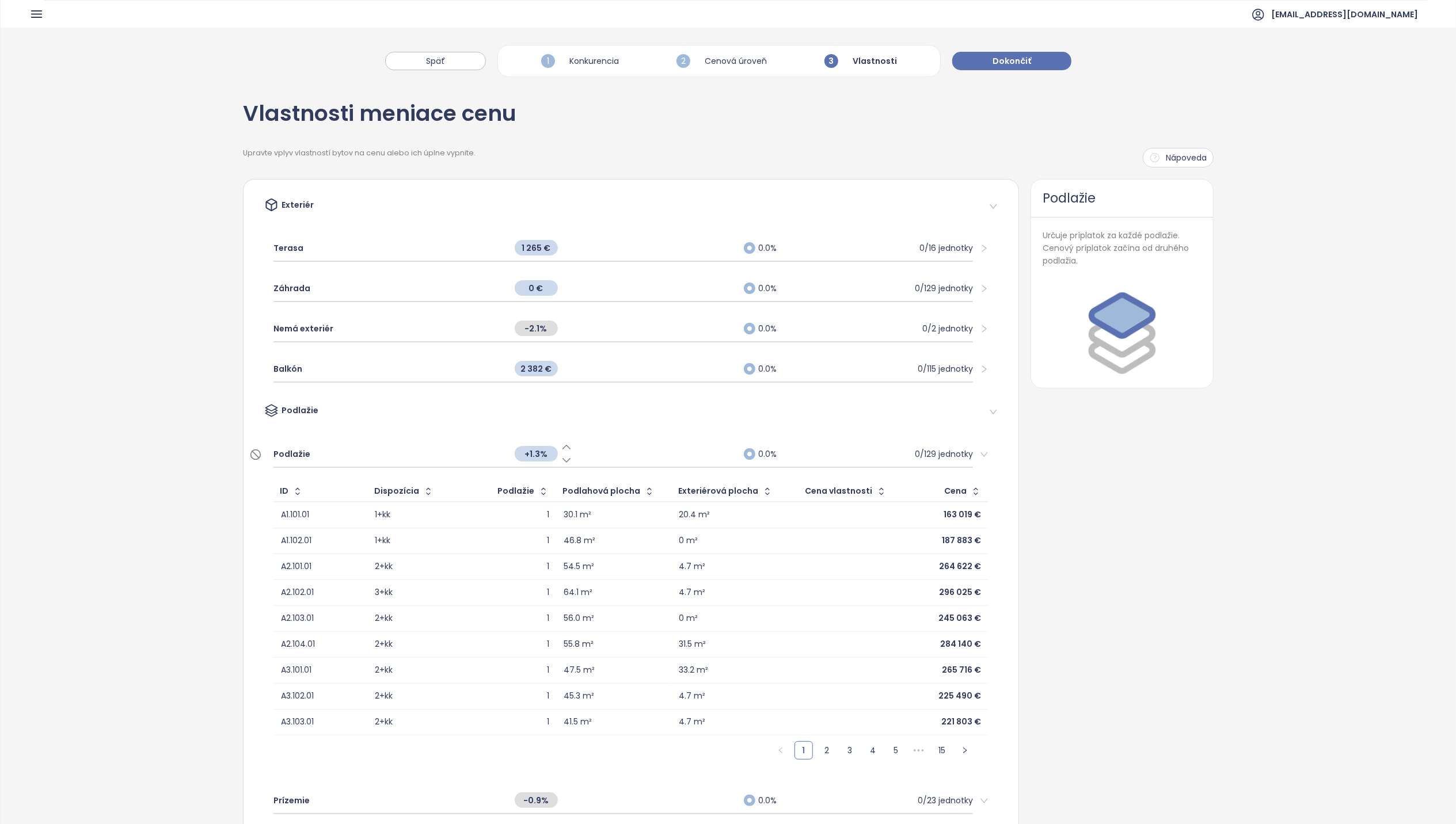
click at [290, 454] on span "Podlažie" at bounding box center [292, 454] width 37 height 13
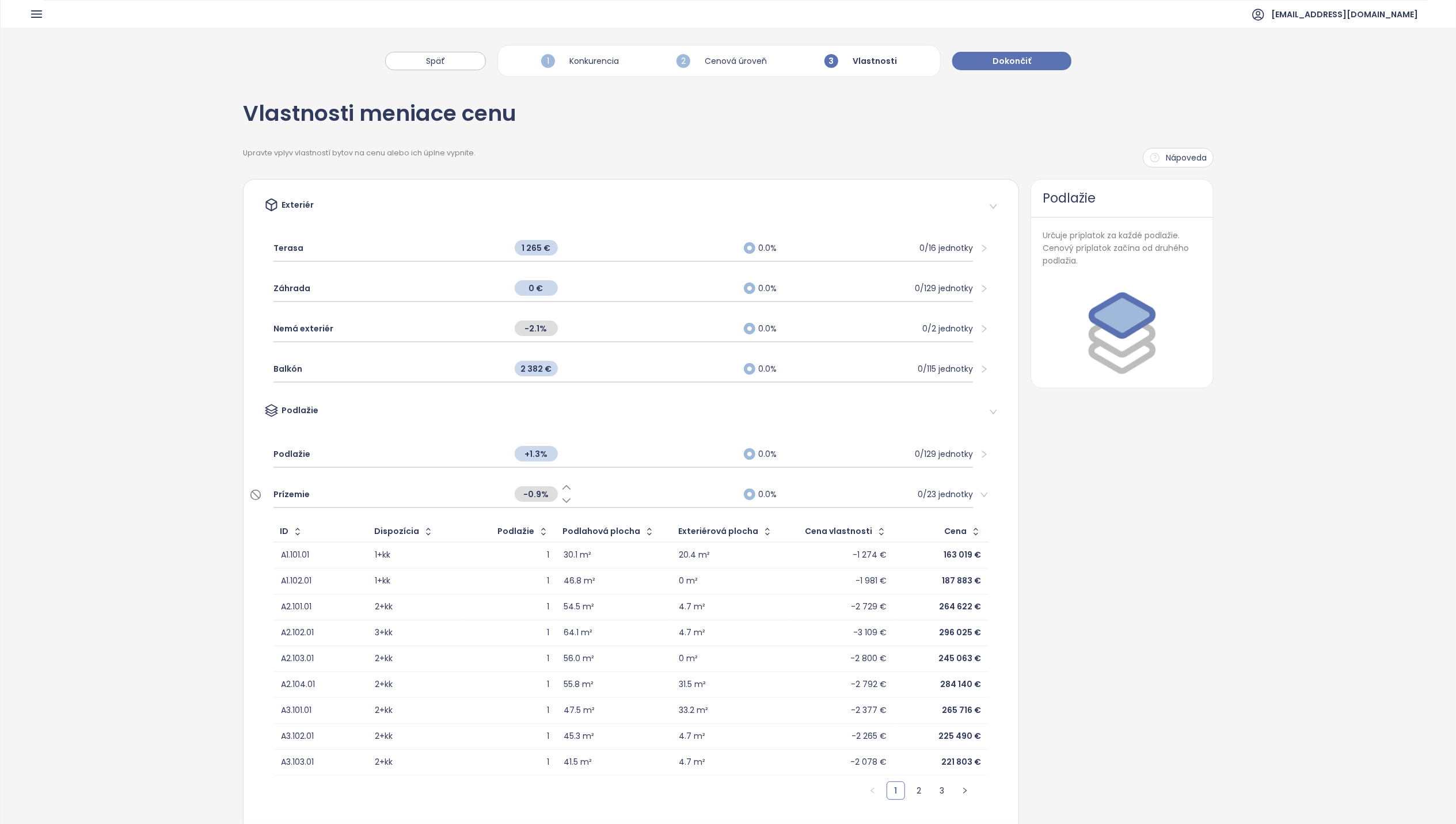
click at [290, 493] on span "Prízemie" at bounding box center [291, 494] width 36 height 13
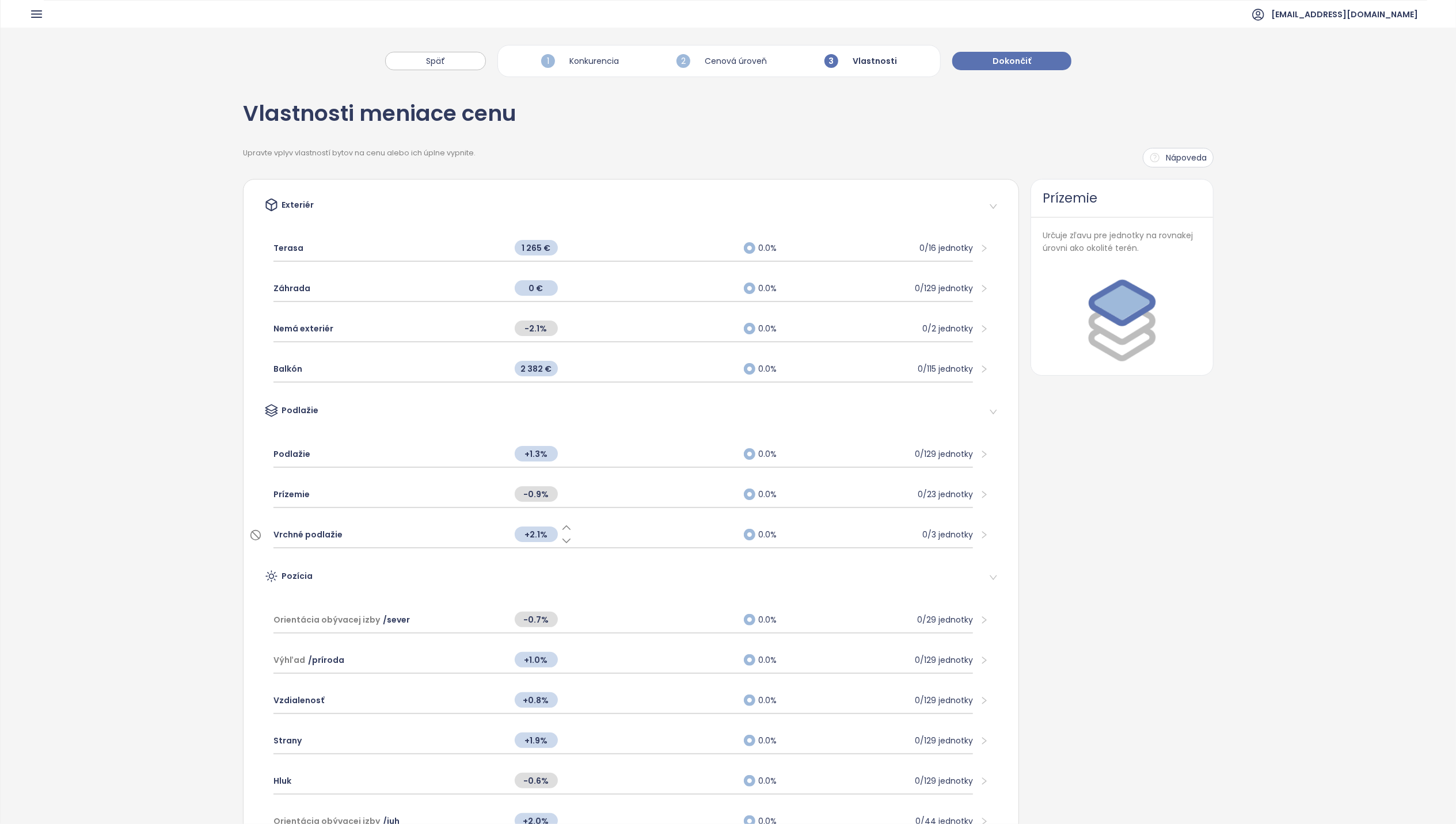
click at [302, 530] on span "Vrchné podlažie" at bounding box center [307, 535] width 69 height 13
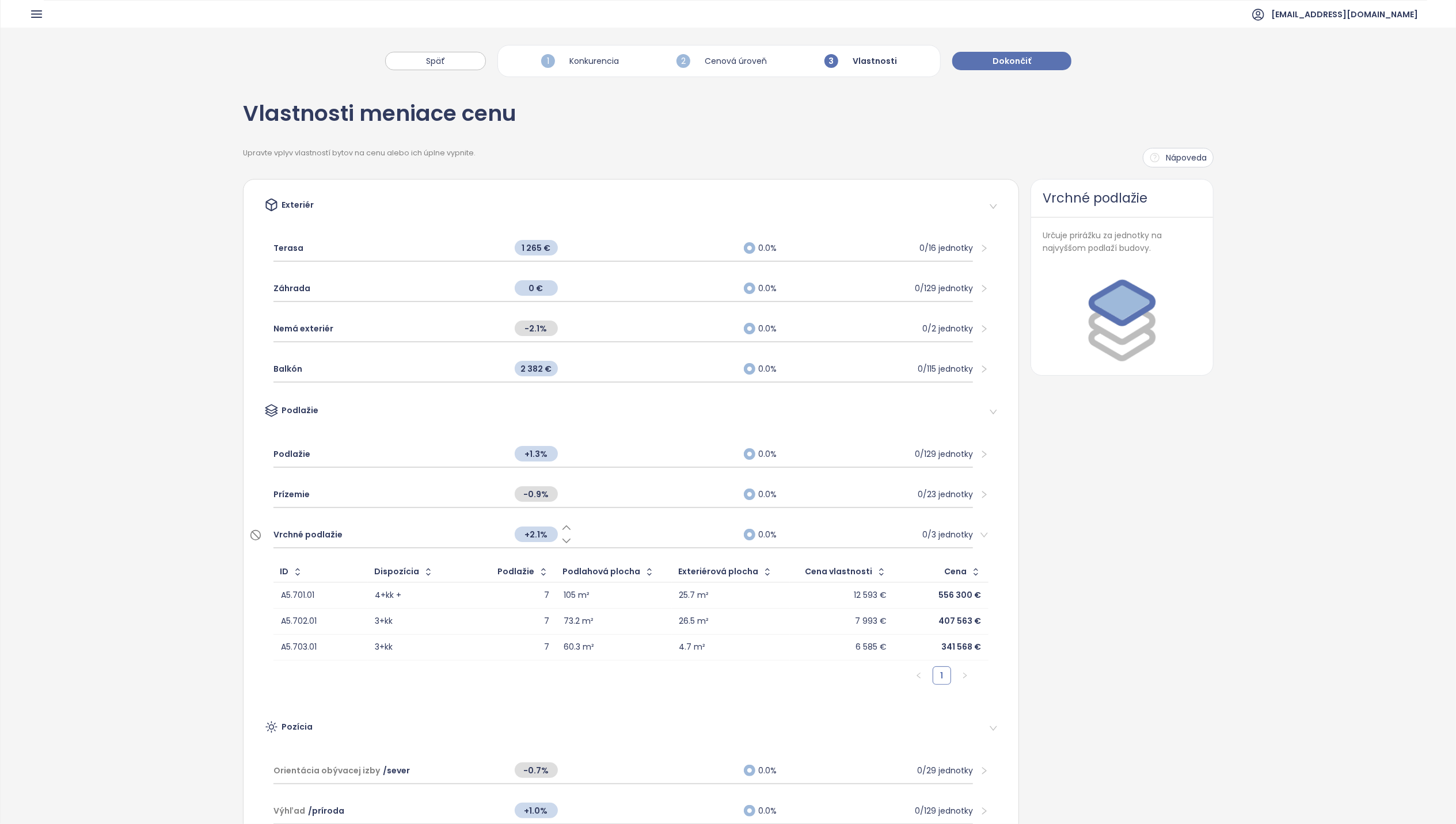
click at [302, 530] on span "Vrchné podlažie" at bounding box center [307, 535] width 69 height 13
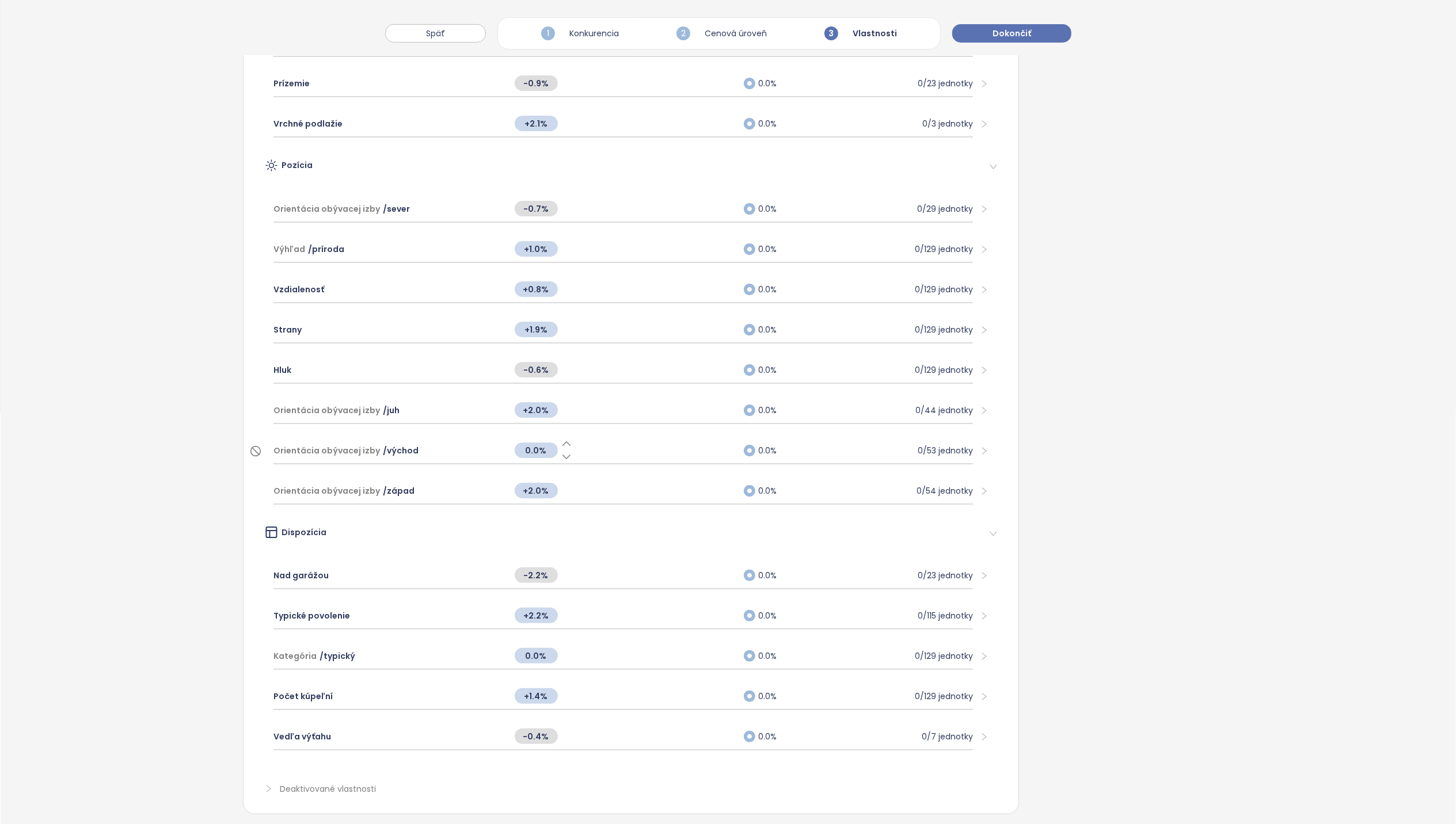
scroll to position [426, 0]
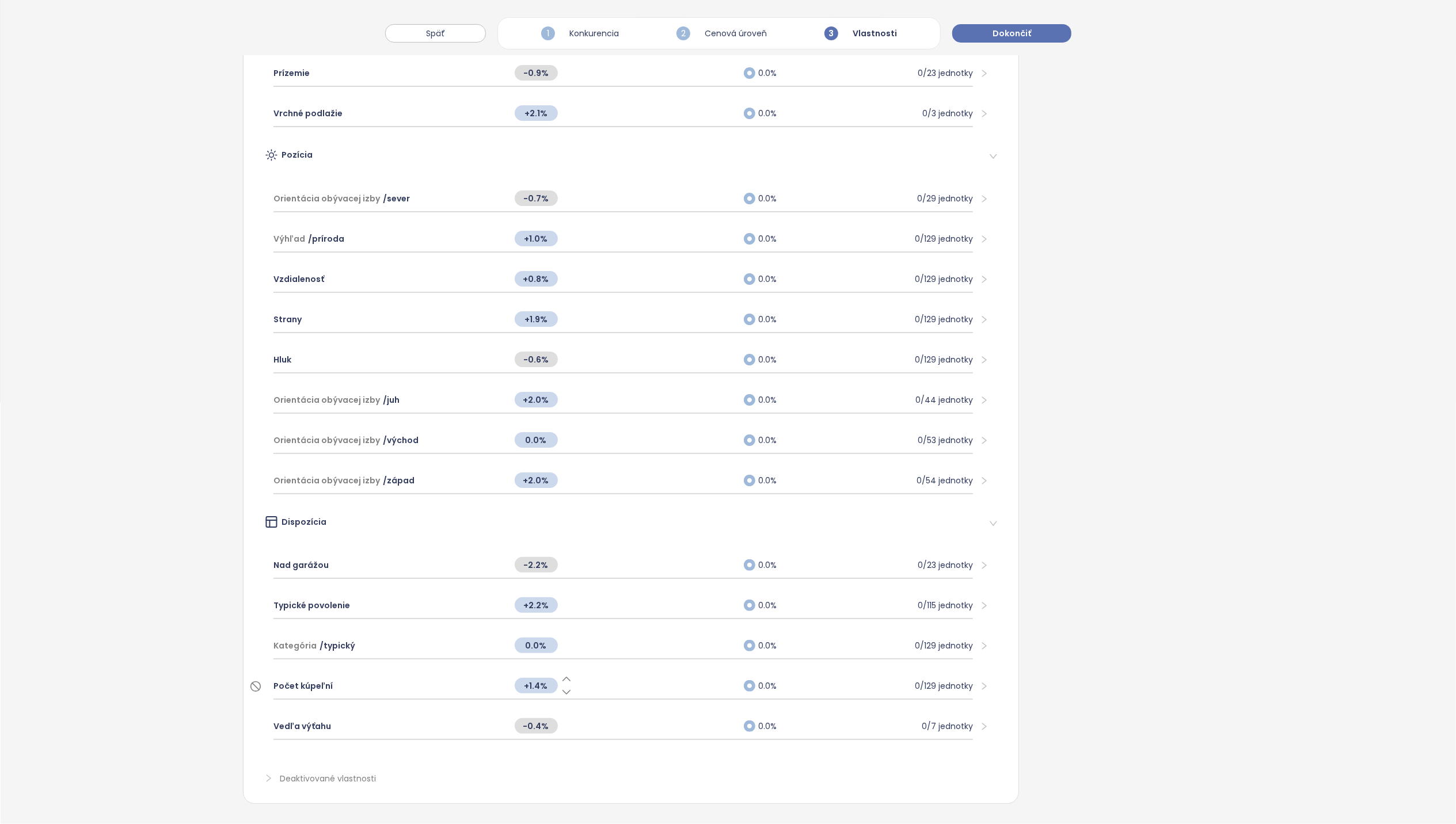
click at [564, 674] on icon at bounding box center [566, 679] width 11 height 11
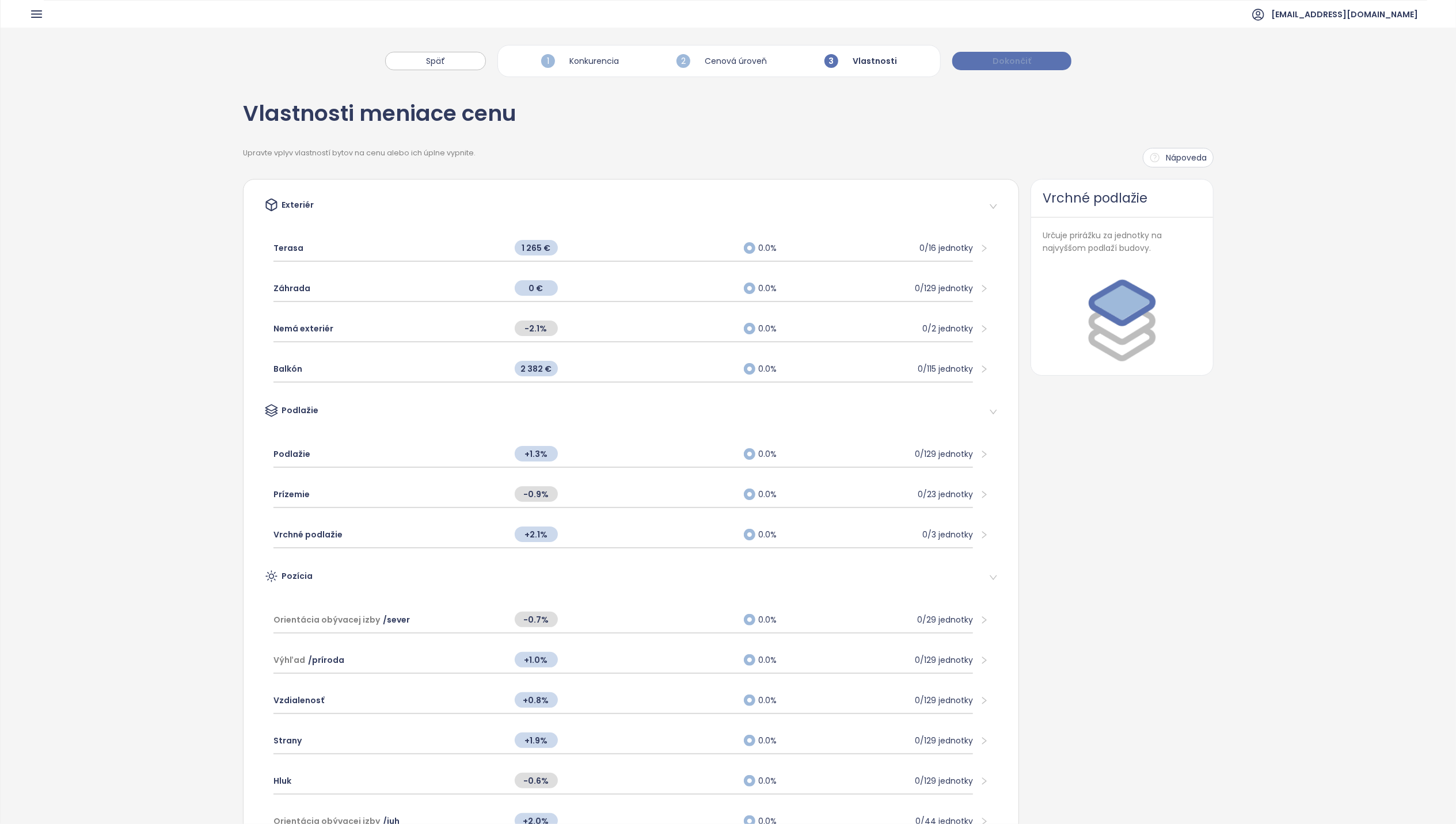
click at [1001, 58] on span "Dokončiť" at bounding box center [1012, 61] width 39 height 13
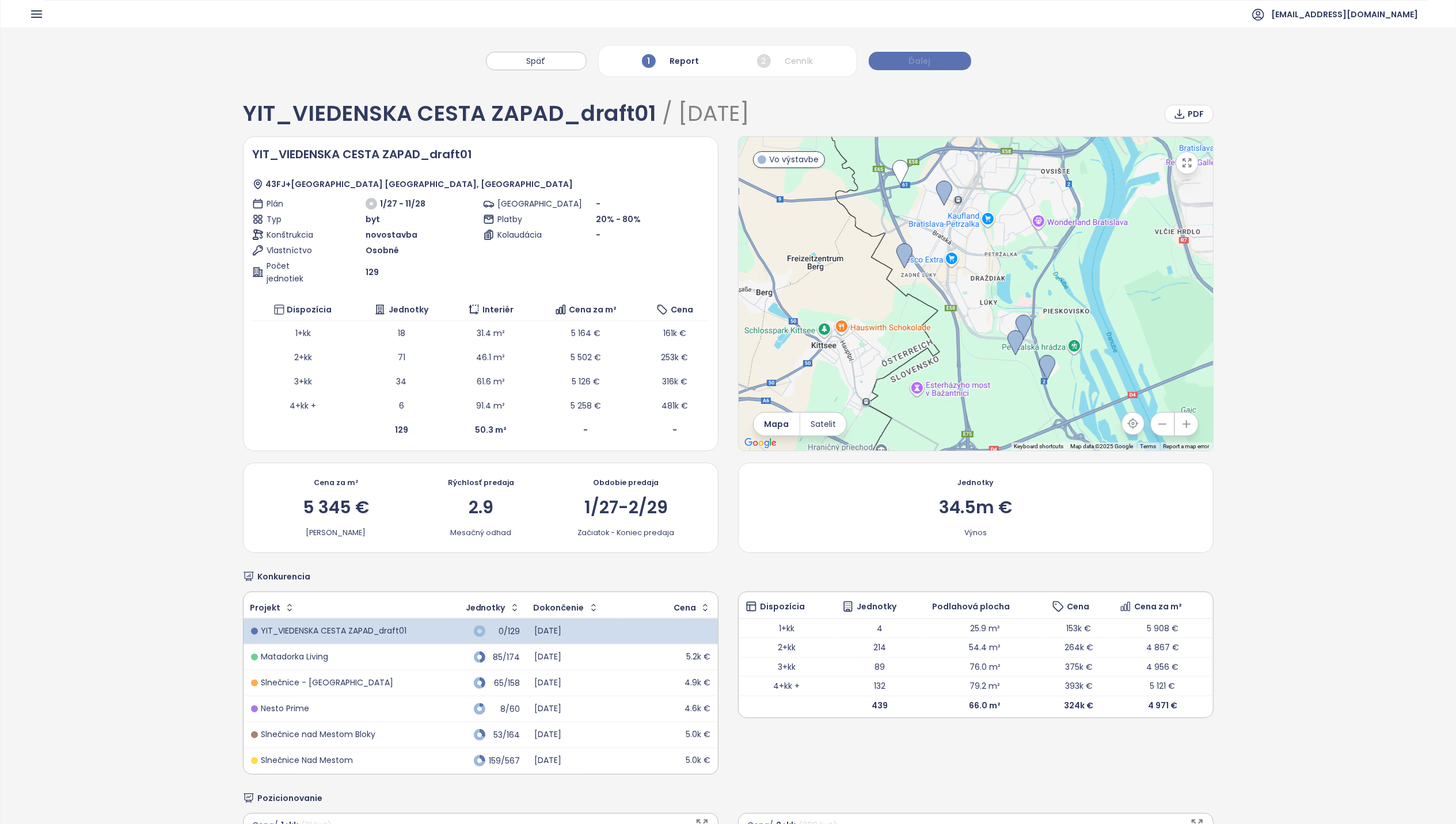
click at [921, 57] on span "Ďalej" at bounding box center [920, 61] width 22 height 13
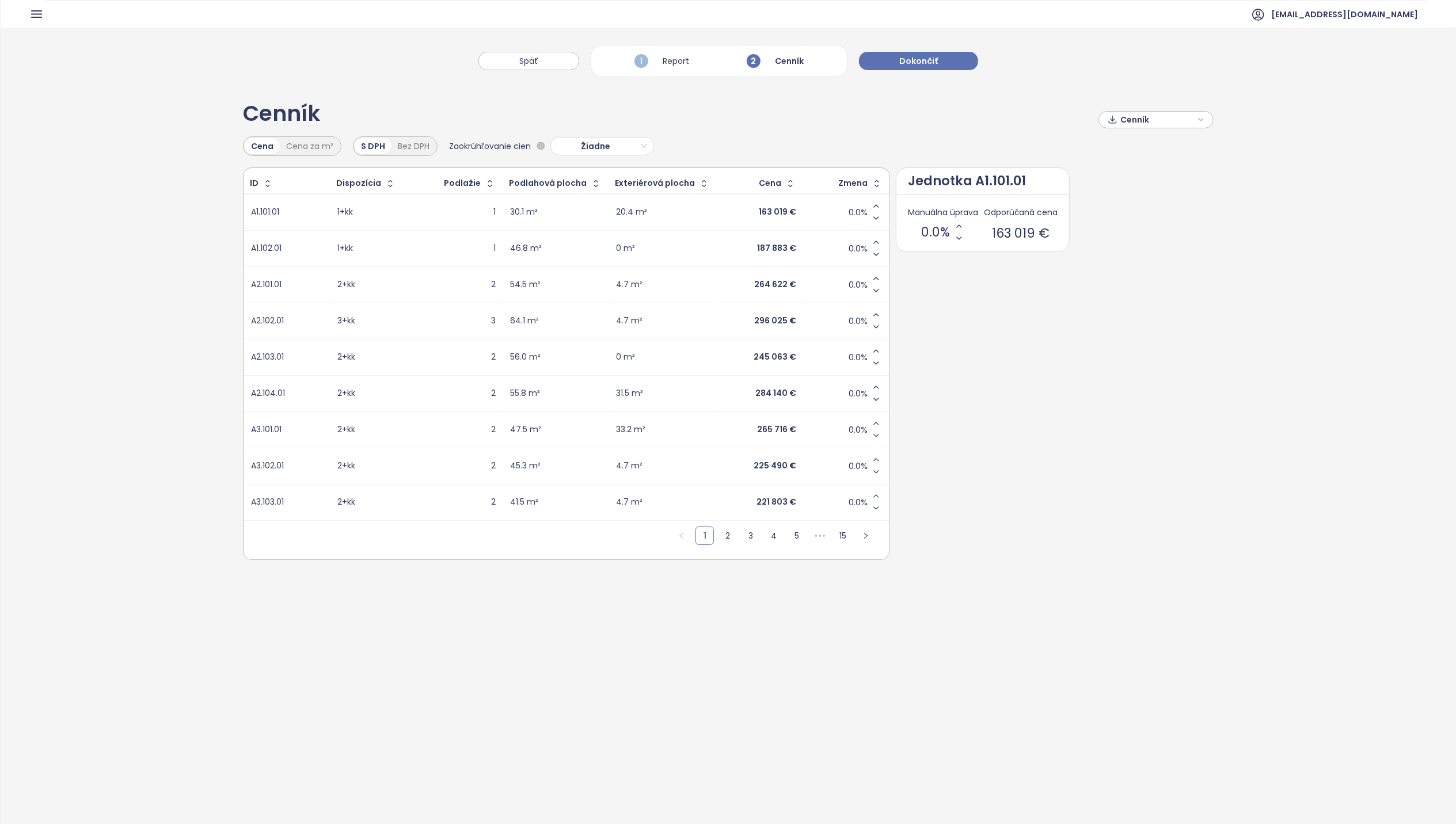
click at [1197, 116] on icon "button" at bounding box center [1200, 119] width 7 height 17
click at [1136, 177] on span "Stiahnuť" at bounding box center [1139, 177] width 36 height 13
click at [929, 58] on span "Dokončiť" at bounding box center [918, 61] width 39 height 13
